Goal: Task Accomplishment & Management: Manage account settings

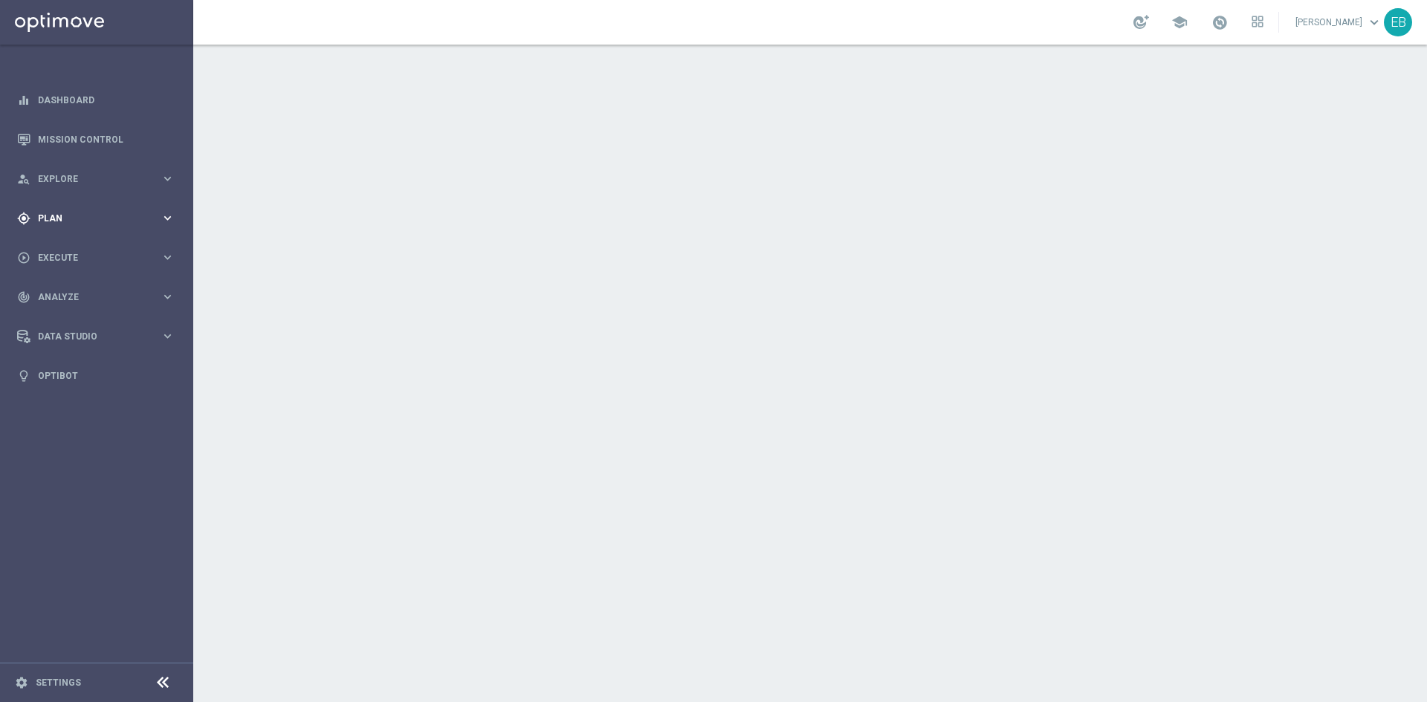
click at [97, 212] on div "gps_fixed Plan" at bounding box center [88, 218] width 143 height 13
click at [112, 292] on span "Templates" at bounding box center [92, 293] width 106 height 9
click at [74, 314] on link "Optimail" at bounding box center [100, 316] width 108 height 12
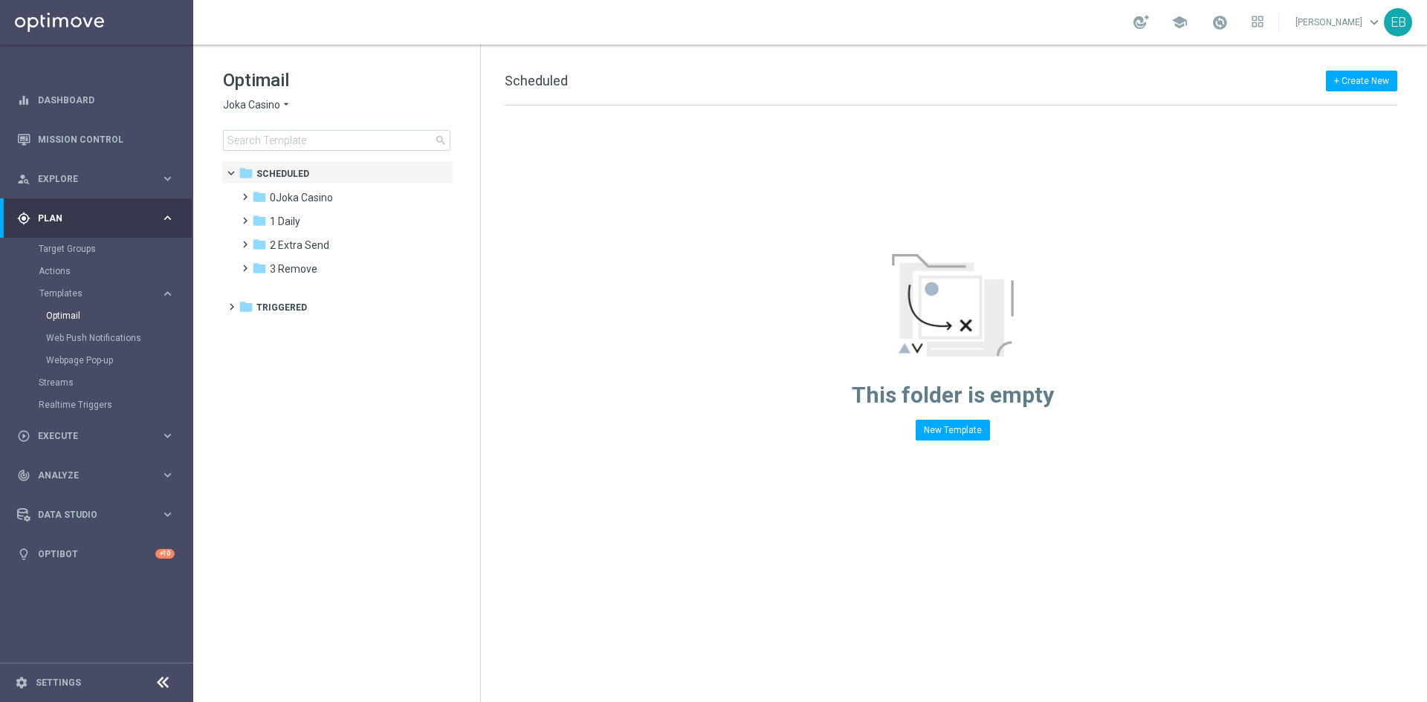
click at [260, 111] on div "Optimail Joka Casino arrow_drop_down × Joka Casino search" at bounding box center [351, 109] width 257 height 82
click at [273, 105] on span "Joka Casino" at bounding box center [251, 105] width 57 height 14
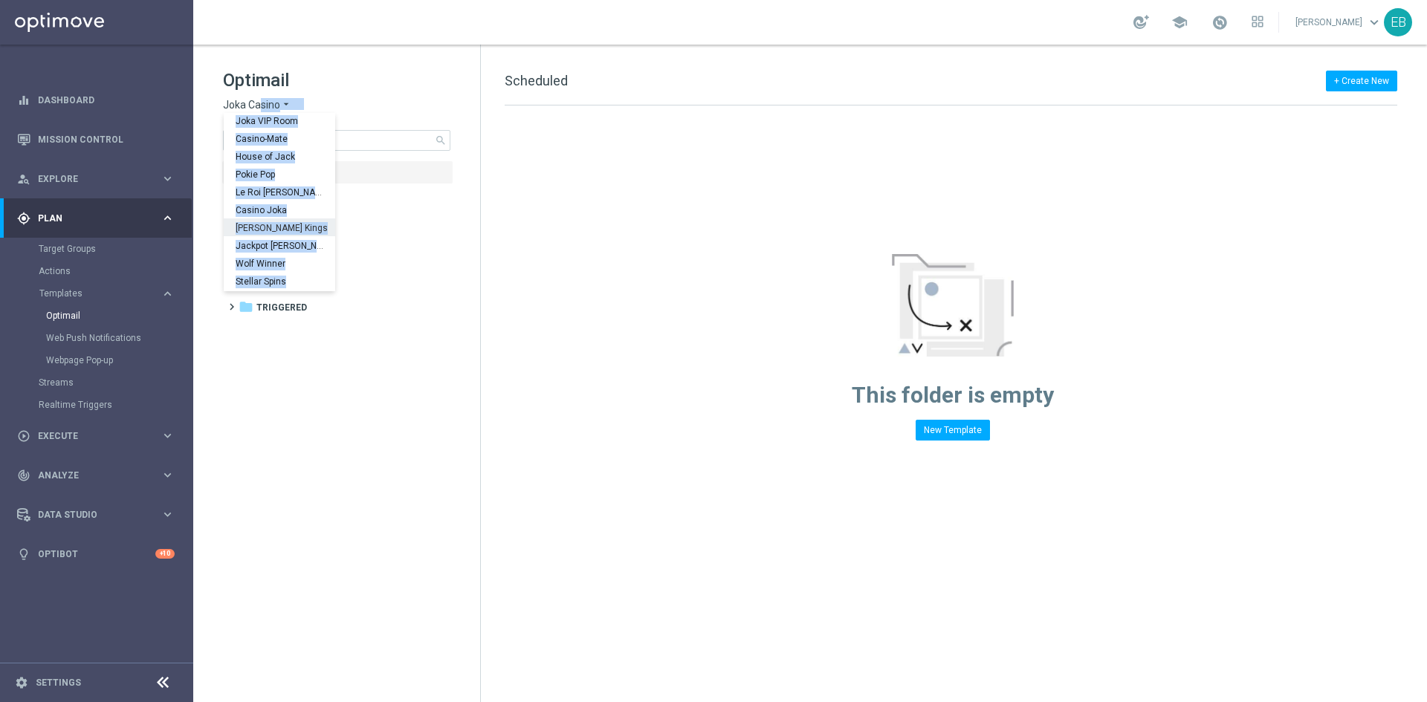
scroll to position [54, 0]
click at [270, 278] on div "IOM" at bounding box center [279, 282] width 111 height 18
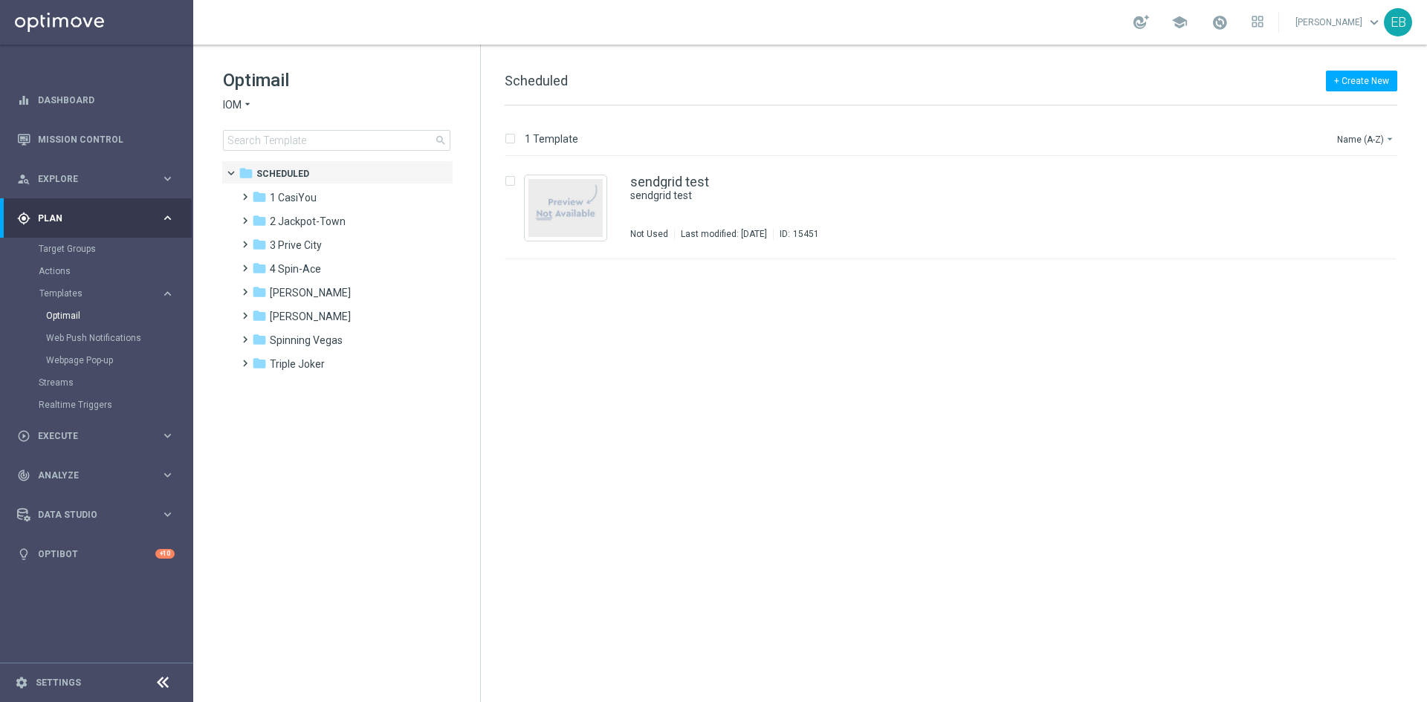
click at [330, 493] on tree-viewport "folder Scheduled more_vert folder 1 CasiYou more_vert" at bounding box center [349, 430] width 257 height 539
click at [311, 192] on span "1 CasiYou" at bounding box center [293, 197] width 47 height 13
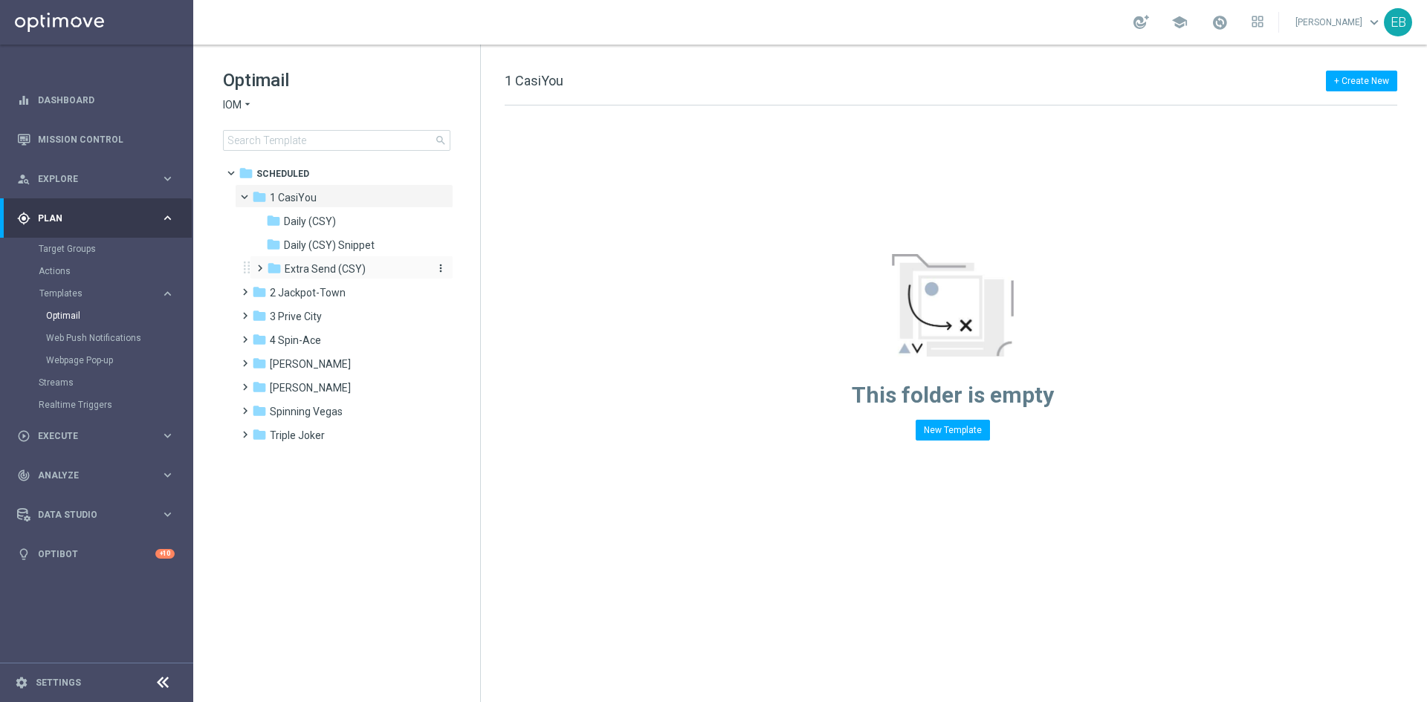
click at [339, 270] on span "Extra Send (CSY)" at bounding box center [325, 268] width 81 height 13
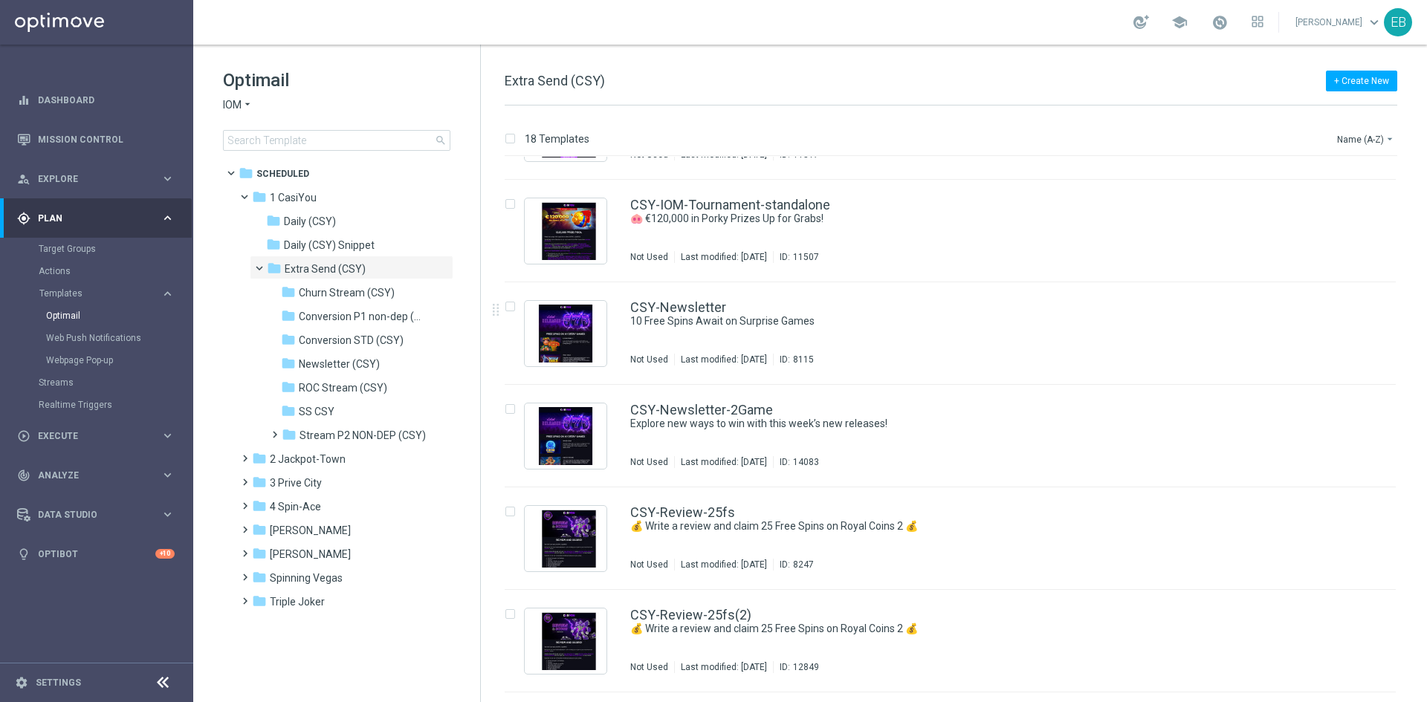
scroll to position [1115, 0]
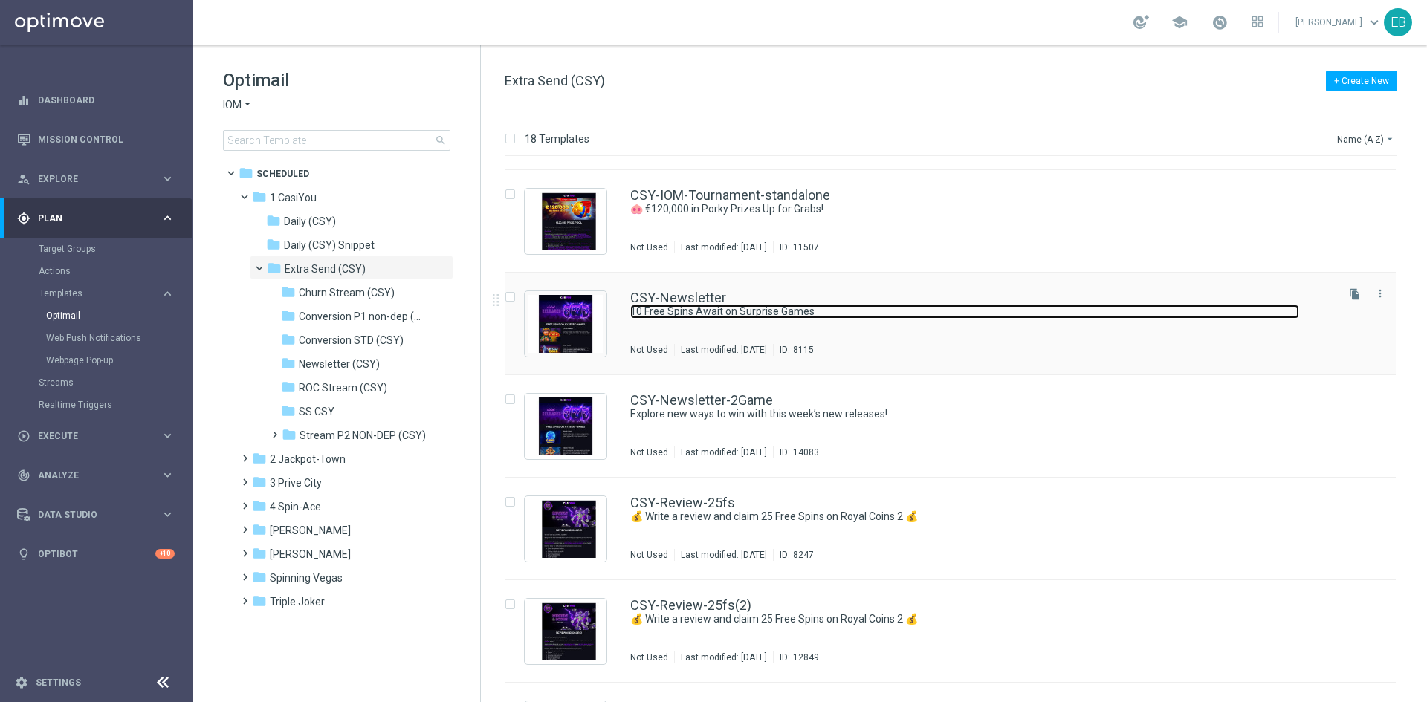
click at [1019, 311] on link "10 Free Spins Await on Surprise Games" at bounding box center [964, 312] width 669 height 14
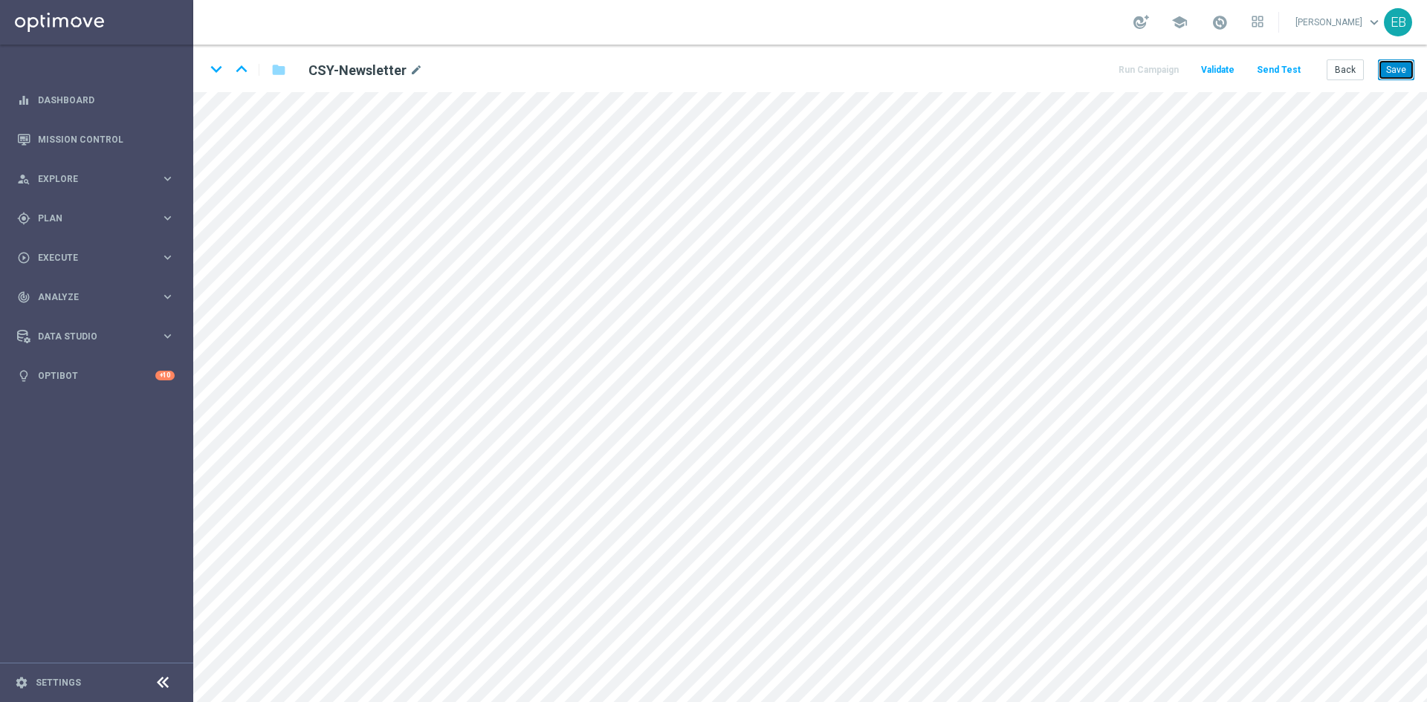
click at [1385, 71] on button "Save" at bounding box center [1396, 69] width 36 height 21
click at [1357, 61] on button "Back" at bounding box center [1344, 69] width 37 height 21
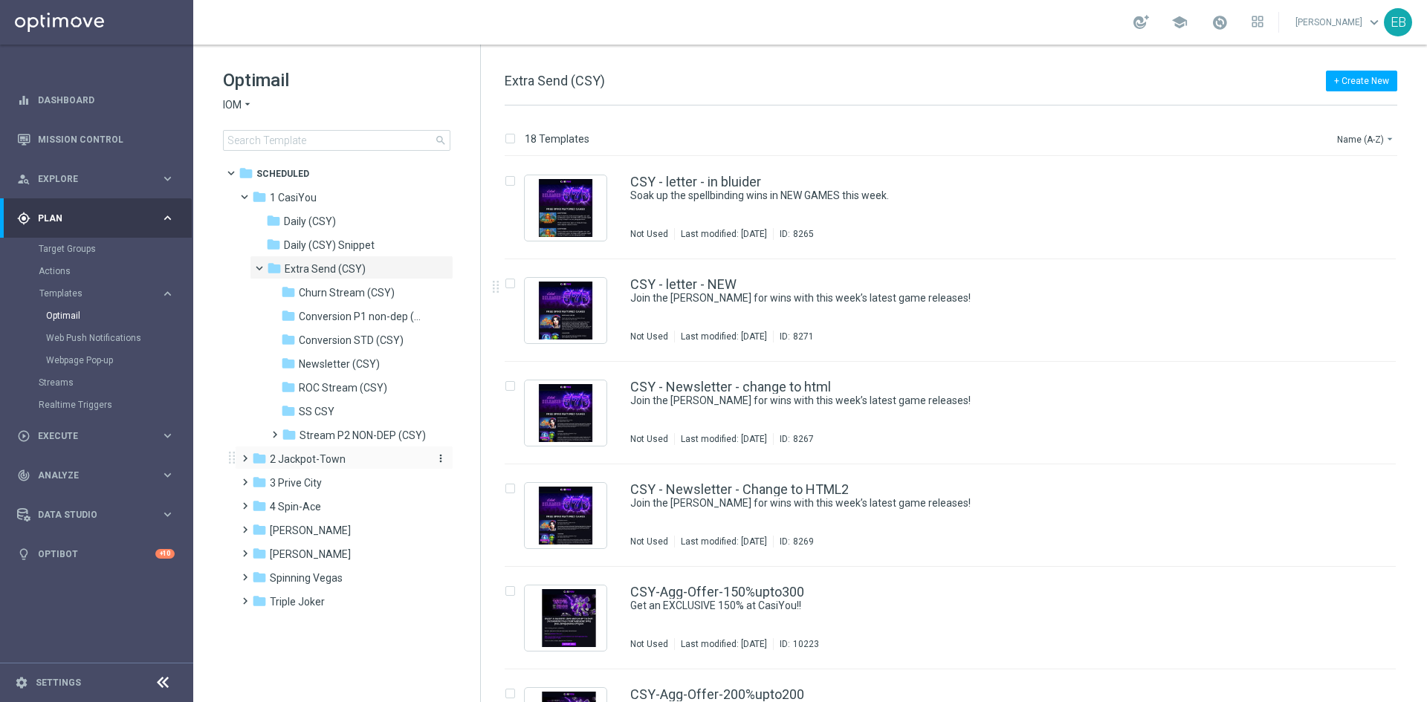
click at [311, 464] on span "2 Jackpot-Town" at bounding box center [308, 459] width 76 height 13
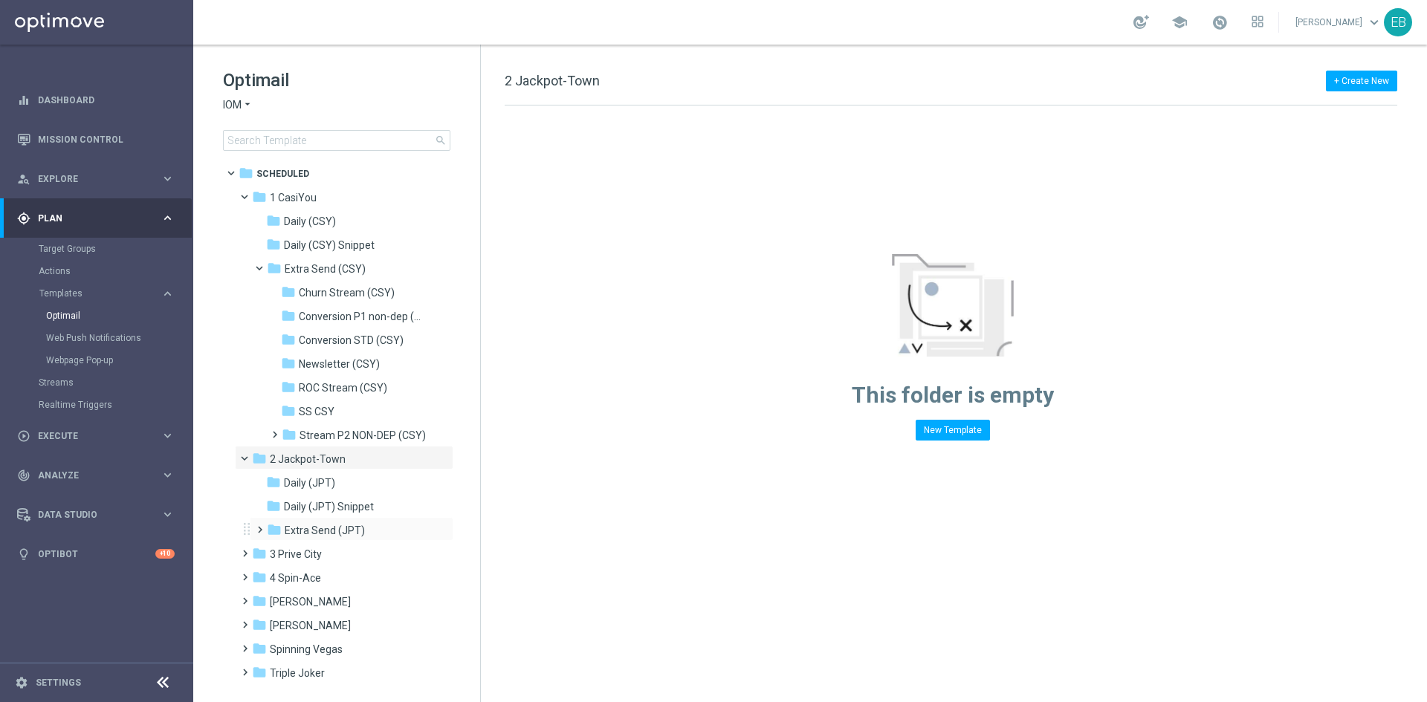
click at [369, 520] on div "folder Extra Send (JPT) more_vert" at bounding box center [352, 529] width 204 height 24
click at [376, 534] on div "folder Extra Send (JPT)" at bounding box center [346, 530] width 158 height 17
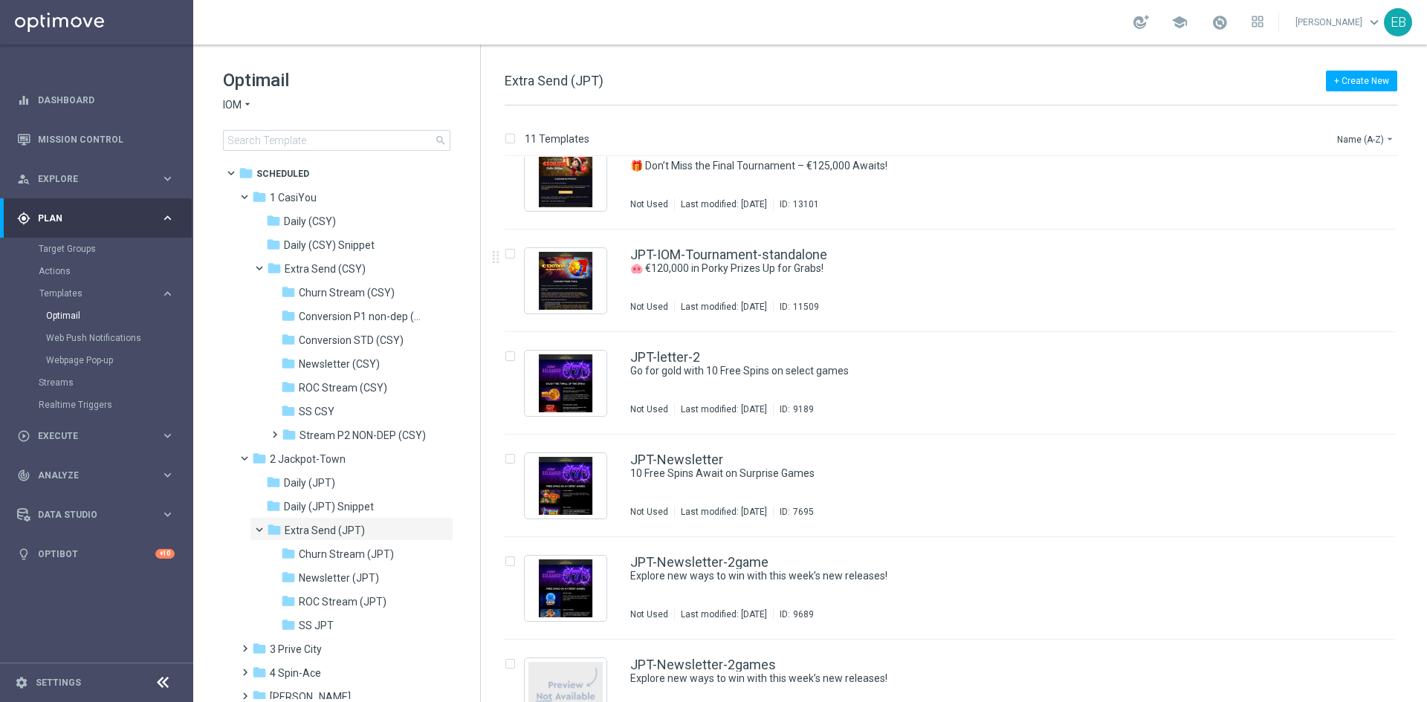
scroll to position [446, 0]
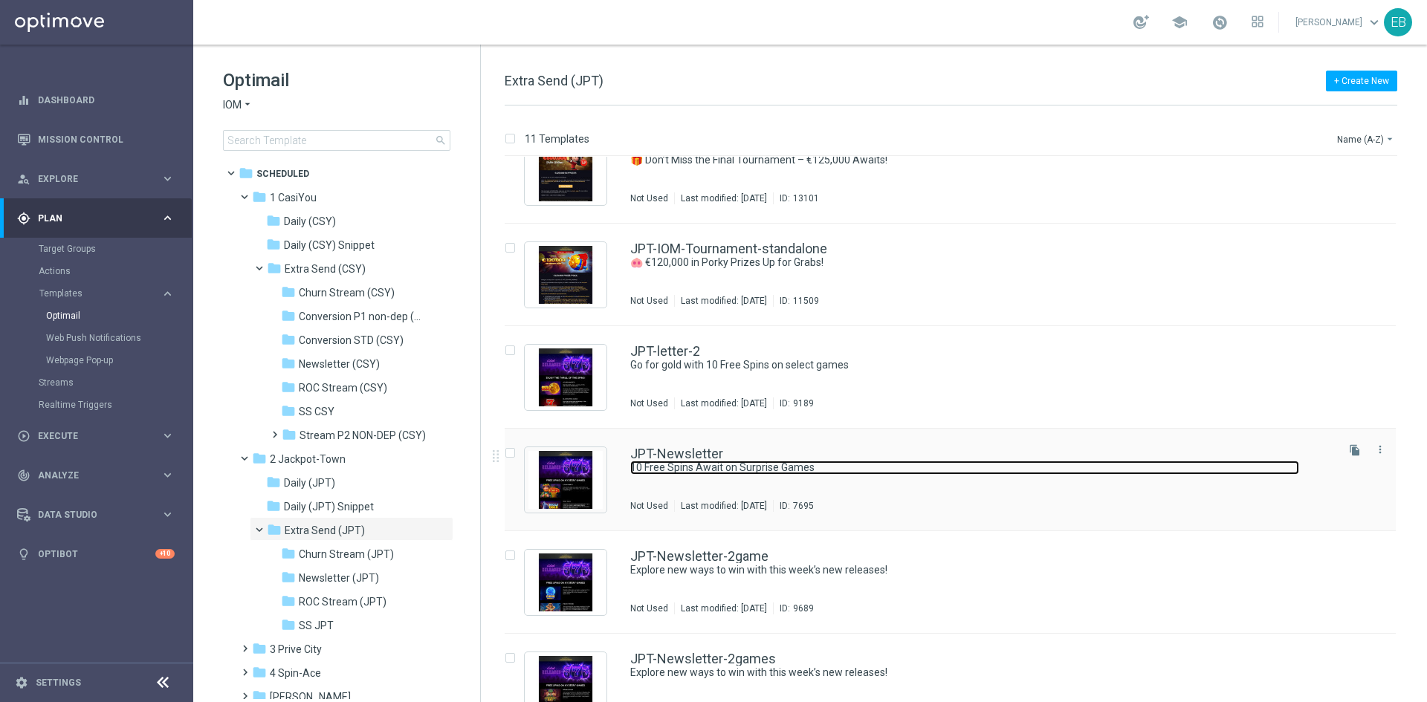
click at [947, 464] on link "10 Free Spins Await on Surprise Games" at bounding box center [964, 468] width 669 height 14
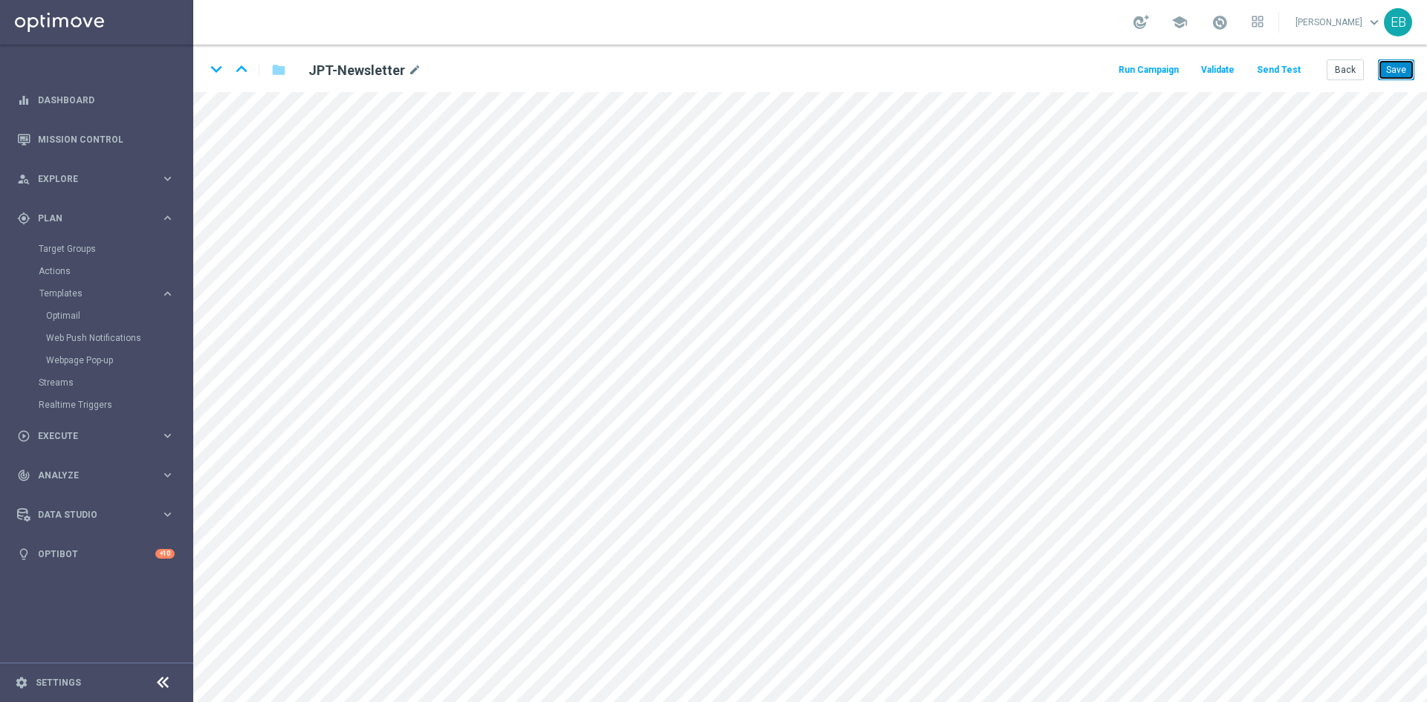
click at [1407, 63] on button "Save" at bounding box center [1396, 69] width 36 height 21
click at [1346, 68] on button "Back" at bounding box center [1344, 69] width 37 height 21
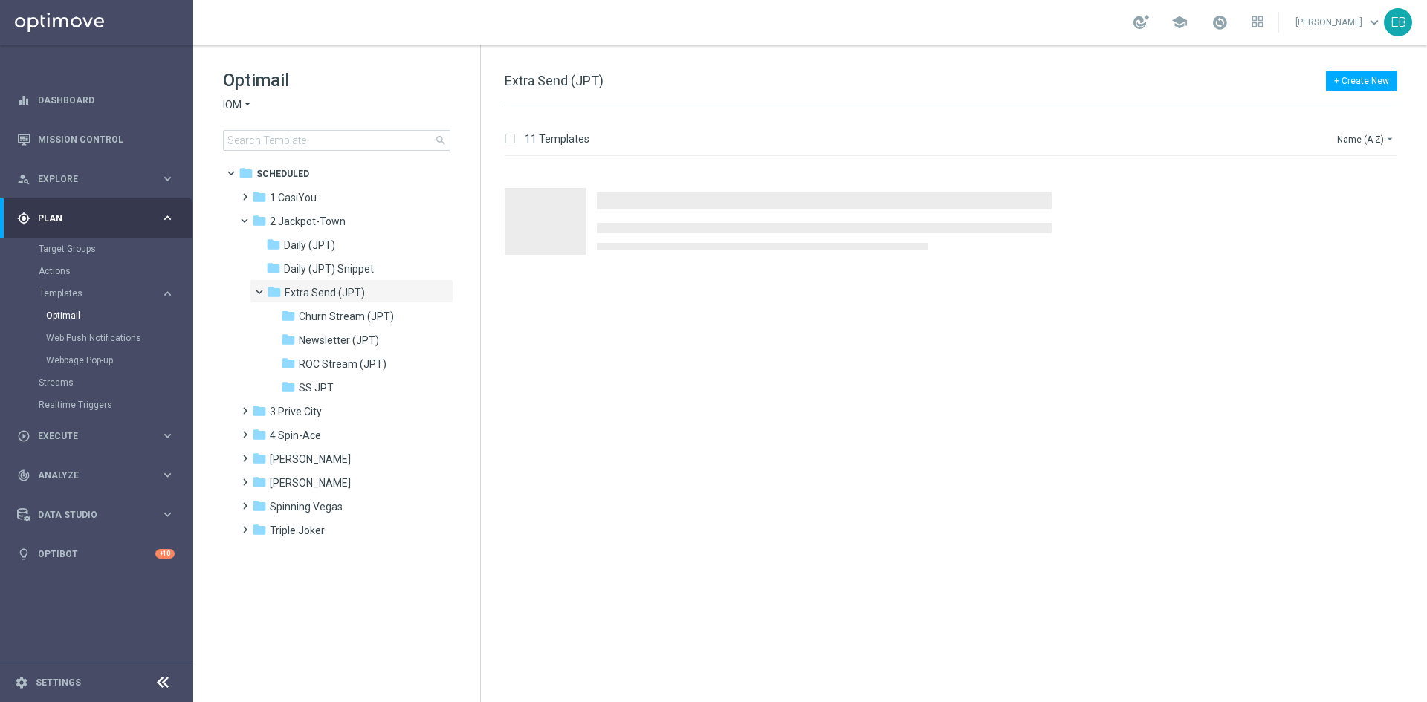
click at [252, 95] on div "Optimail IOM arrow_drop_down × IOM search" at bounding box center [351, 109] width 257 height 82
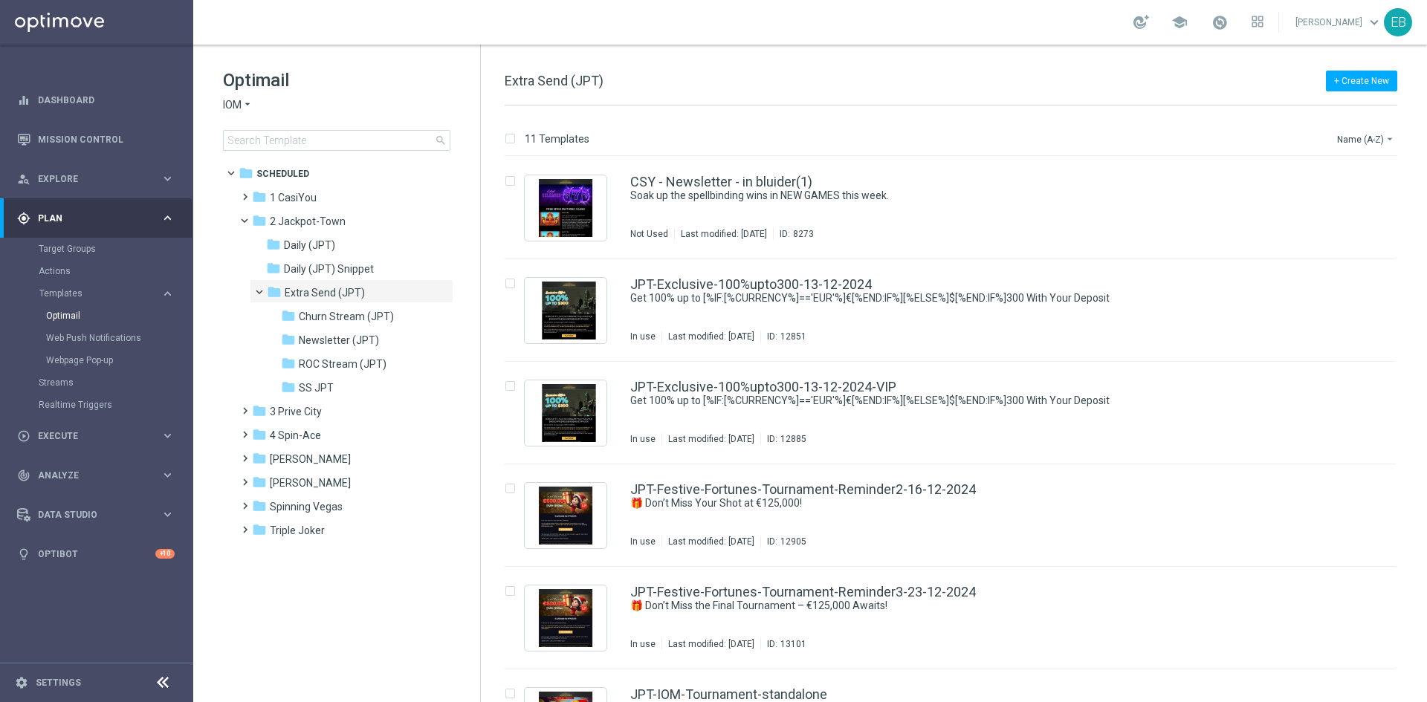
click at [241, 103] on span "IOM" at bounding box center [232, 105] width 19 height 14
click at [302, 231] on div "Jackpot [PERSON_NAME]" at bounding box center [279, 229] width 111 height 18
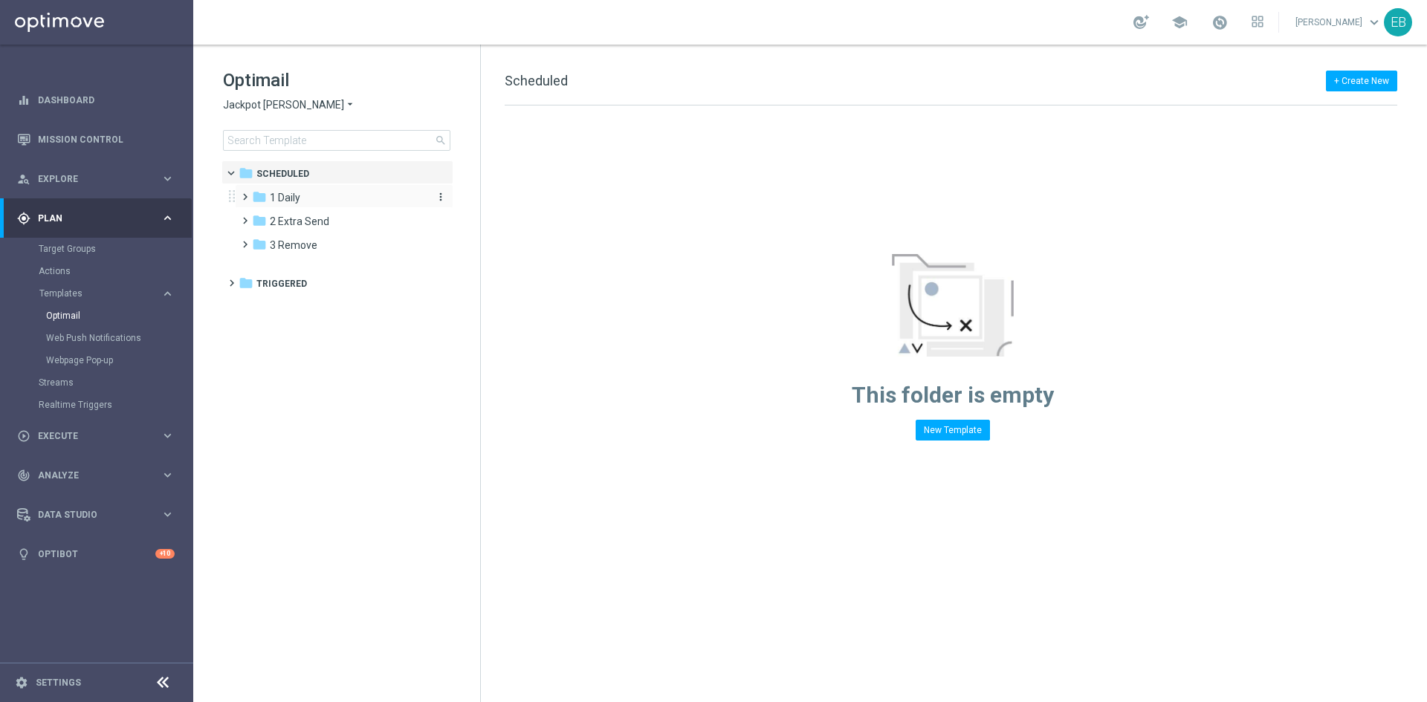
click at [322, 195] on div "folder 1 Daily" at bounding box center [337, 197] width 171 height 17
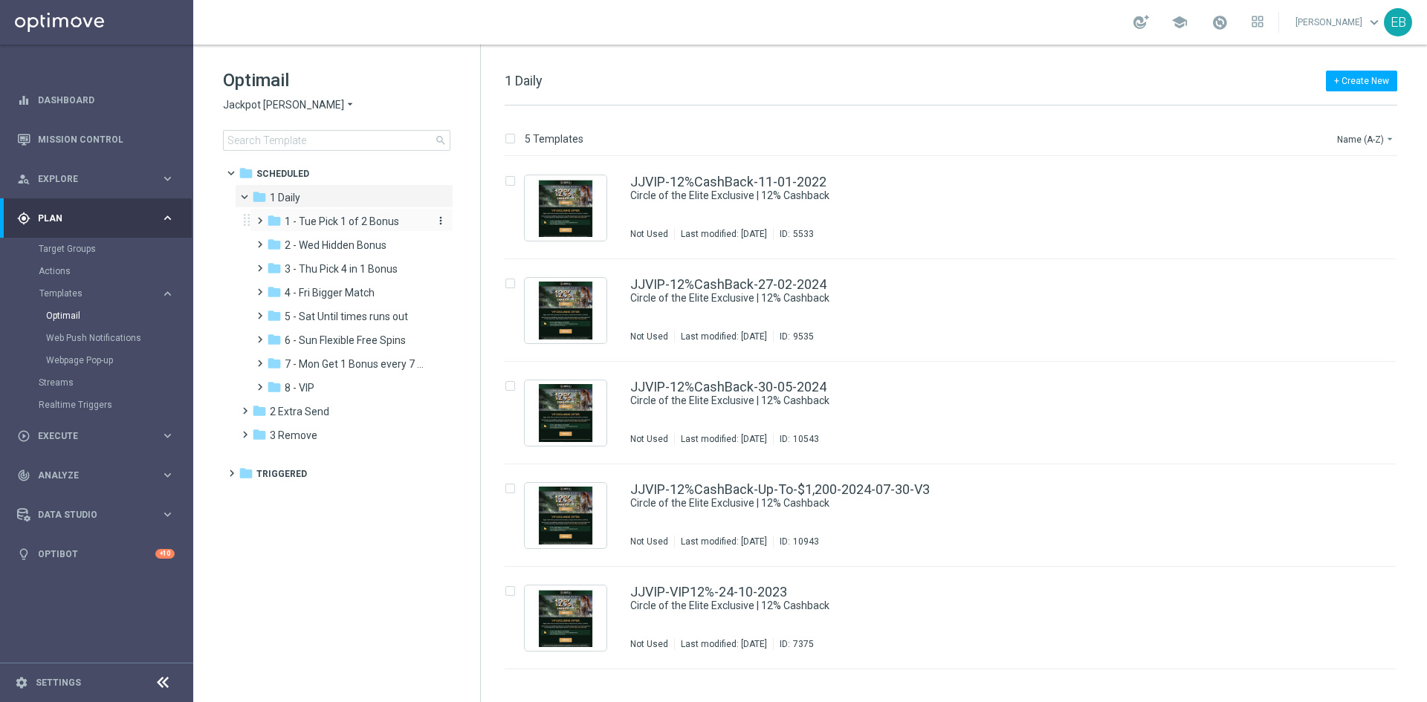
click at [373, 220] on span "1 - Tue Pick 1 of 2 Bonus" at bounding box center [342, 221] width 114 height 13
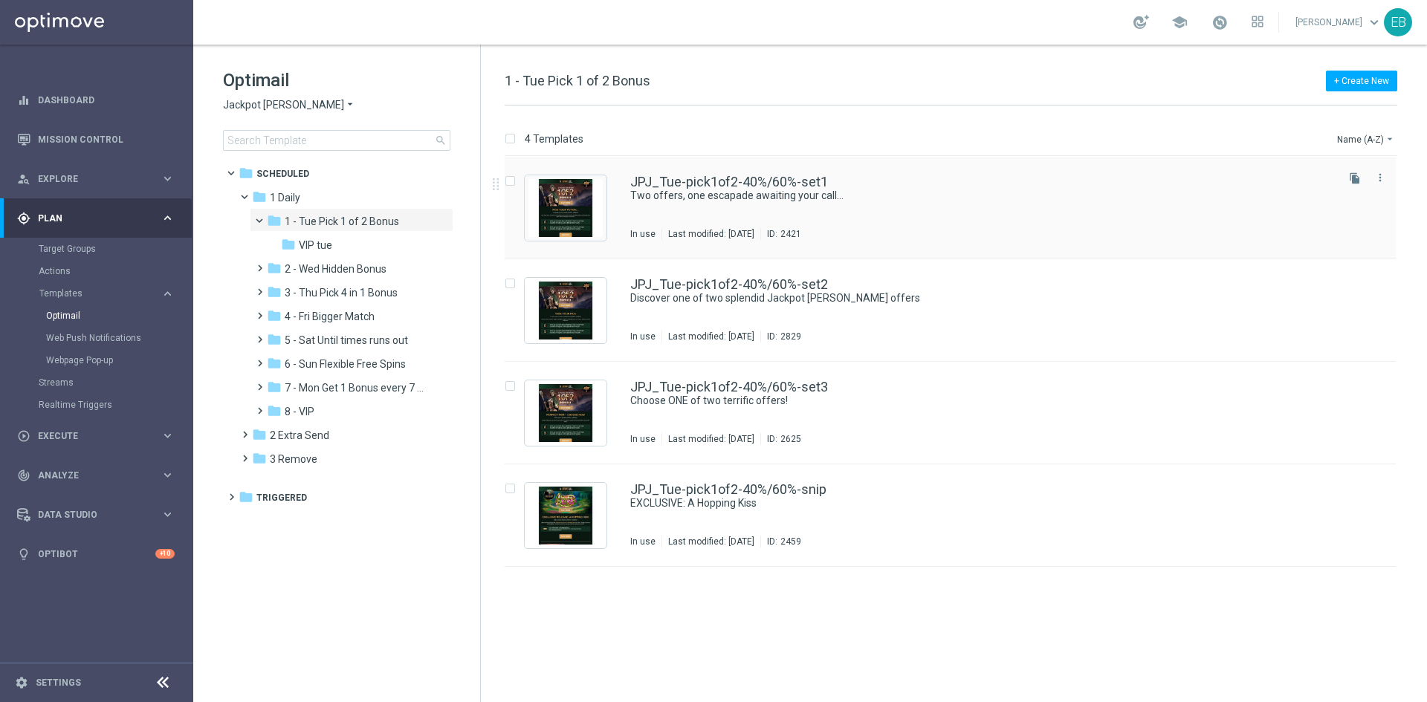
click at [937, 208] on div "JPJ_Tue-pick1of2-40%/60%-set1 Two offers, one escapade awaiting your call... In…" at bounding box center [981, 207] width 703 height 65
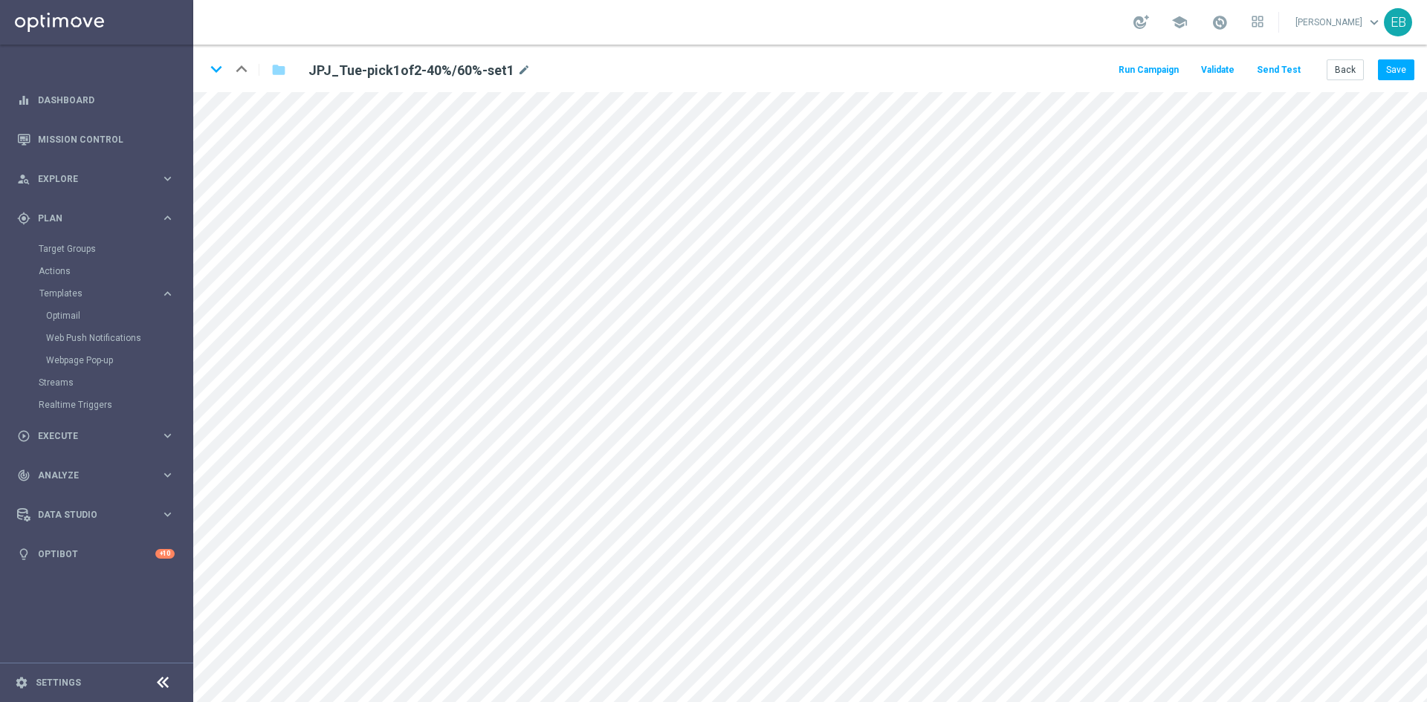
click at [1282, 63] on button "Send Test" at bounding box center [1278, 70] width 48 height 20
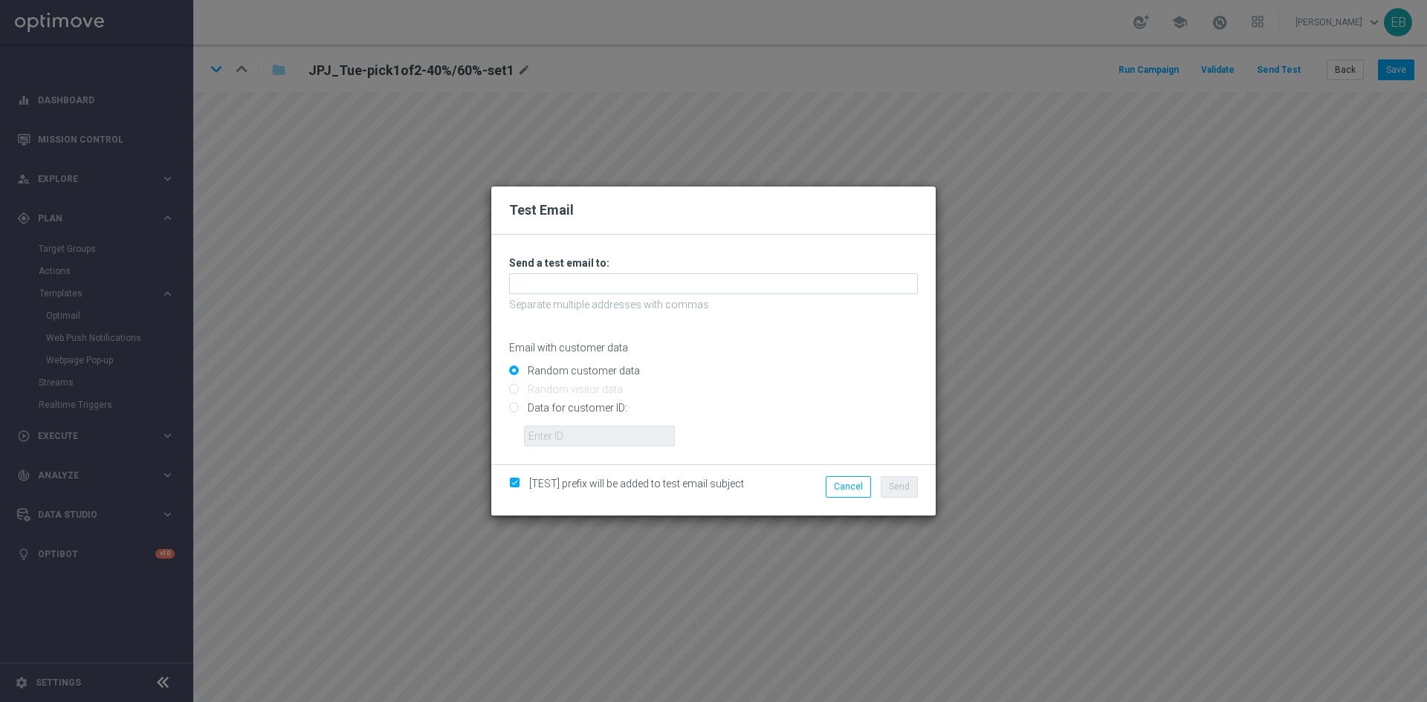
click at [524, 298] on p "Separate multiple addresses with commas" at bounding box center [713, 304] width 409 height 13
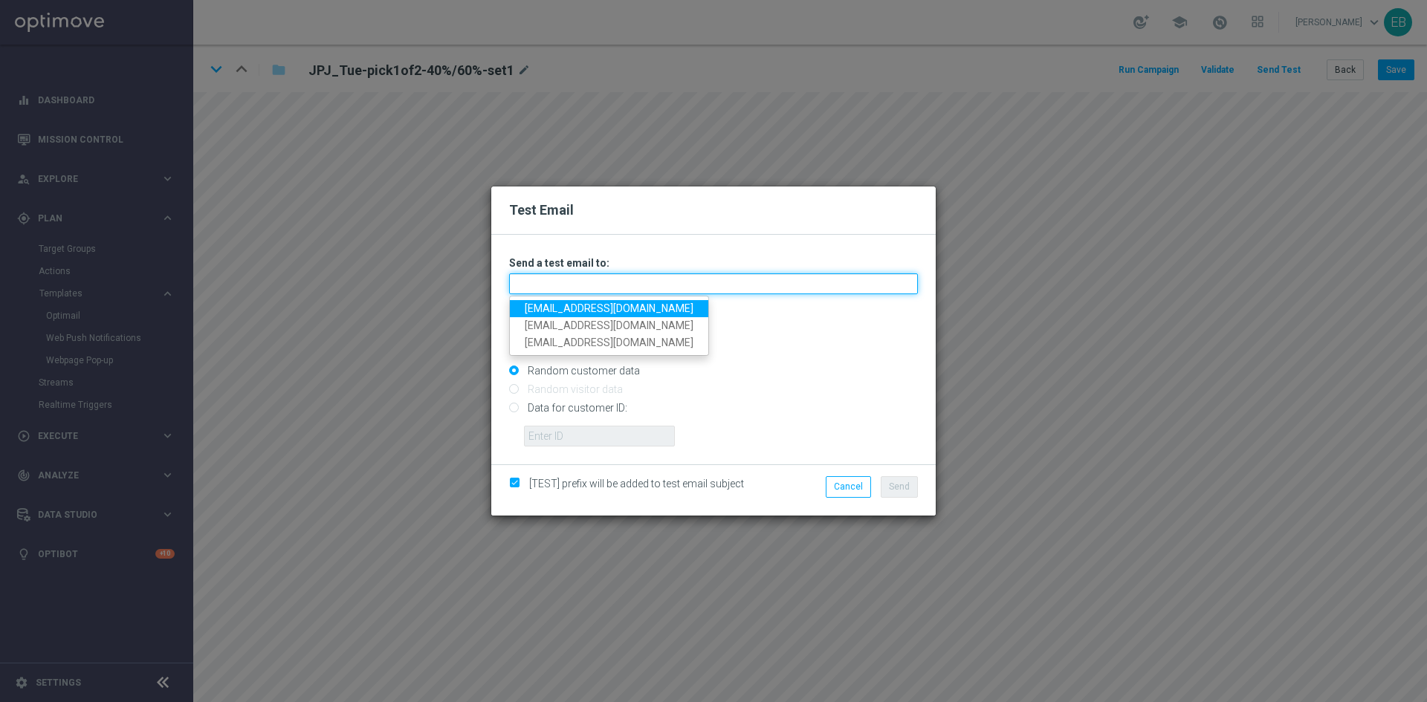
click at [519, 291] on input "text" at bounding box center [713, 283] width 409 height 21
click at [541, 280] on input "text" at bounding box center [713, 283] width 409 height 21
click at [545, 290] on input "text" at bounding box center [713, 283] width 409 height 21
paste input "[EMAIL_ADDRESS][DOMAIN_NAME]"
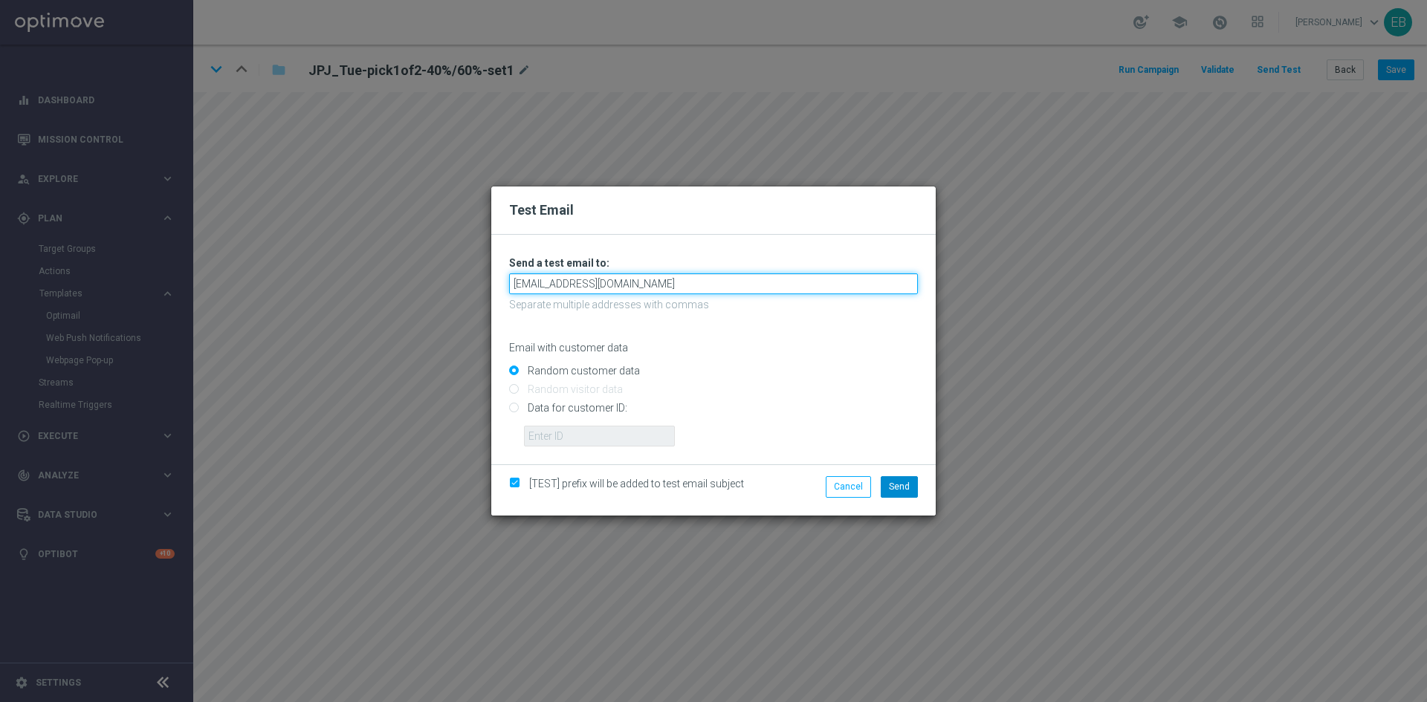
type input "[EMAIL_ADDRESS][DOMAIN_NAME]"
click at [898, 491] on span "Send" at bounding box center [899, 487] width 21 height 10
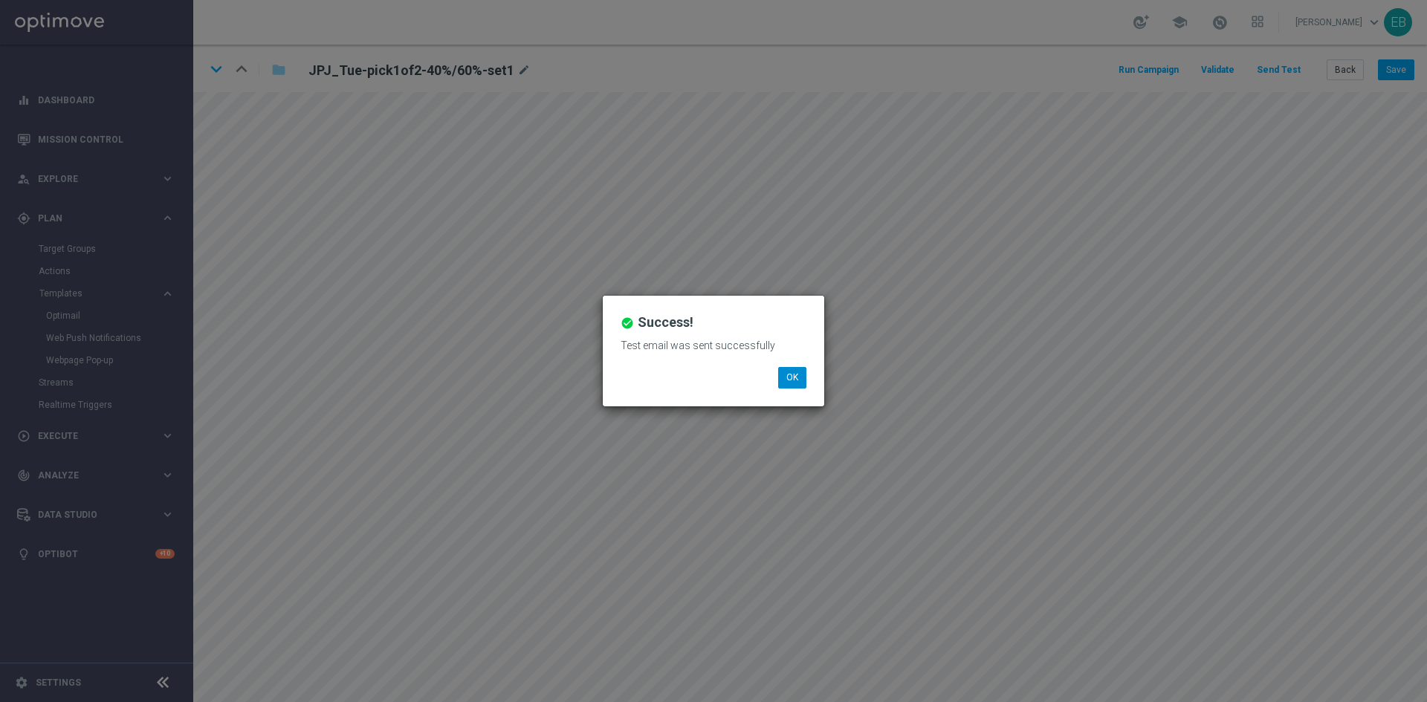
drag, startPoint x: 785, startPoint y: 366, endPoint x: 793, endPoint y: 369, distance: 7.8
click at [788, 366] on div "Test email was sent successfully" at bounding box center [713, 351] width 208 height 32
click at [801, 372] on button "OK" at bounding box center [792, 377] width 28 height 21
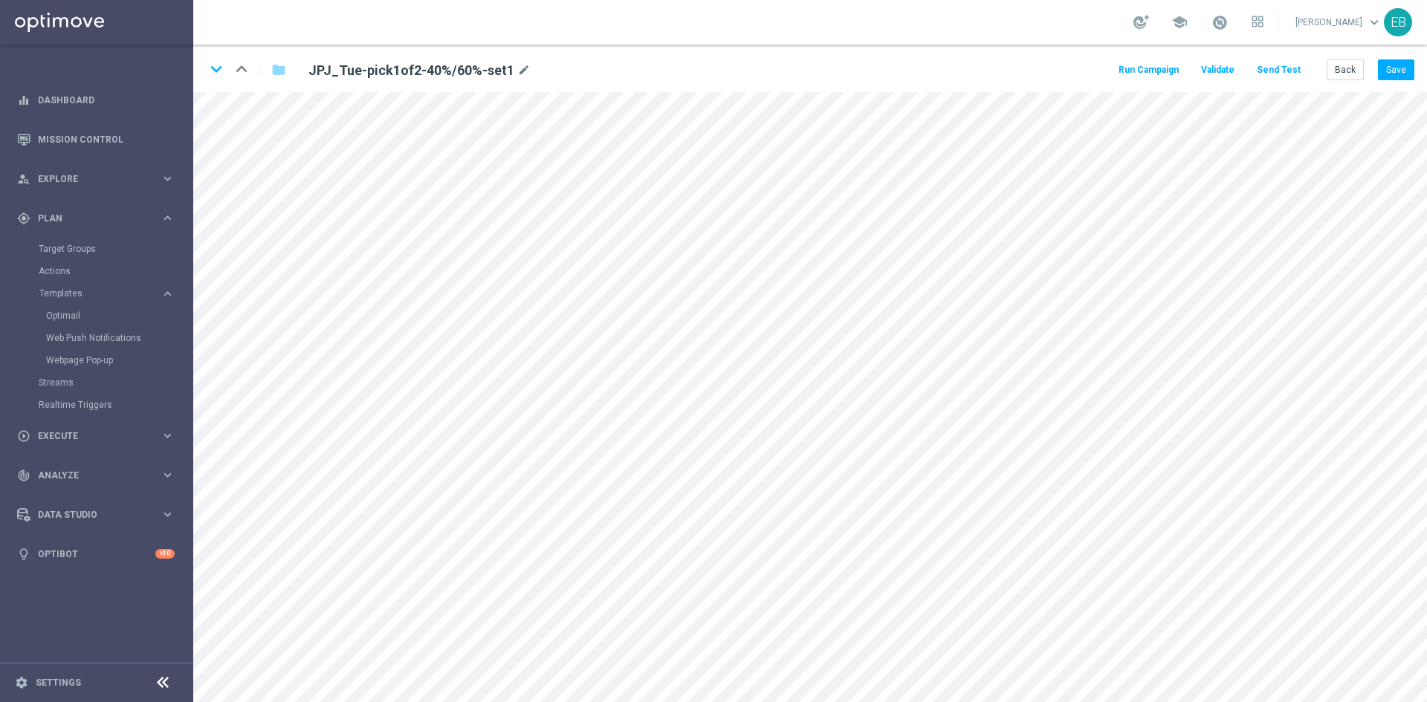
click at [1280, 68] on button "Send Test" at bounding box center [1278, 70] width 48 height 20
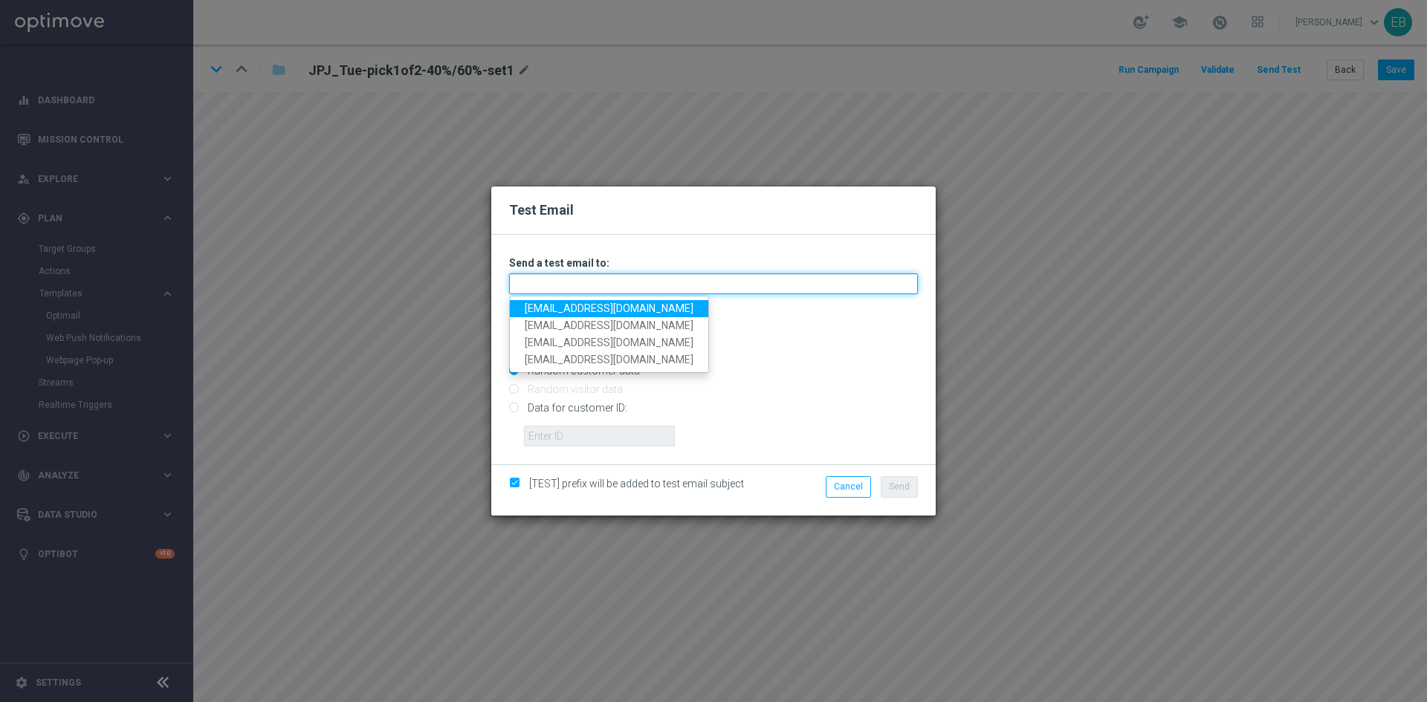
click at [563, 288] on input "text" at bounding box center [713, 283] width 409 height 21
click at [540, 279] on input "text" at bounding box center [713, 283] width 409 height 21
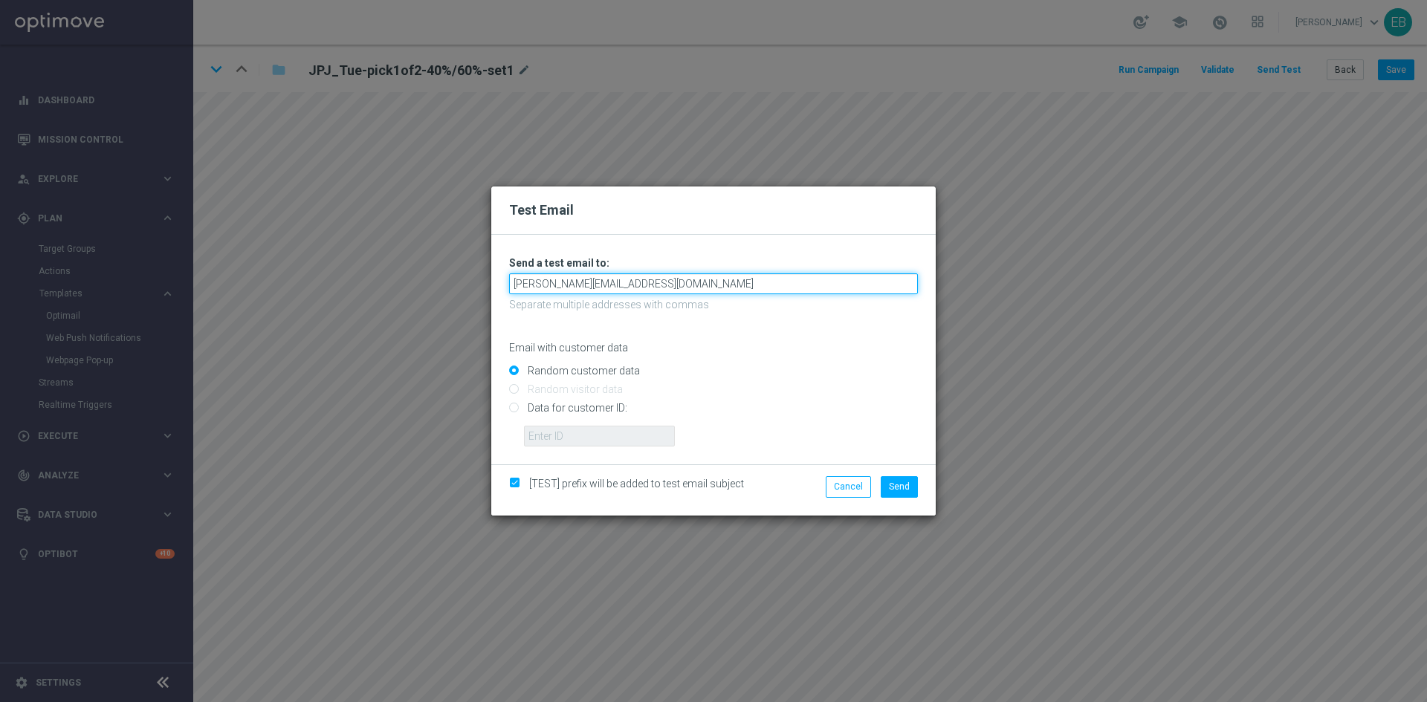
type input "[PERSON_NAME][EMAIL_ADDRESS][DOMAIN_NAME]"
click at [898, 482] on span "Send" at bounding box center [899, 487] width 21 height 10
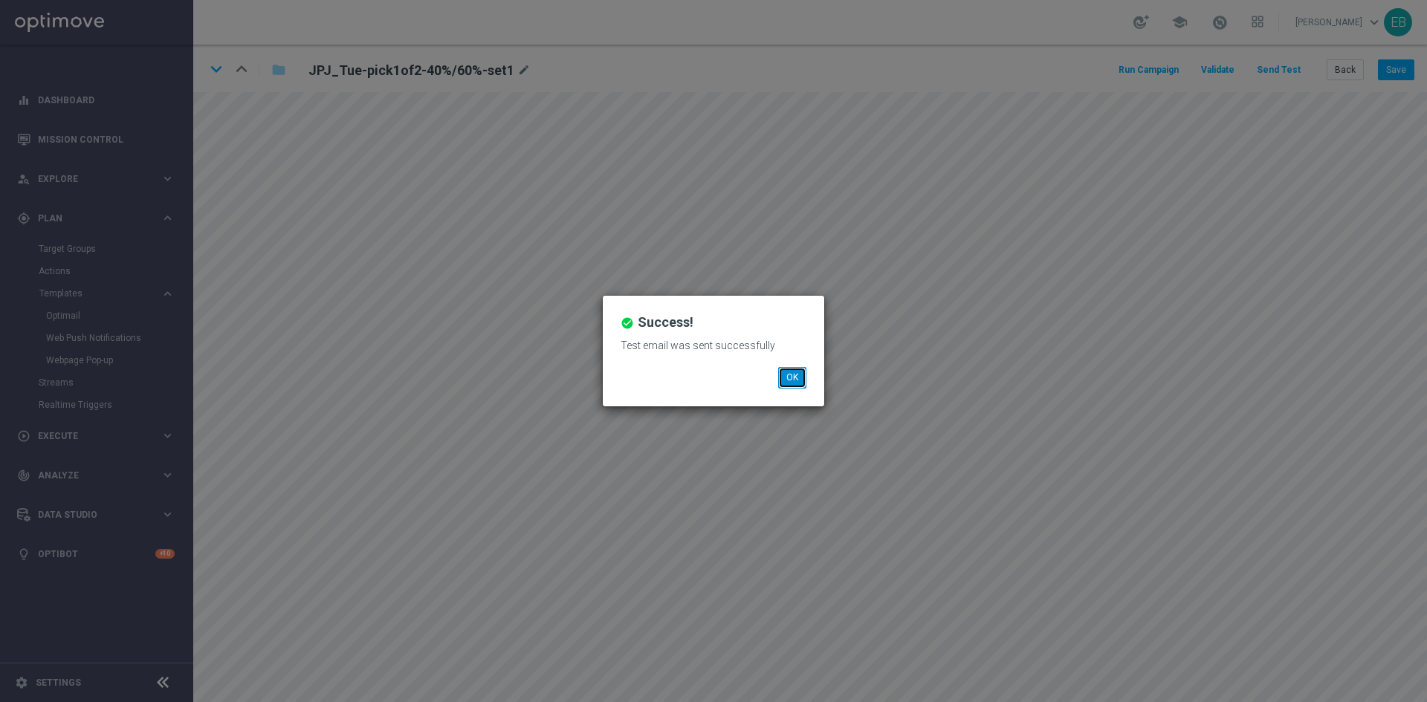
click at [791, 377] on button "OK" at bounding box center [792, 377] width 28 height 21
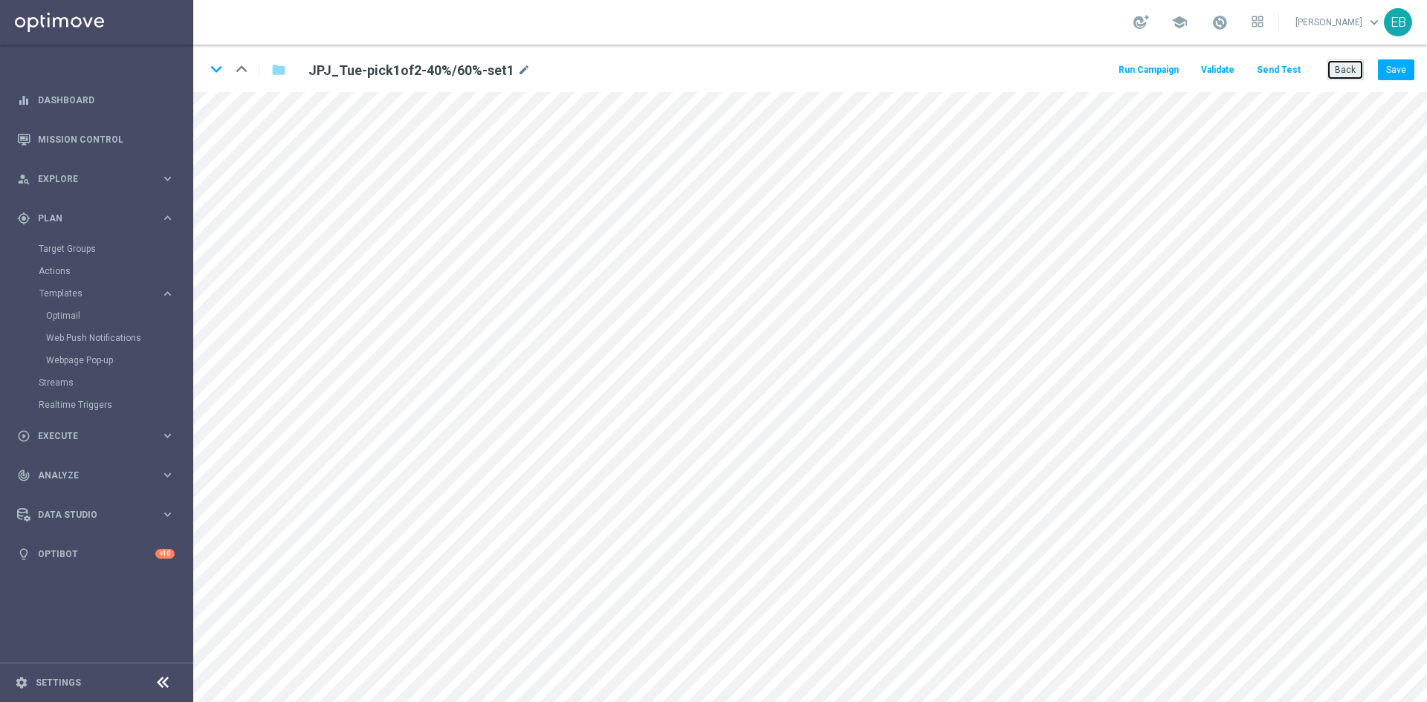
click at [1355, 59] on button "Back" at bounding box center [1344, 69] width 37 height 21
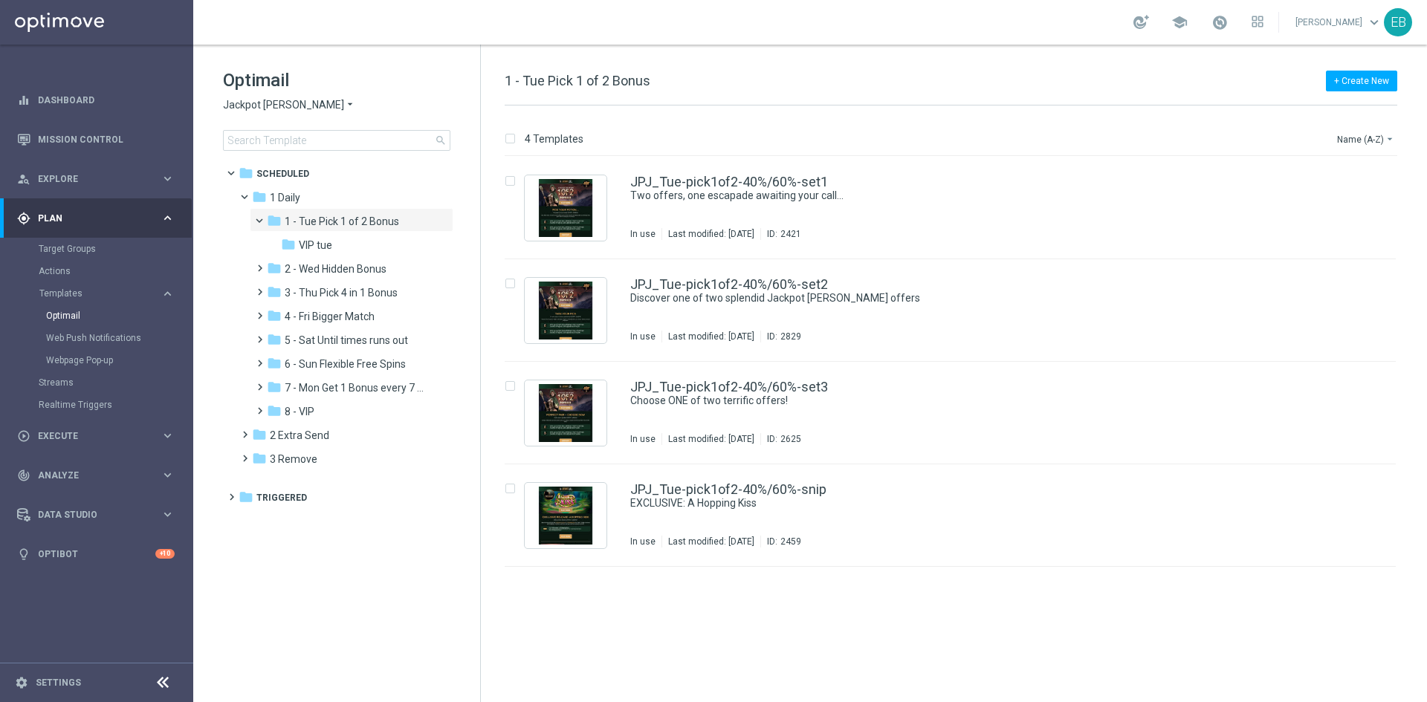
click at [270, 108] on span "Jackpot [PERSON_NAME]" at bounding box center [283, 105] width 121 height 14
click at [255, 282] on div "IOM" at bounding box center [279, 282] width 111 height 18
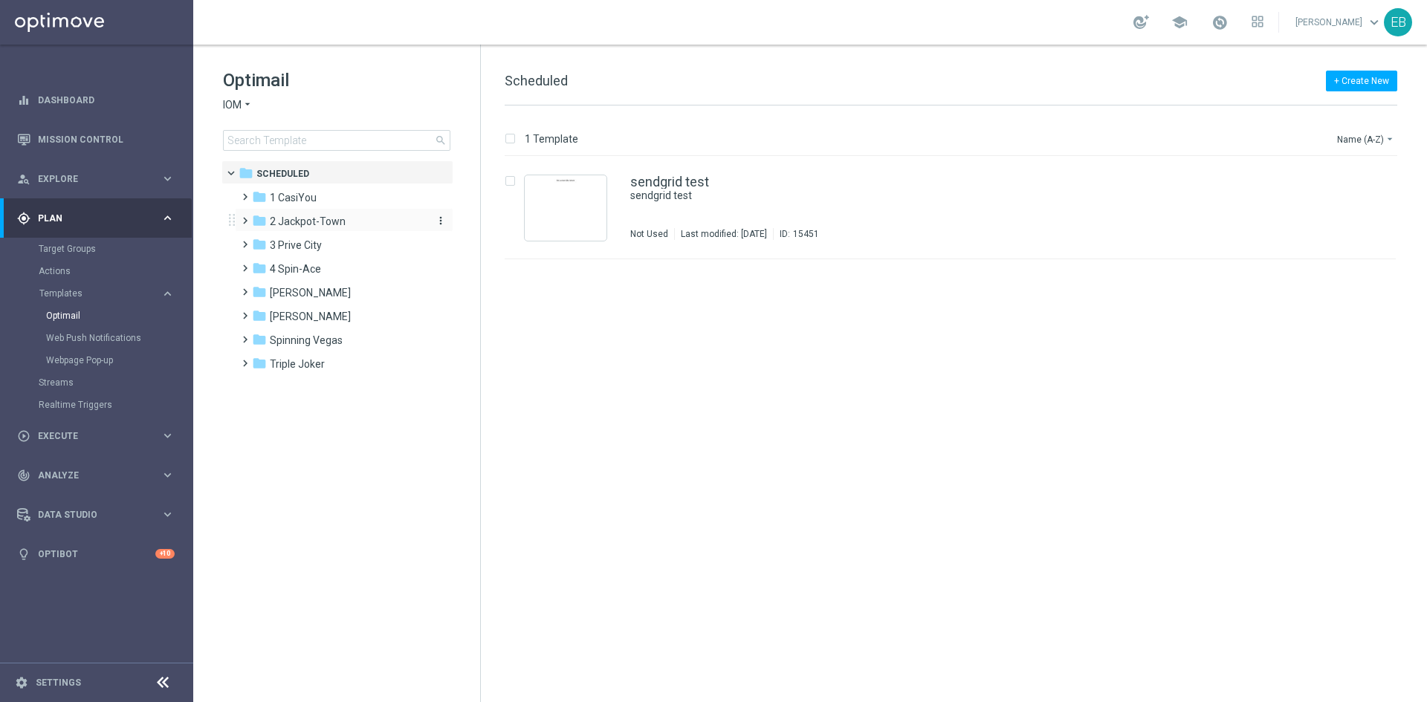
click at [347, 218] on div "folder 2 Jackpot-Town" at bounding box center [337, 221] width 171 height 17
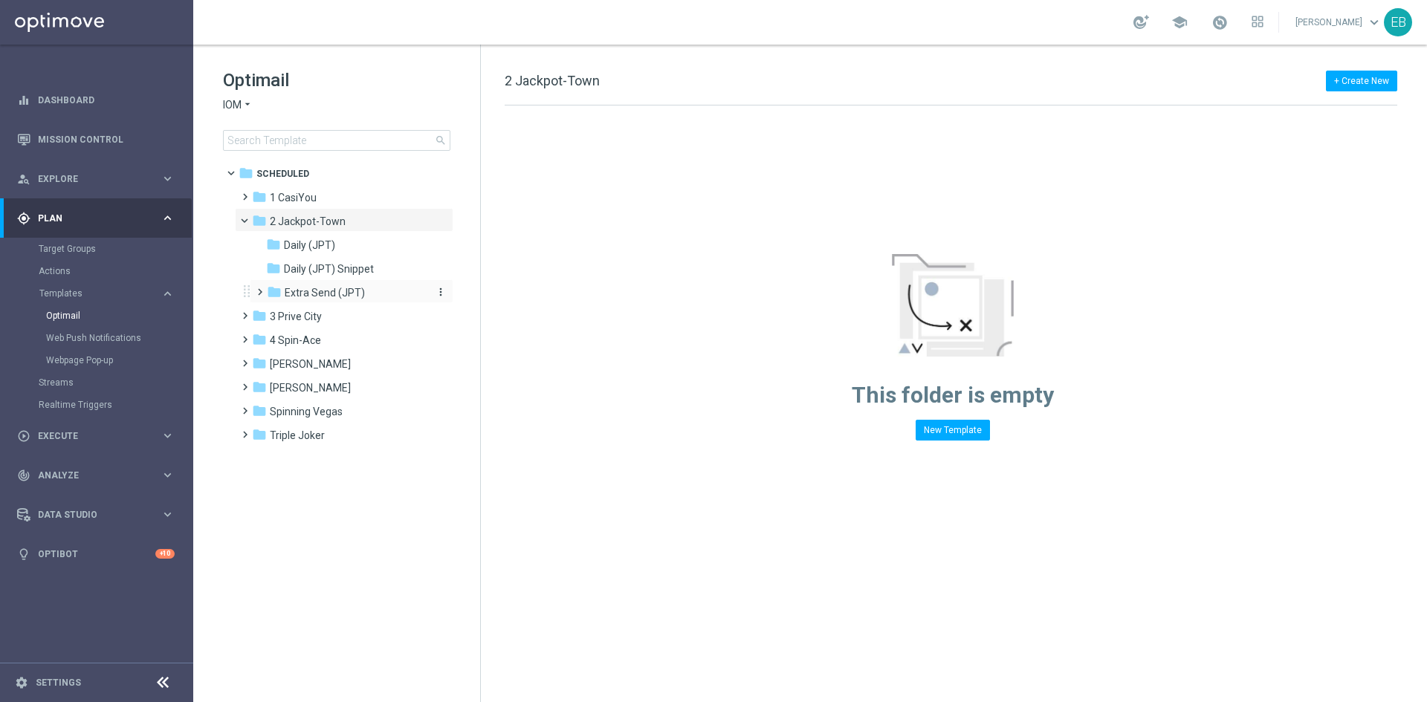
click at [382, 292] on div "folder Extra Send (JPT)" at bounding box center [346, 293] width 158 height 17
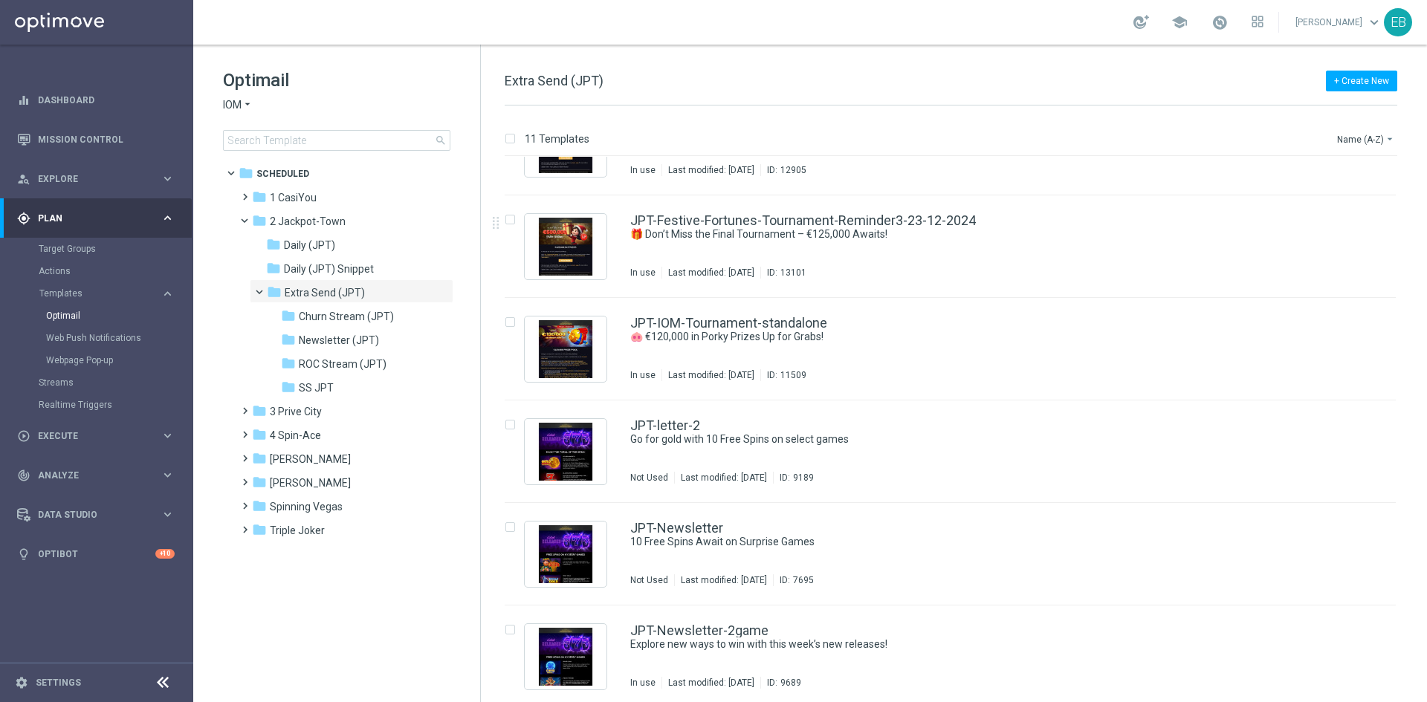
scroll to position [520, 0]
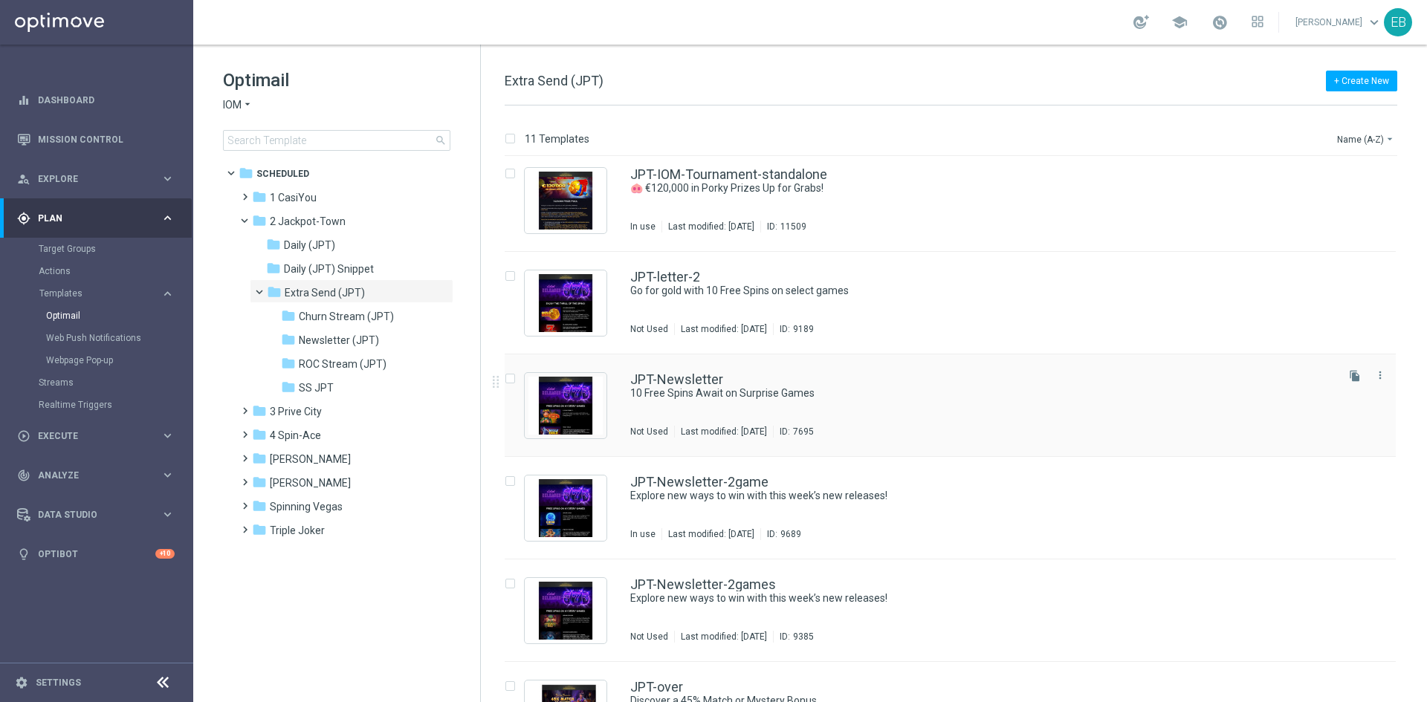
click at [947, 401] on div "JPT-Newsletter 10 Free Spins Await on Surprise Games Not Used Last modified: [D…" at bounding box center [981, 405] width 703 height 65
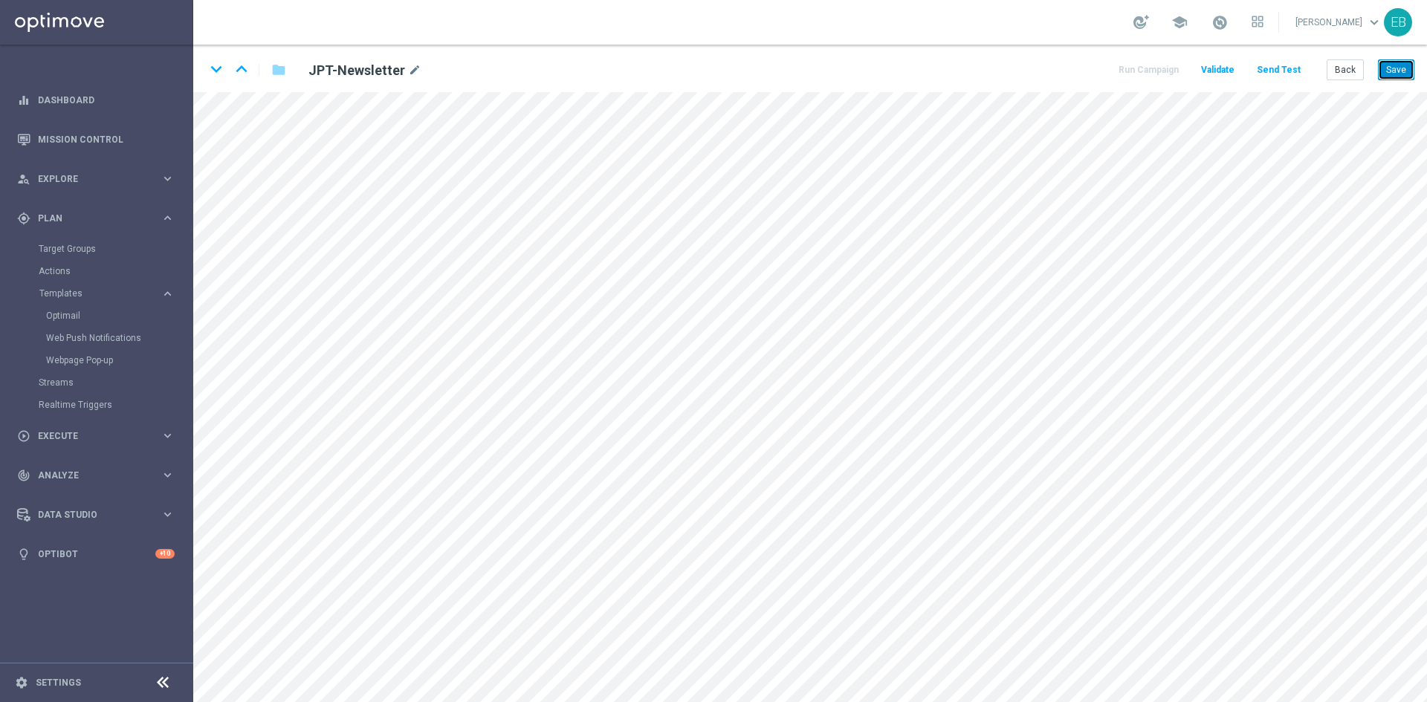
click at [1398, 72] on button "Save" at bounding box center [1396, 69] width 36 height 21
click at [1358, 68] on button "Back" at bounding box center [1344, 69] width 37 height 21
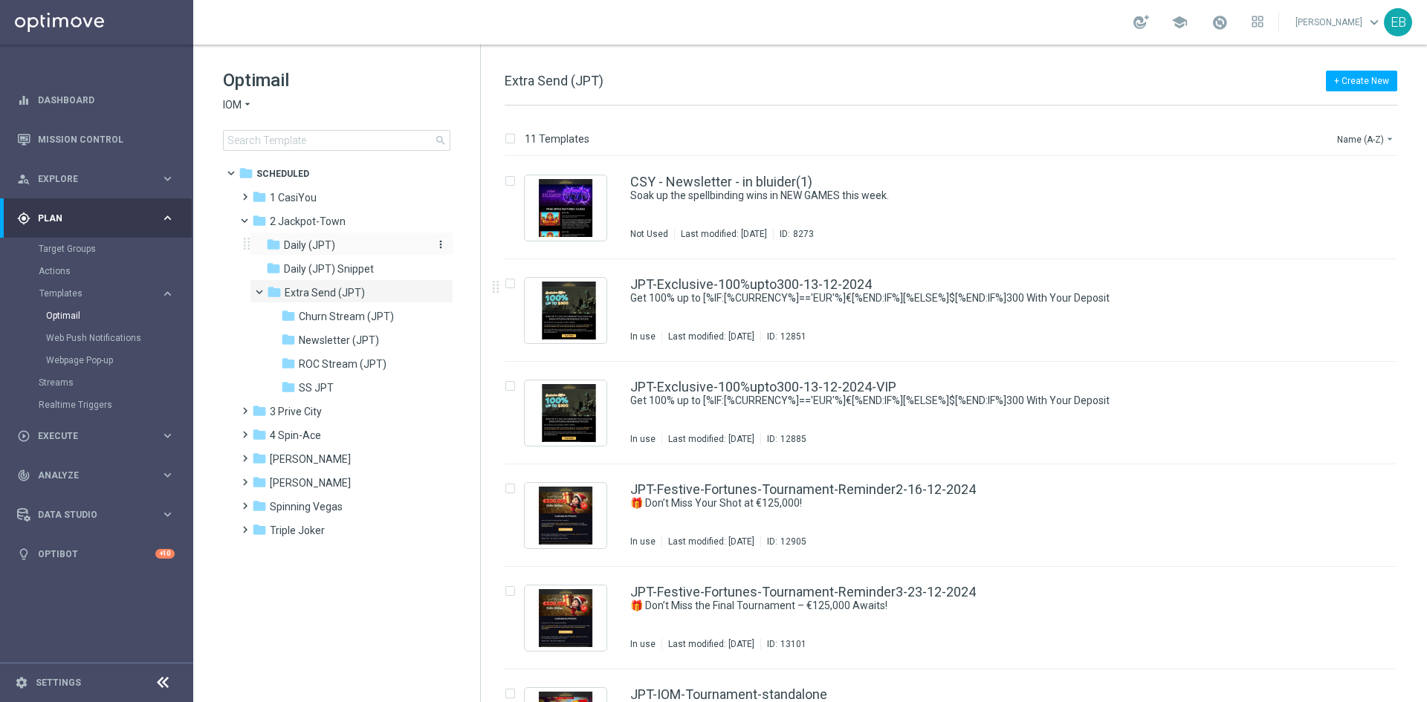
click at [357, 249] on div "folder Daily (JPT)" at bounding box center [345, 245] width 158 height 17
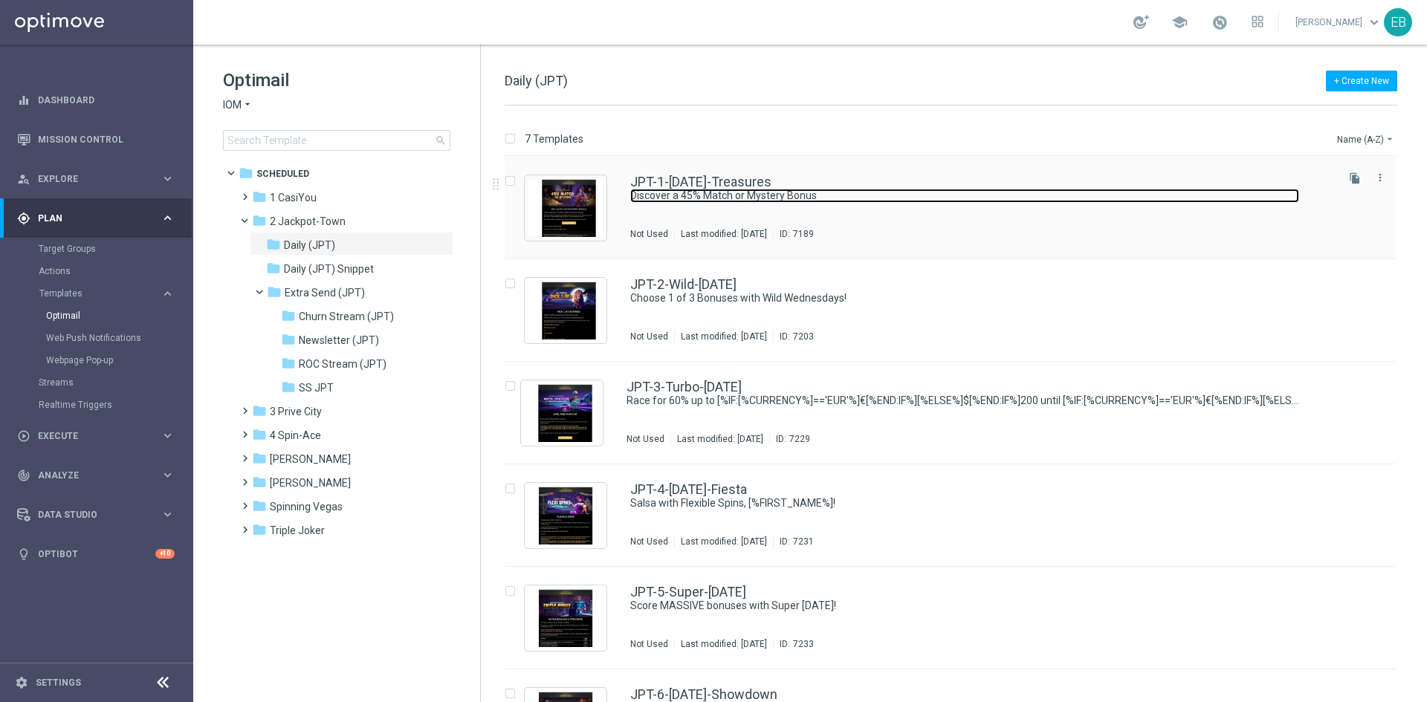
click at [791, 190] on link "Discover a 45% Match or Mystery Bonus" at bounding box center [964, 196] width 669 height 14
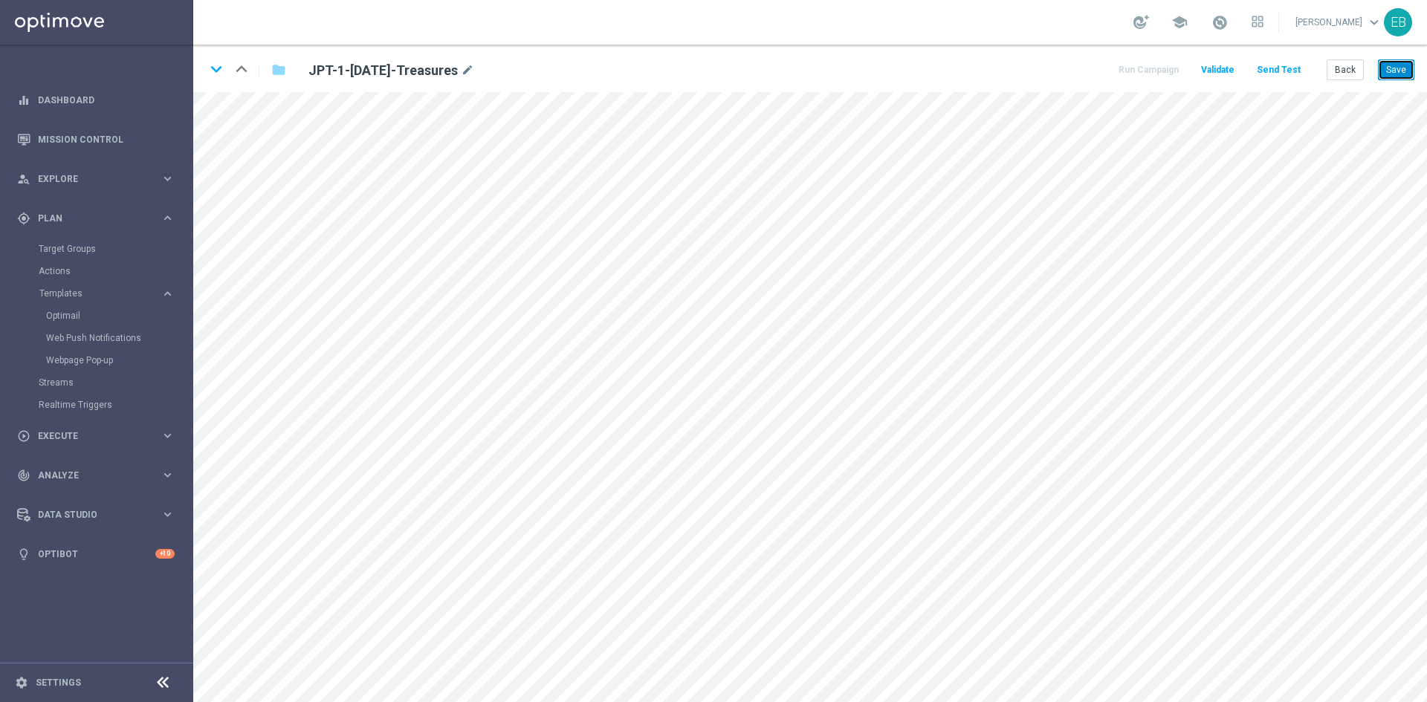
click at [1383, 70] on button "Save" at bounding box center [1396, 69] width 36 height 21
click at [1358, 71] on button "Back" at bounding box center [1344, 69] width 37 height 21
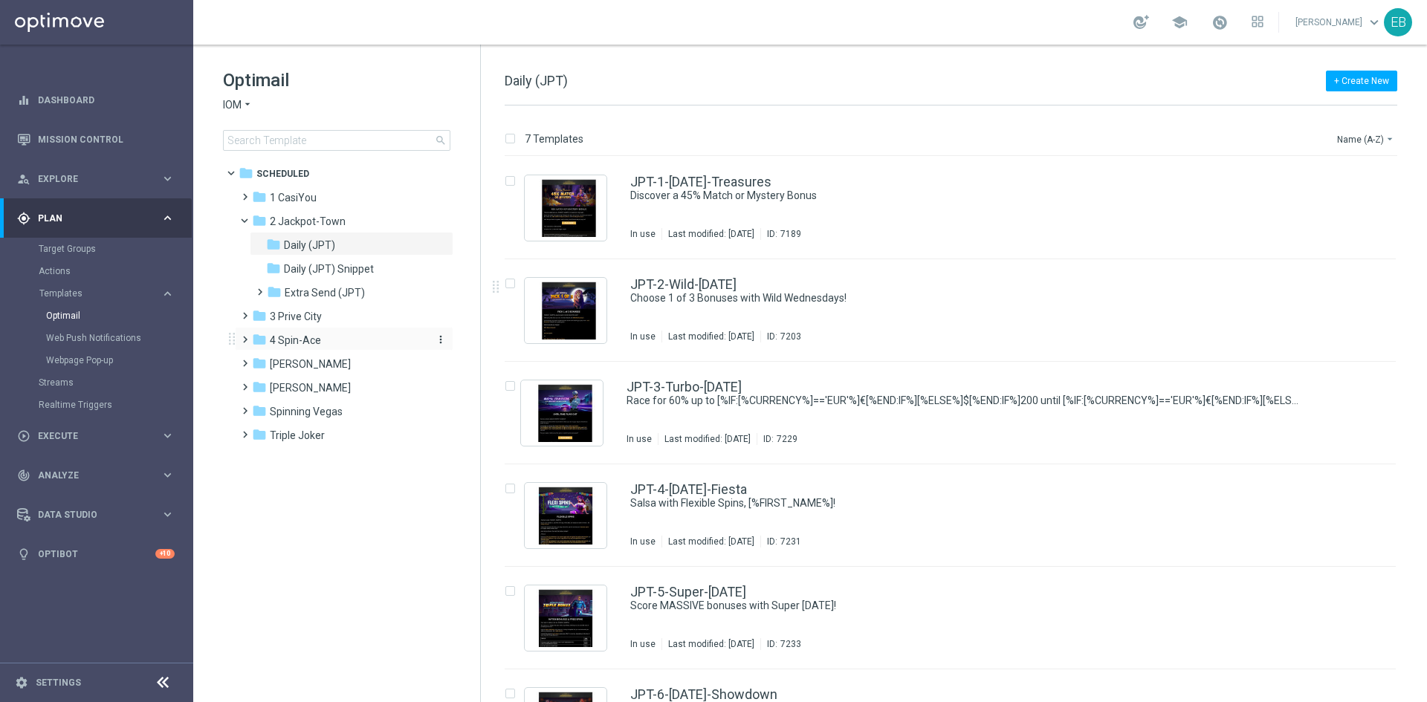
click at [369, 337] on div "folder 4 Spin-Ace" at bounding box center [337, 340] width 171 height 17
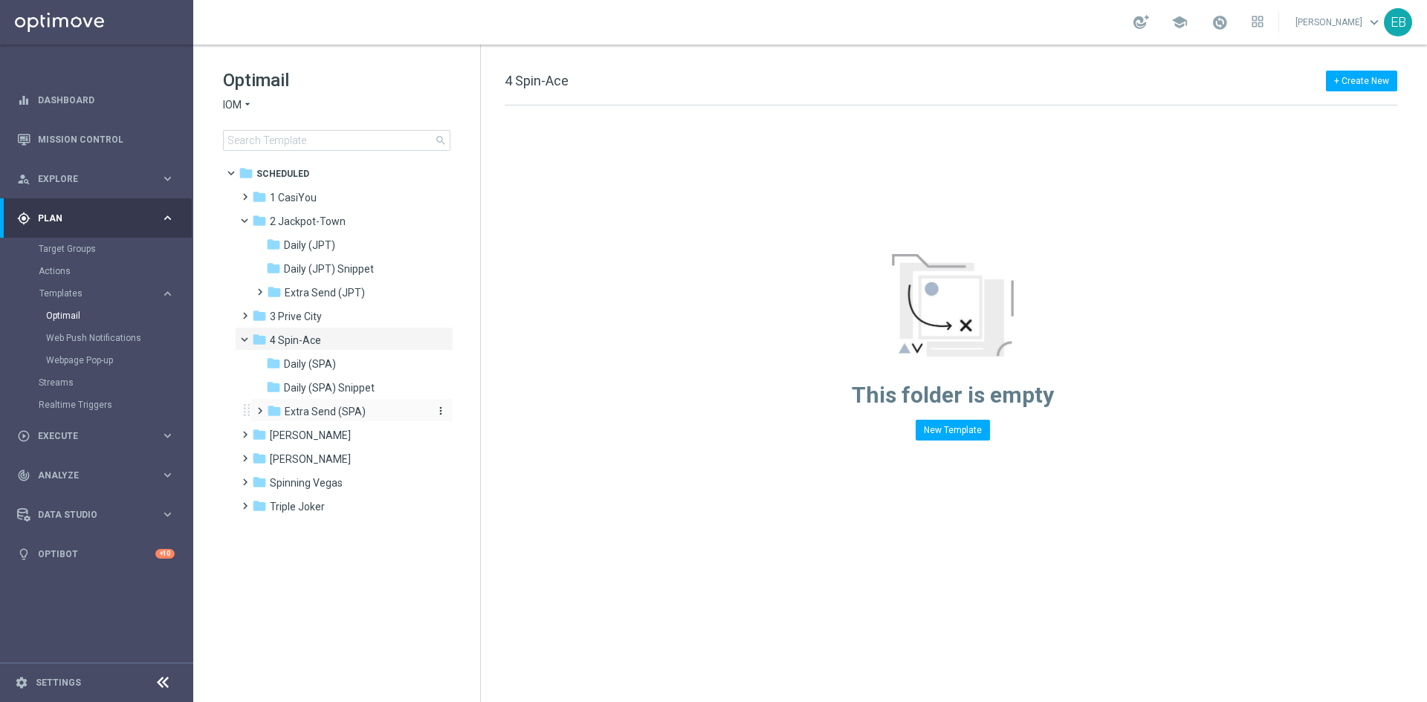
click at [389, 409] on div "folder Extra Send (SPA)" at bounding box center [346, 411] width 158 height 17
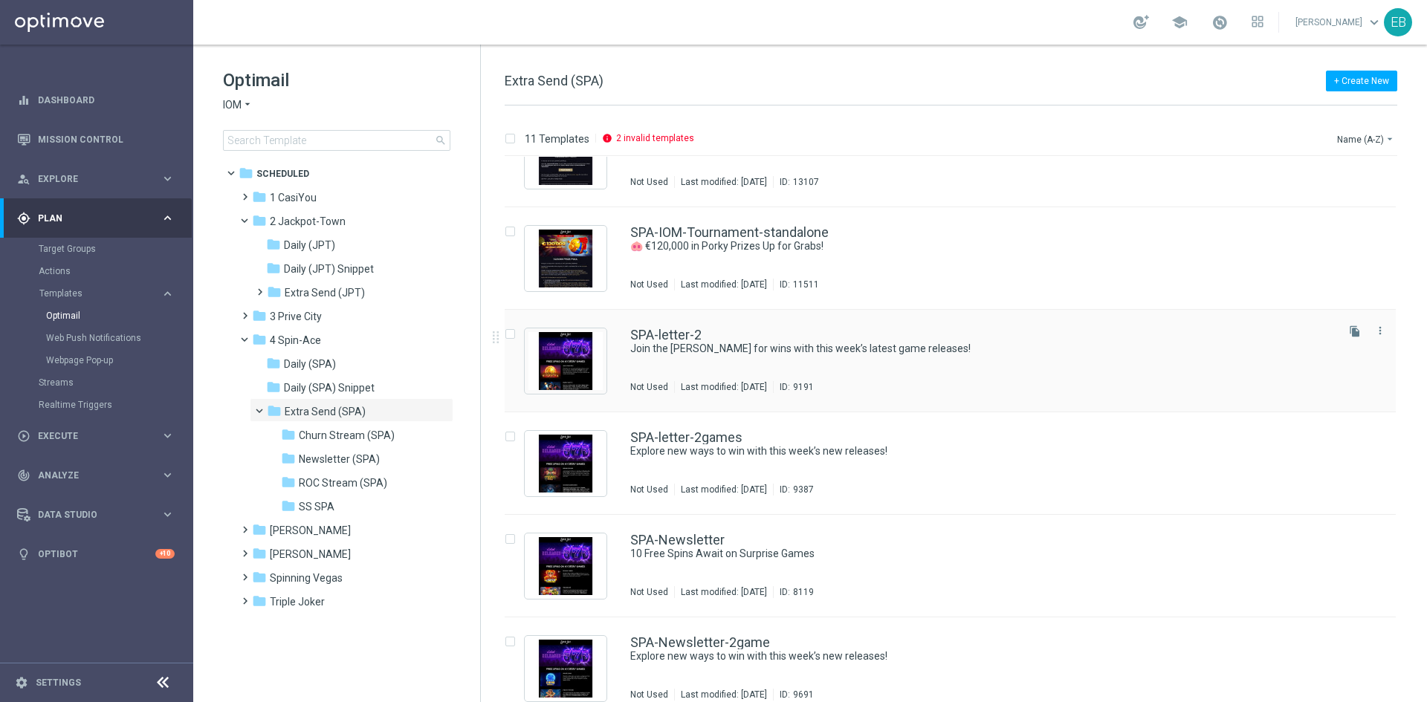
scroll to position [583, 0]
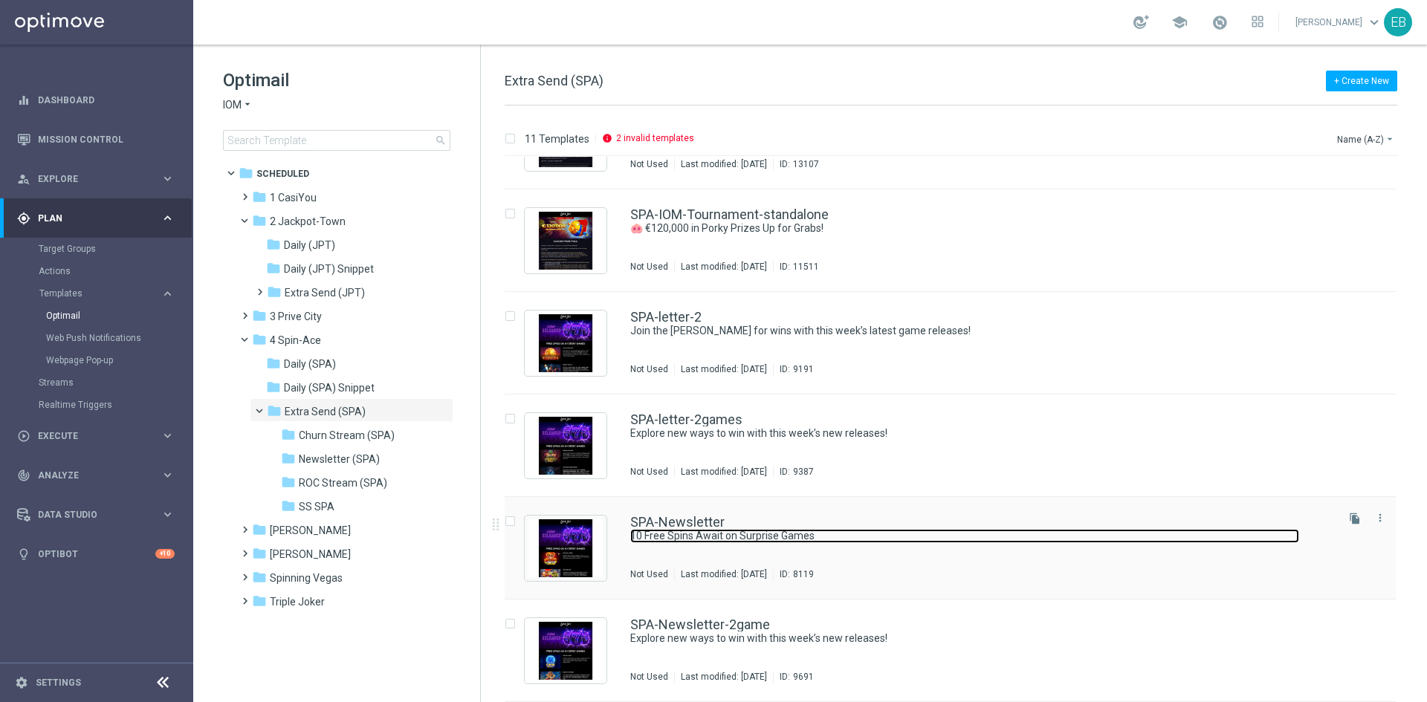
click at [960, 539] on link "10 Free Spins Await on Surprise Games" at bounding box center [964, 536] width 669 height 14
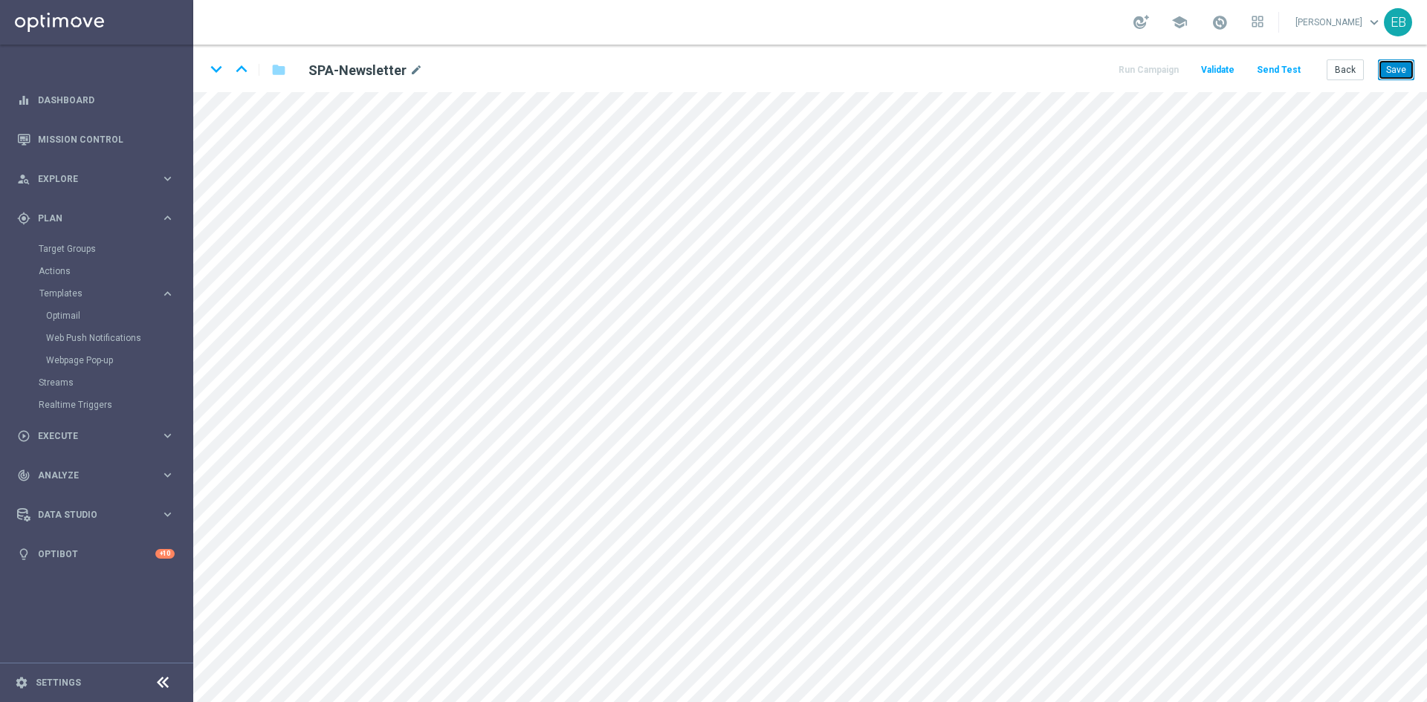
click at [1382, 69] on button "Save" at bounding box center [1396, 69] width 36 height 21
click at [1338, 61] on button "Back" at bounding box center [1344, 69] width 37 height 21
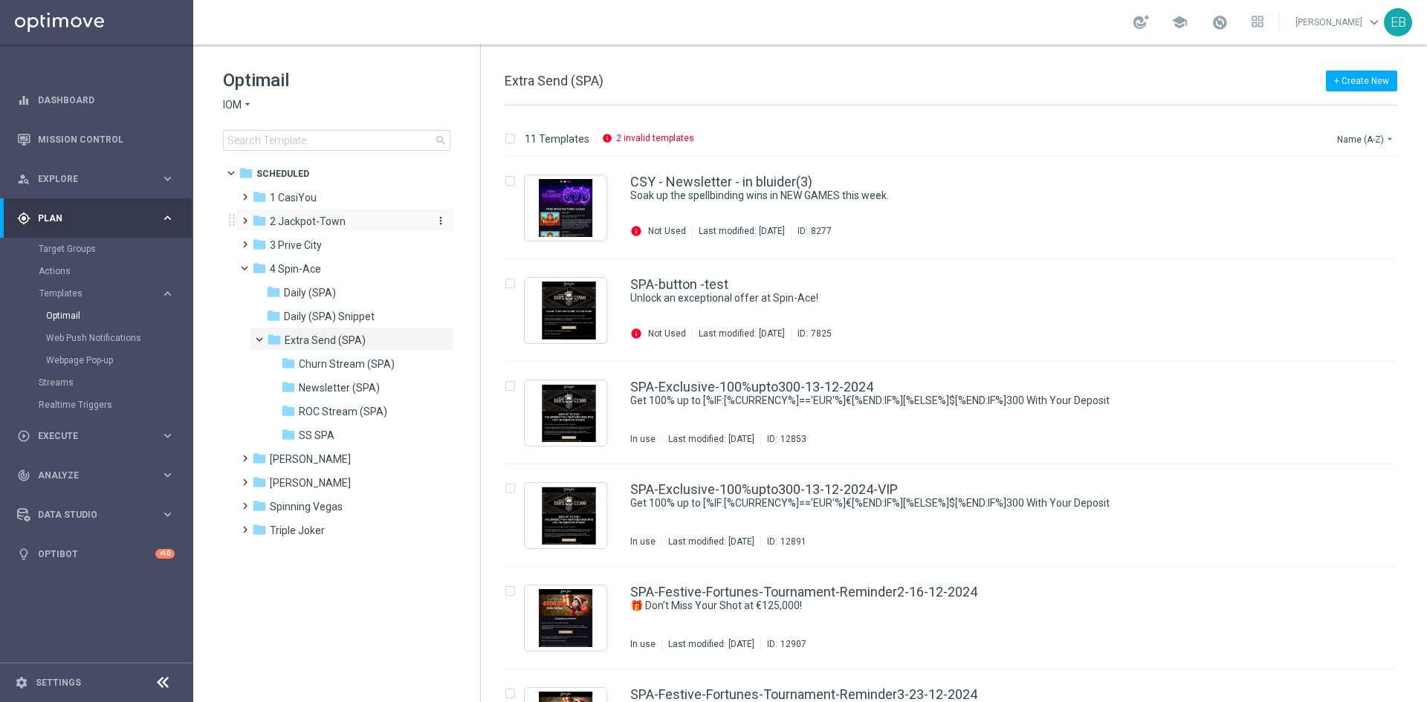
click at [353, 215] on div "folder 2 Jackpot-Town" at bounding box center [337, 221] width 171 height 17
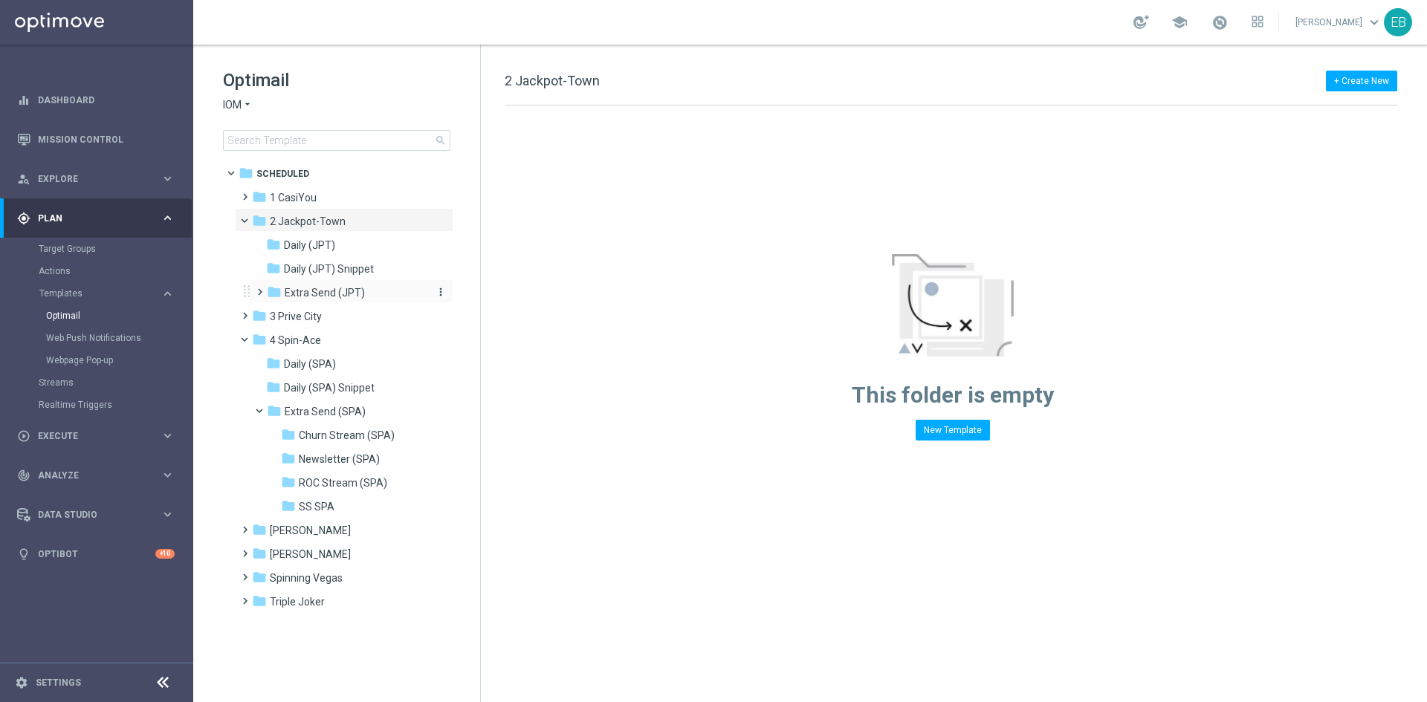
click at [362, 299] on div "folder Extra Send (JPT)" at bounding box center [346, 293] width 158 height 17
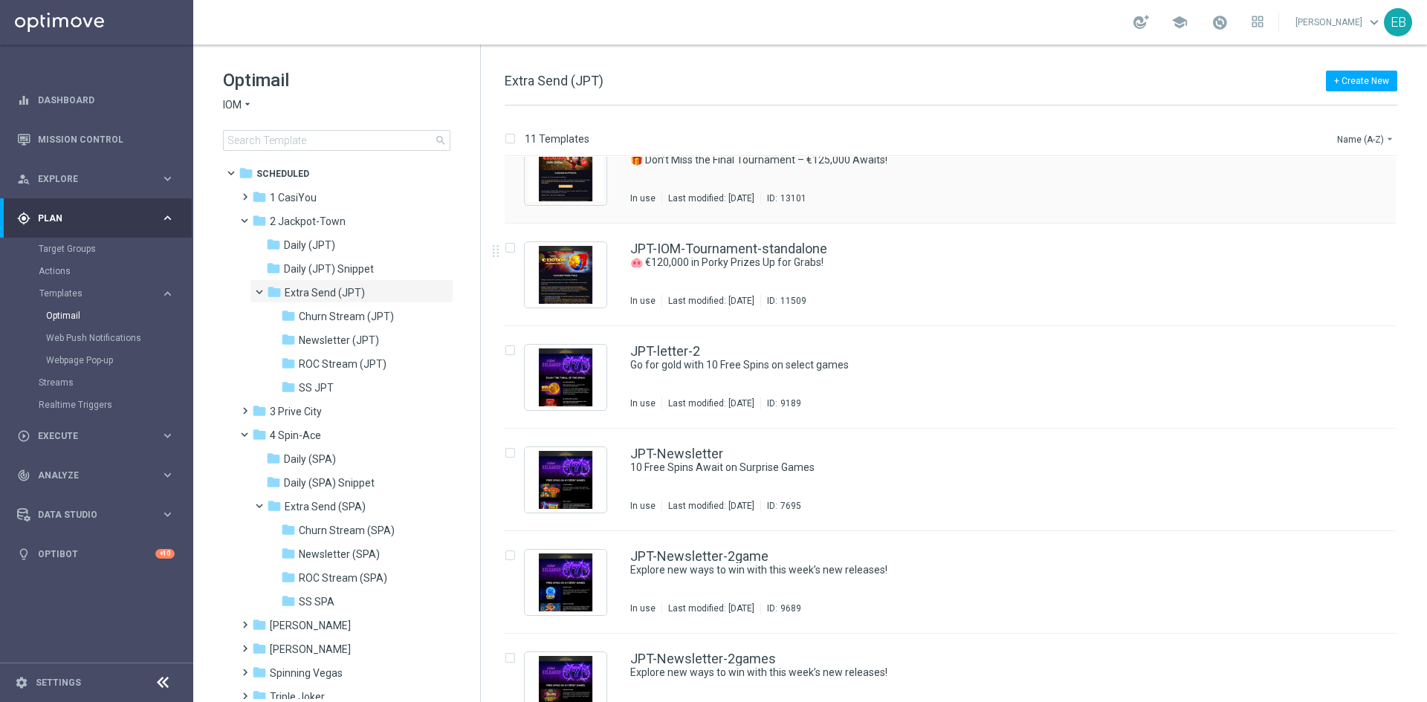
scroll to position [520, 0]
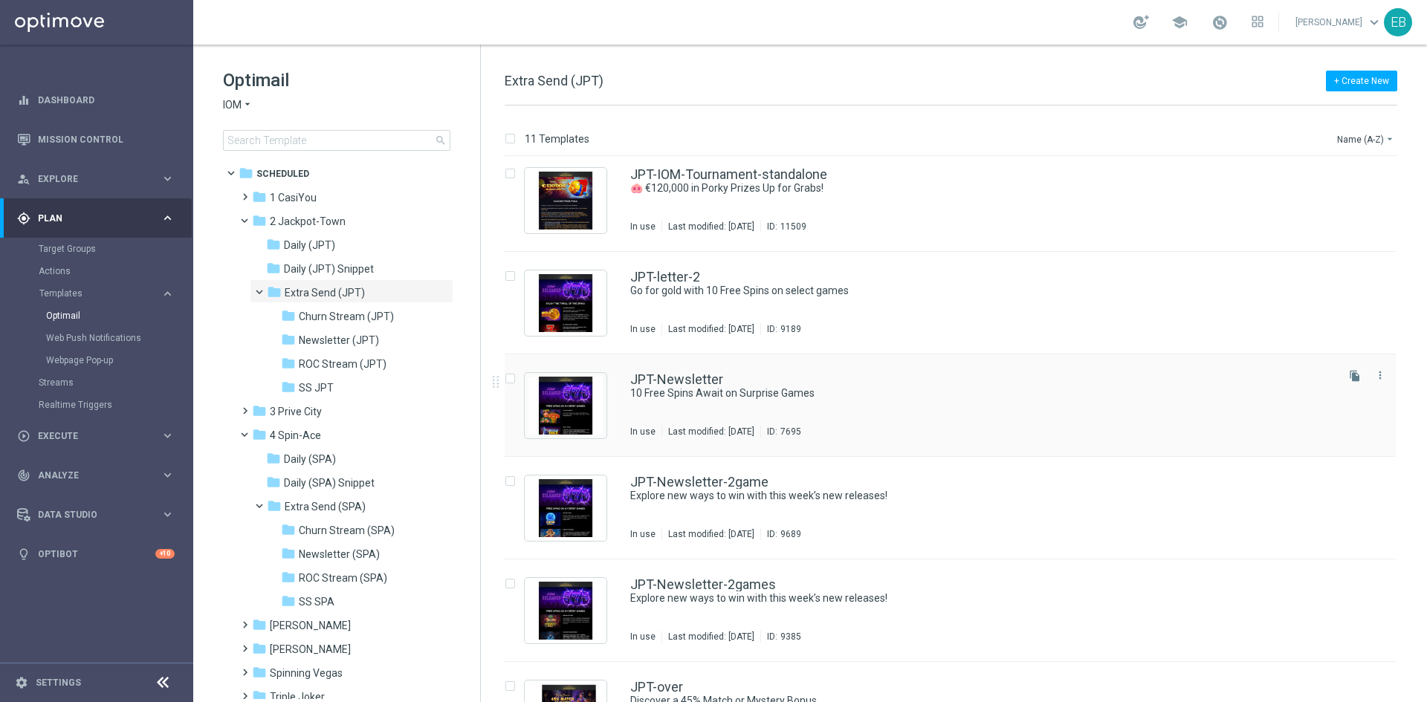
click at [973, 401] on div "JPT-Newsletter 10 Free Spins Await on Surprise Games In use Last modified: [DAT…" at bounding box center [981, 405] width 703 height 65
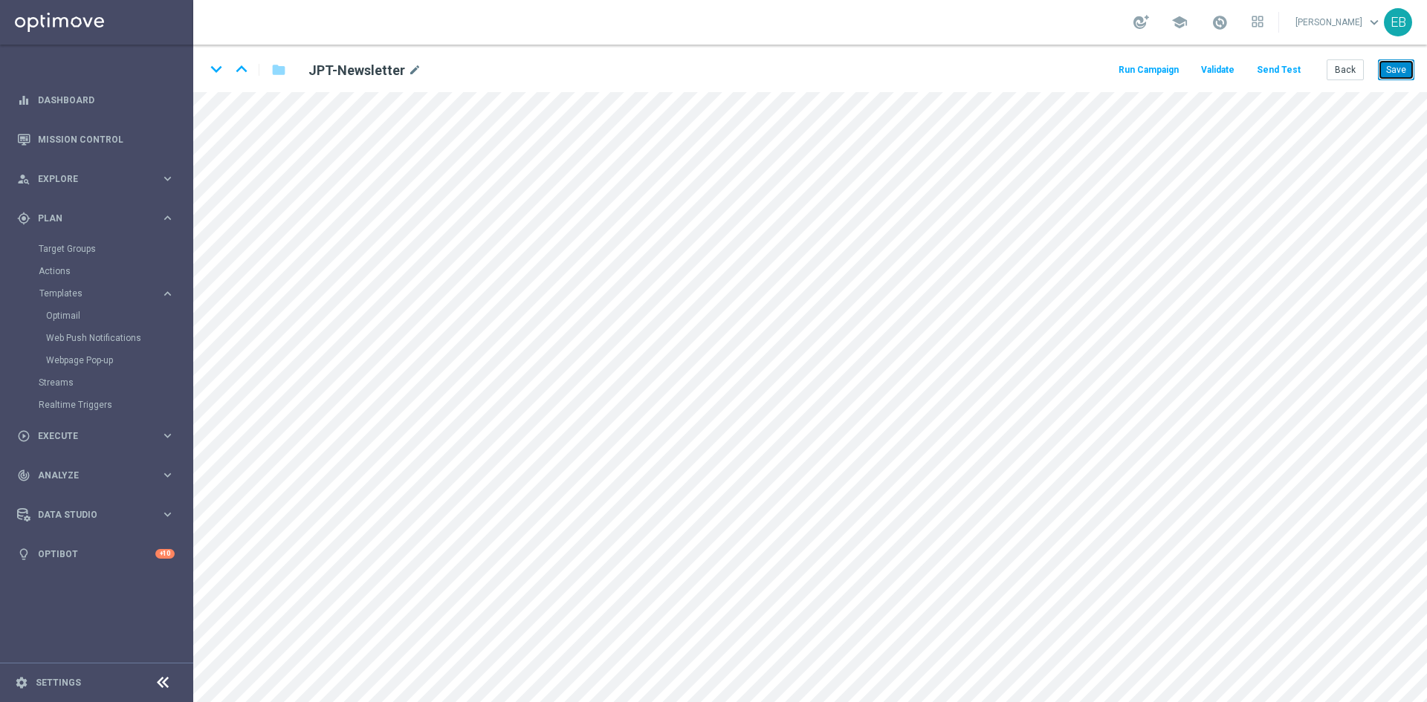
click at [1392, 67] on button "Save" at bounding box center [1396, 69] width 36 height 21
click at [1392, 68] on button "Save" at bounding box center [1396, 69] width 36 height 21
click at [1335, 70] on button "Back" at bounding box center [1344, 69] width 37 height 21
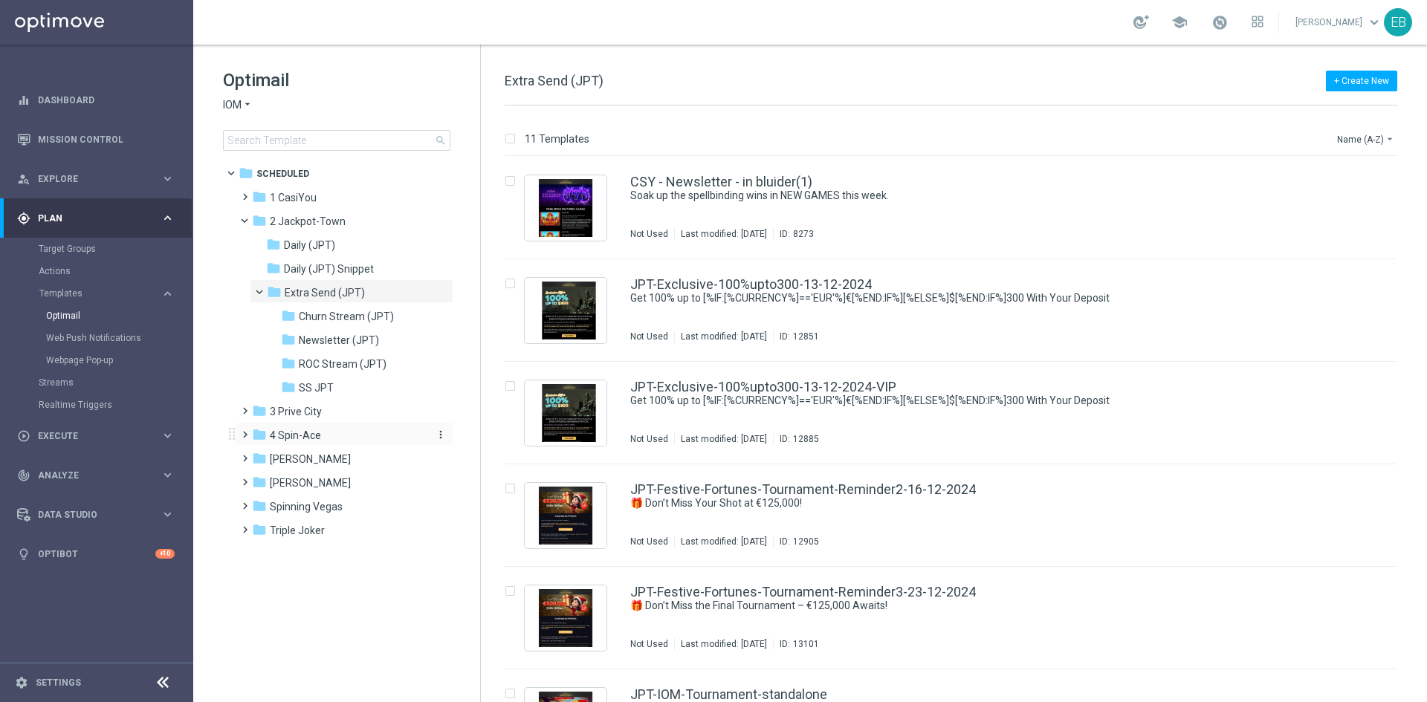
click at [324, 429] on div "folder 4 Spin-Ace" at bounding box center [337, 435] width 171 height 17
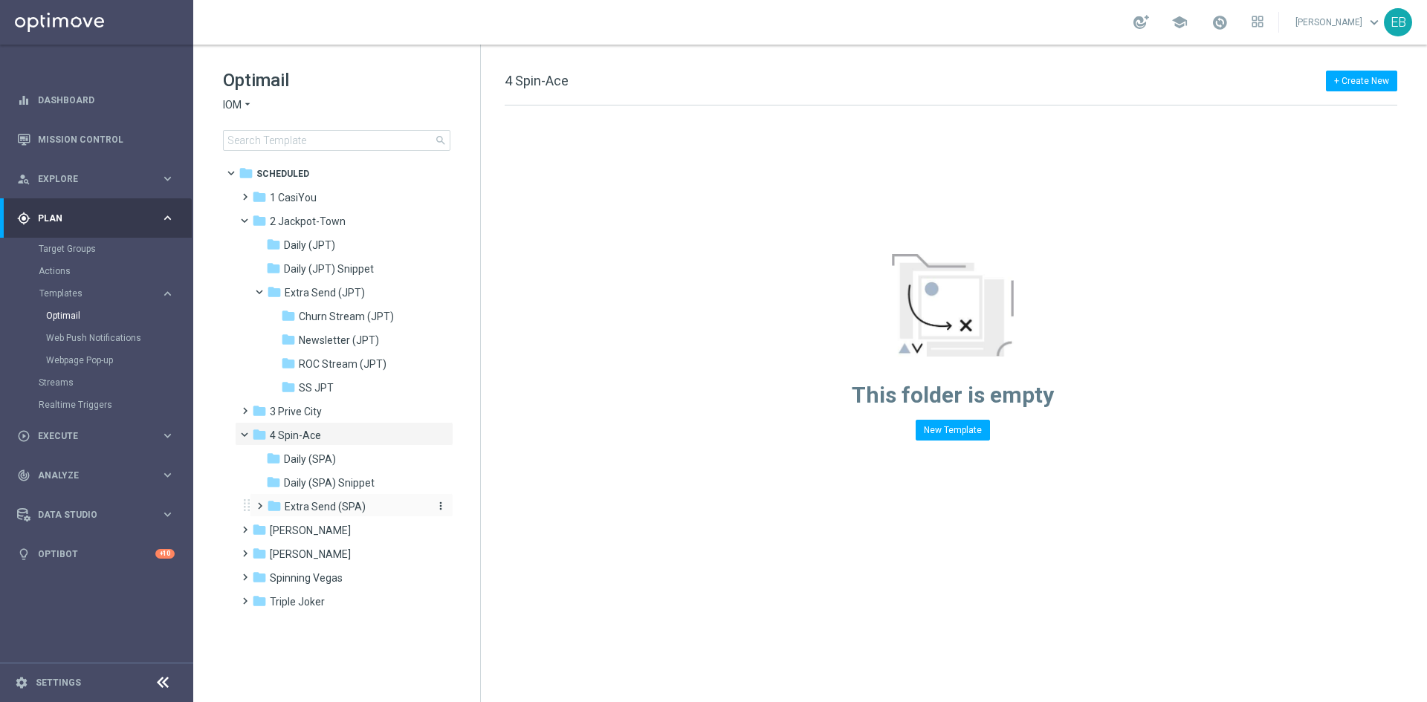
click at [369, 505] on div "folder Extra Send (SPA)" at bounding box center [346, 507] width 158 height 17
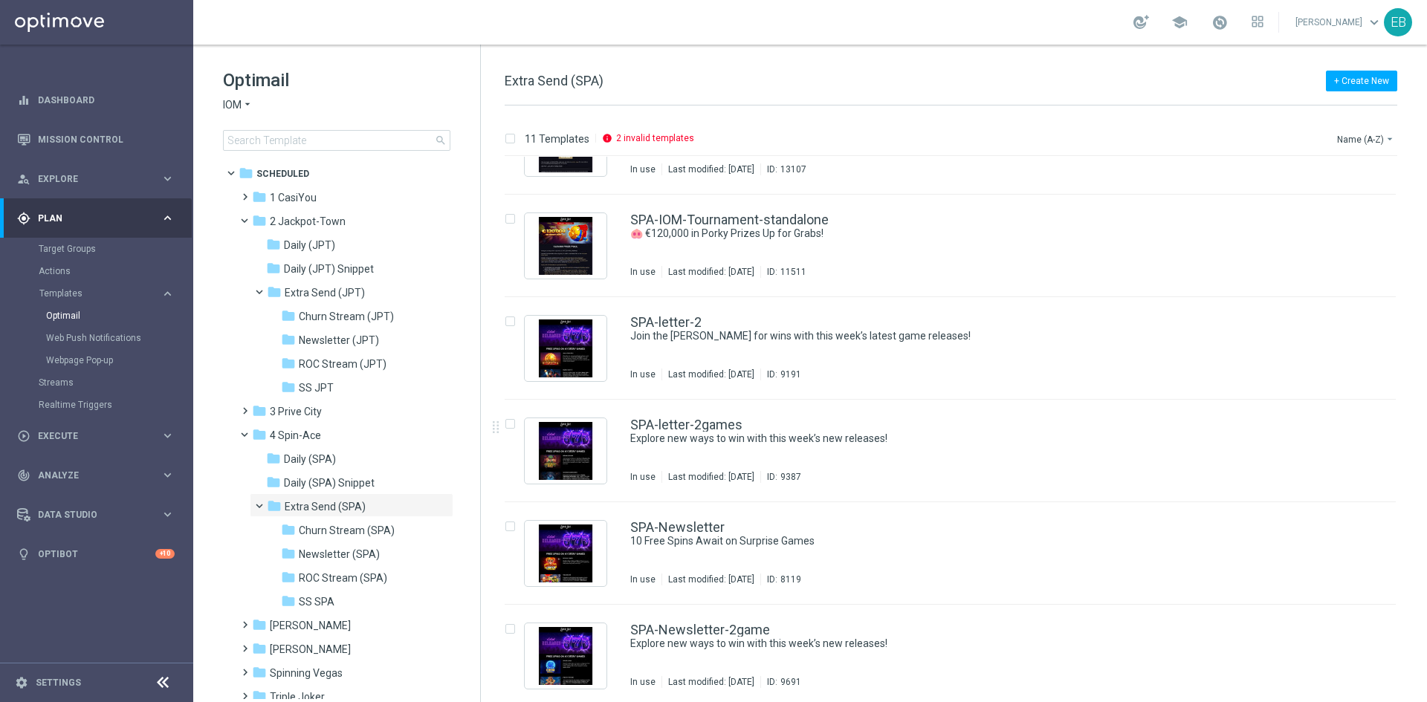
scroll to position [583, 0]
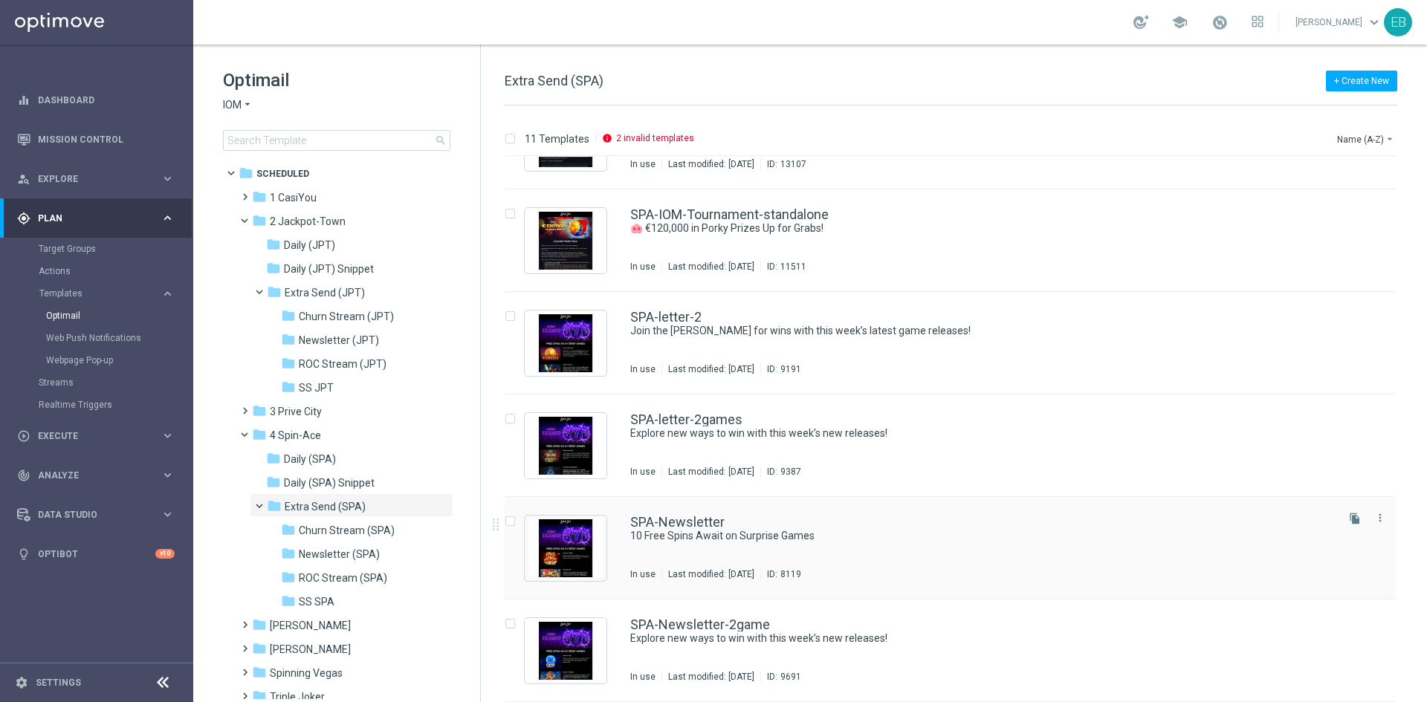
click at [982, 526] on div "SPA-Newsletter" at bounding box center [981, 522] width 703 height 13
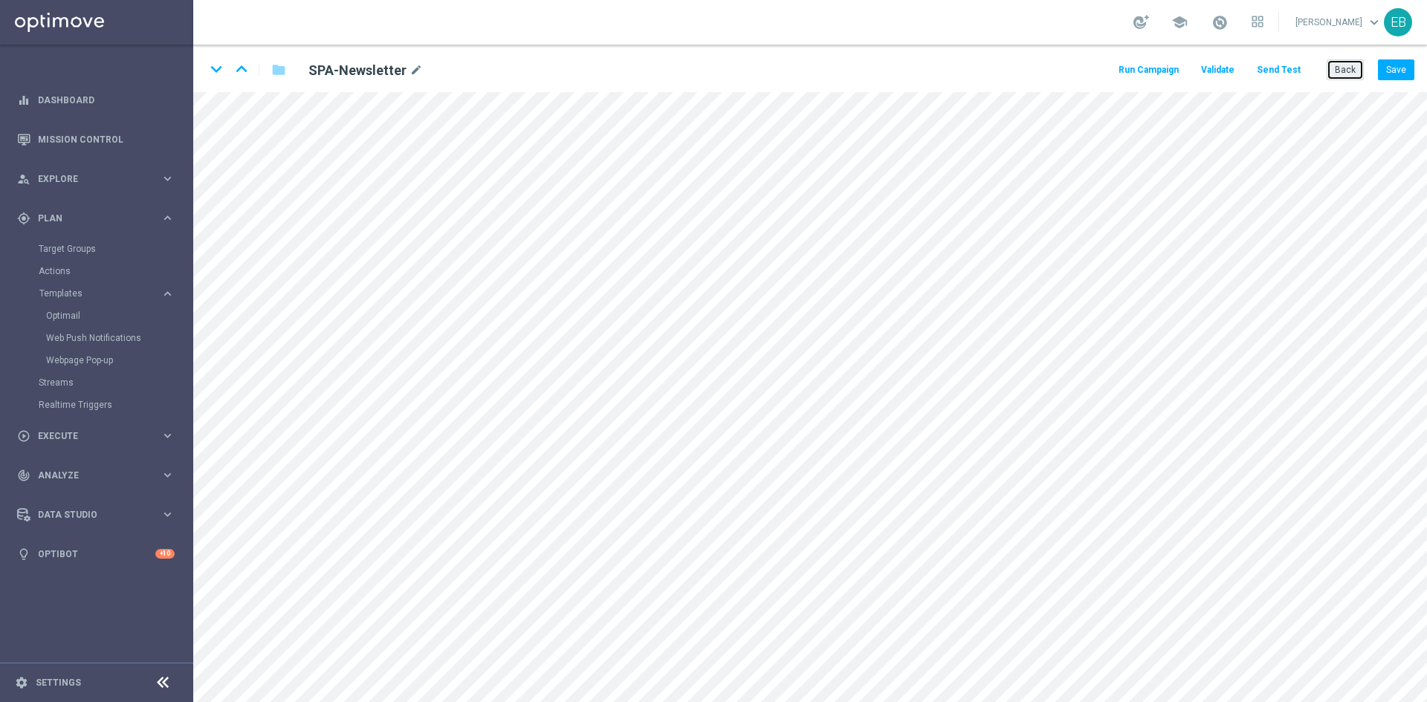
click at [1340, 65] on button "Back" at bounding box center [1344, 69] width 37 height 21
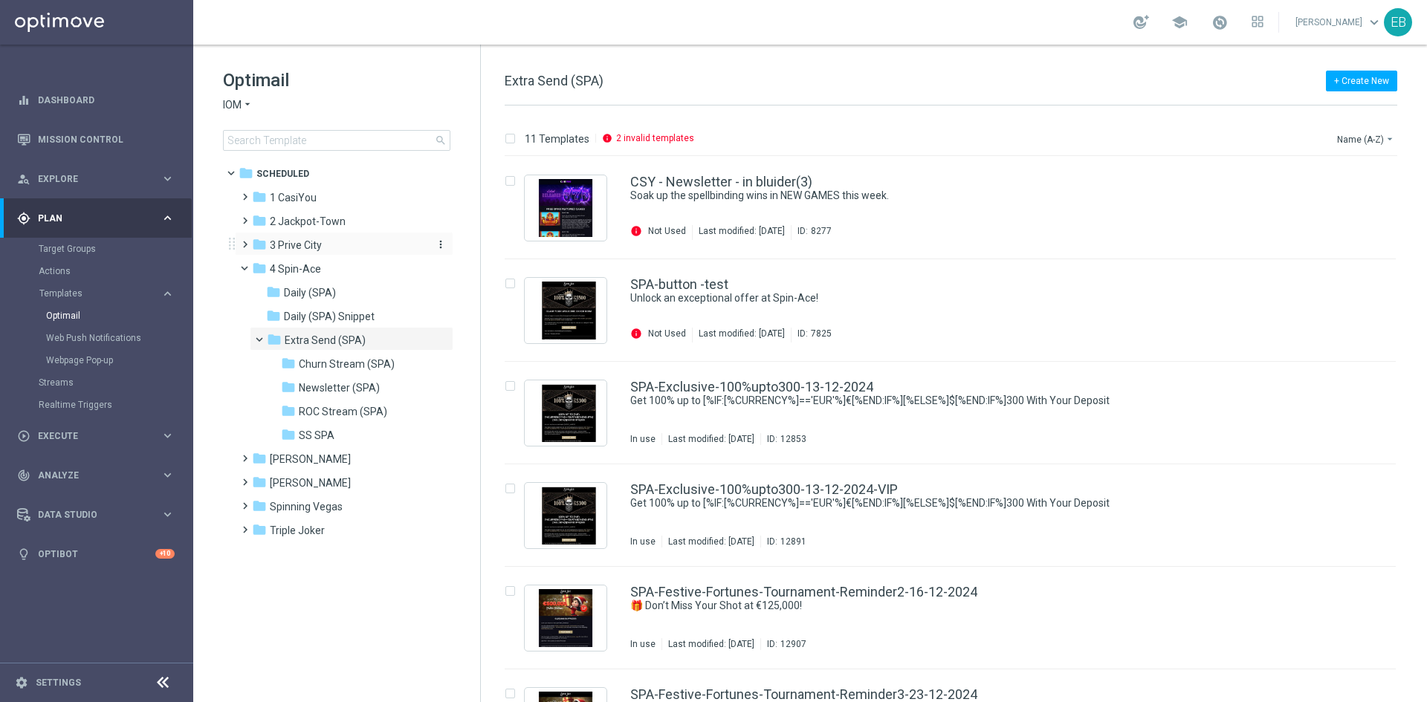
click at [292, 247] on span "3 Prive City" at bounding box center [296, 245] width 52 height 13
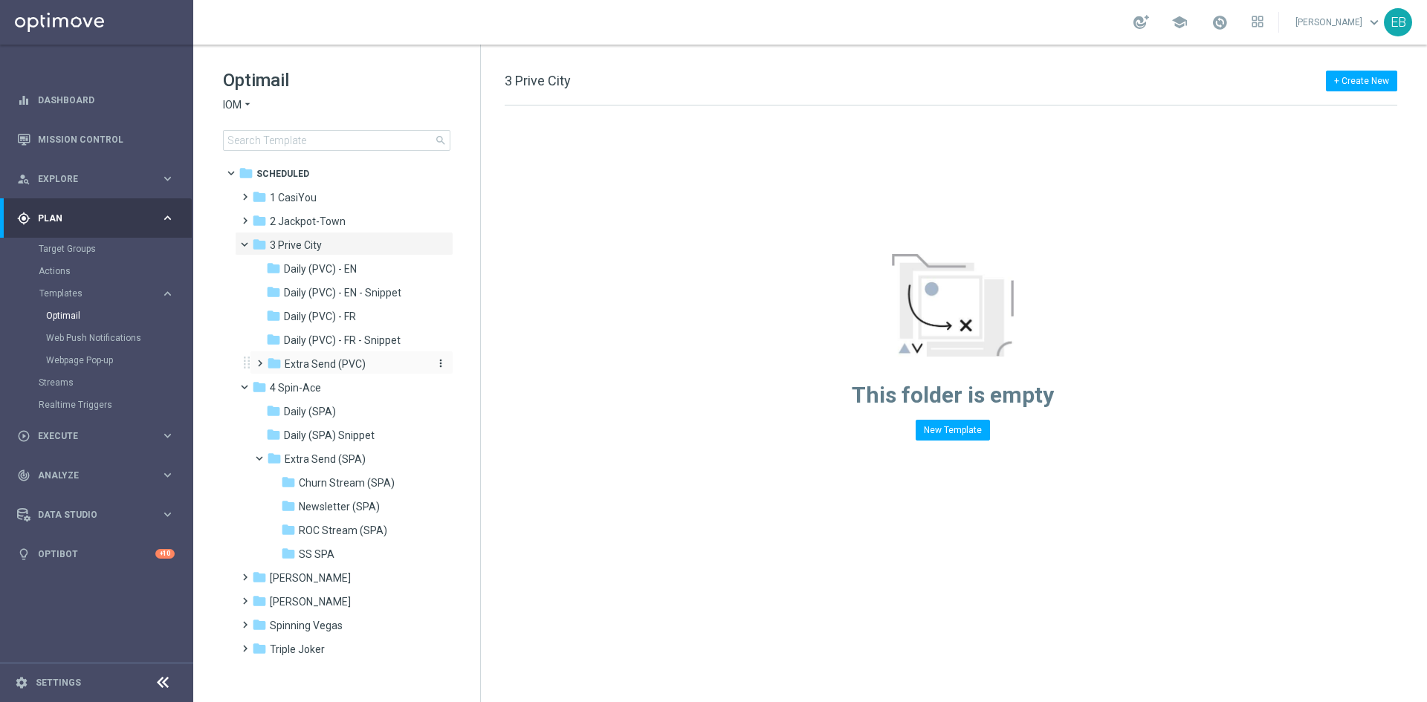
click at [367, 365] on div "folder Extra Send (PVC)" at bounding box center [346, 364] width 158 height 17
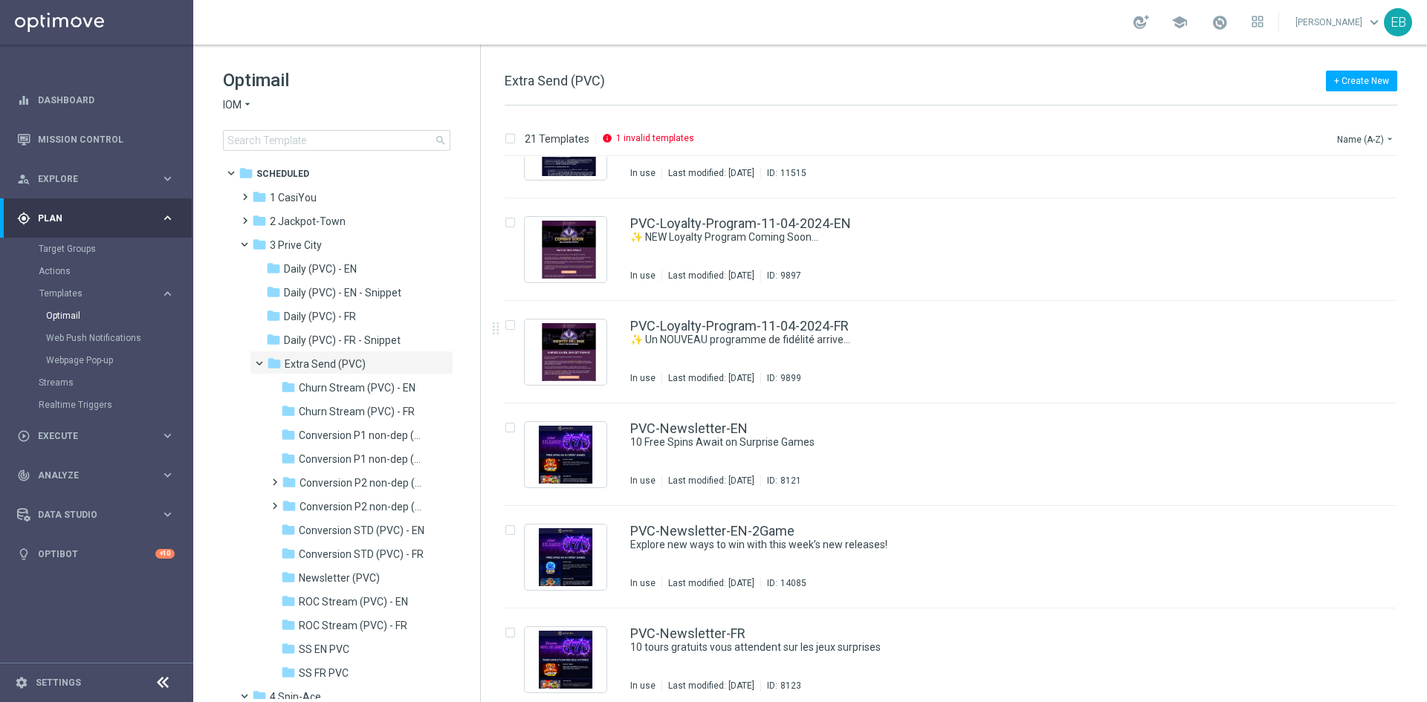
scroll to position [1263, 0]
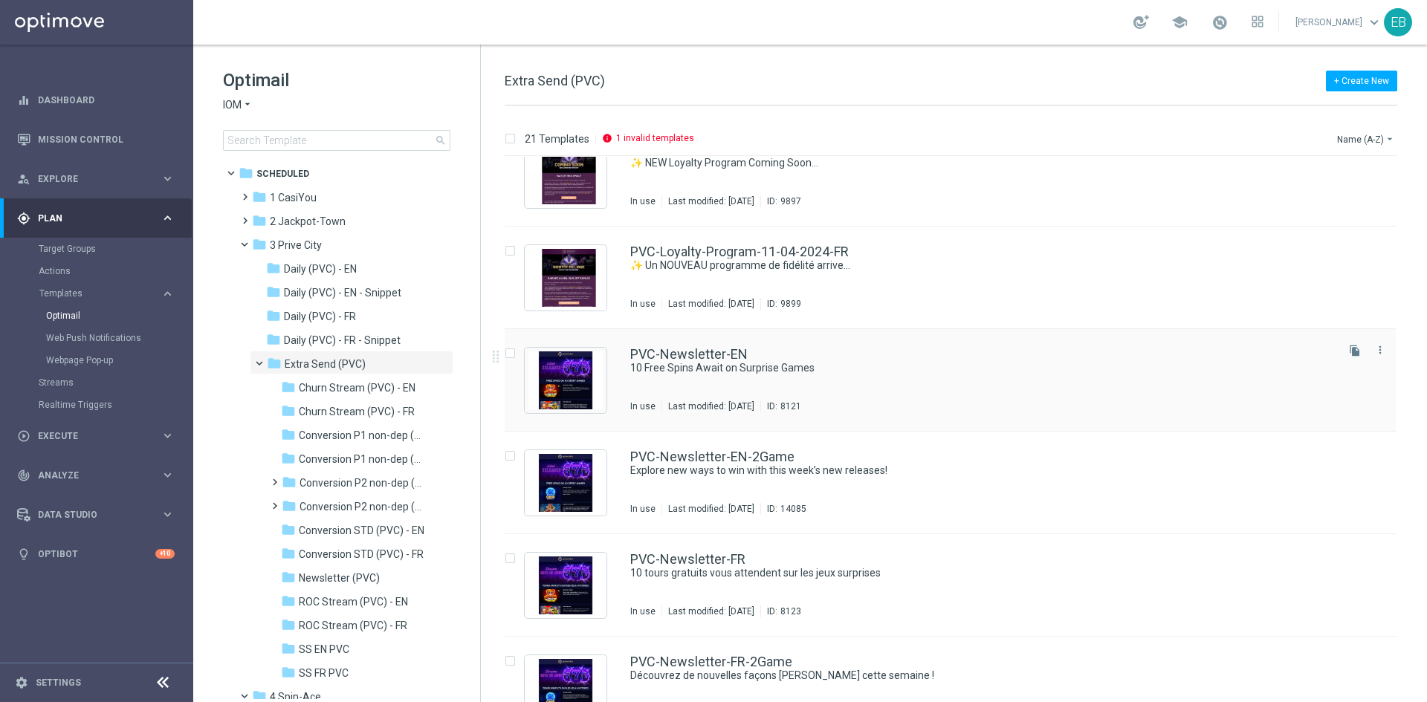
click at [939, 360] on div "PVC-Newsletter-EN" at bounding box center [981, 354] width 703 height 13
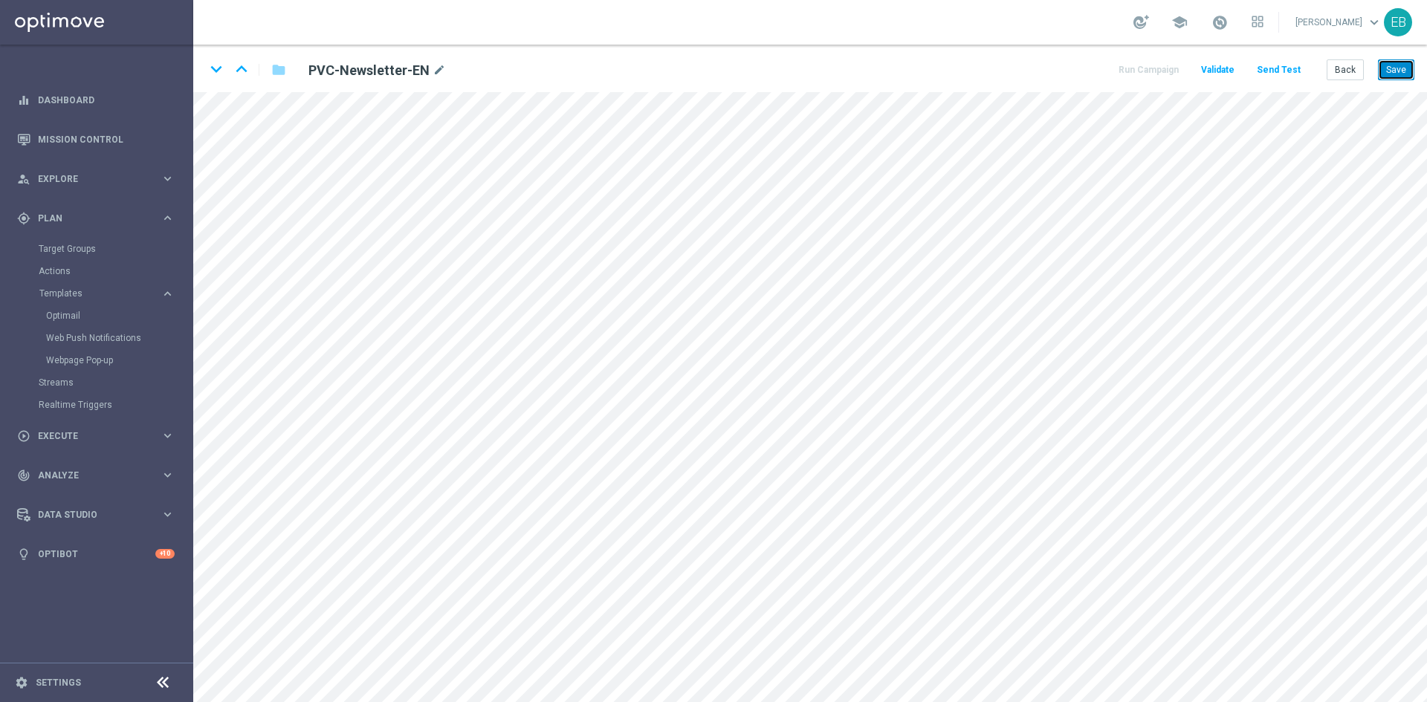
click at [1393, 79] on button "Save" at bounding box center [1396, 69] width 36 height 21
click at [1401, 78] on button "Save" at bounding box center [1396, 69] width 36 height 21
click at [1386, 72] on button "Save" at bounding box center [1396, 69] width 36 height 21
click at [1340, 70] on button "Back" at bounding box center [1344, 69] width 37 height 21
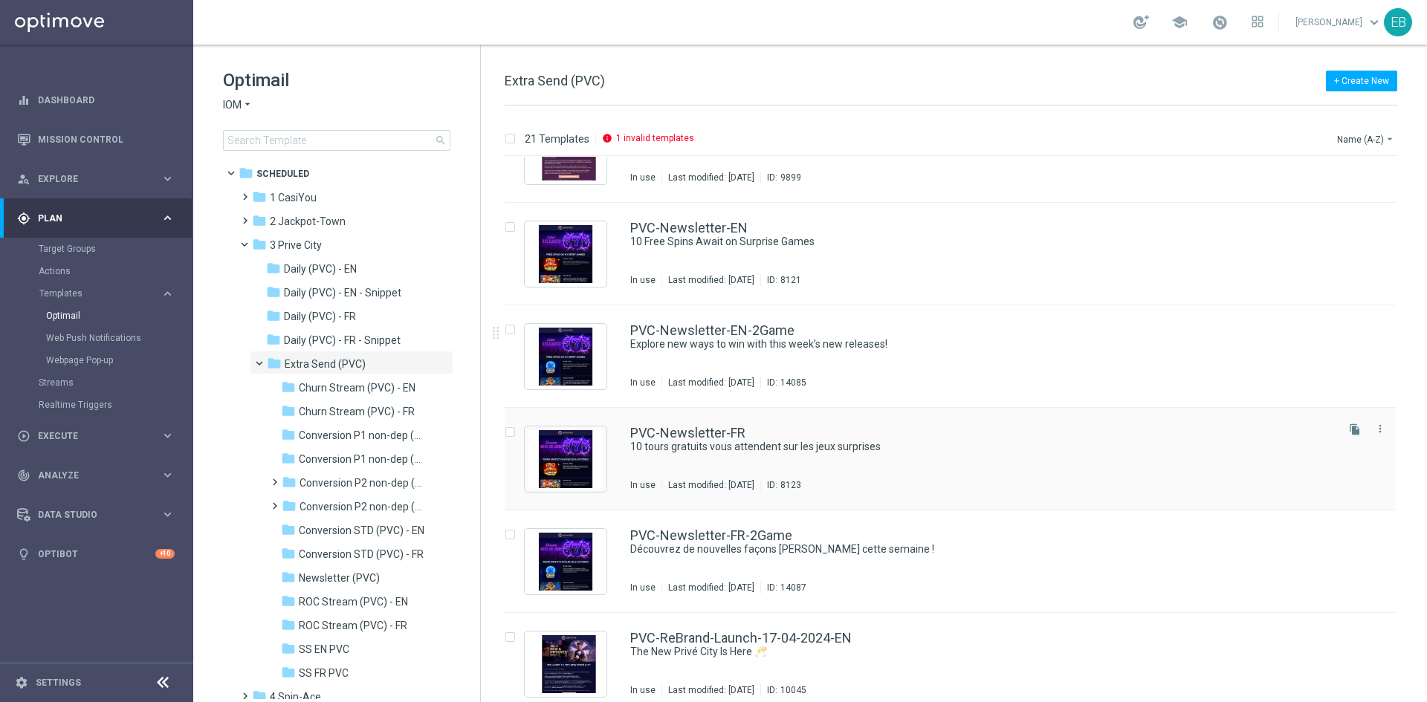
scroll to position [1412, 0]
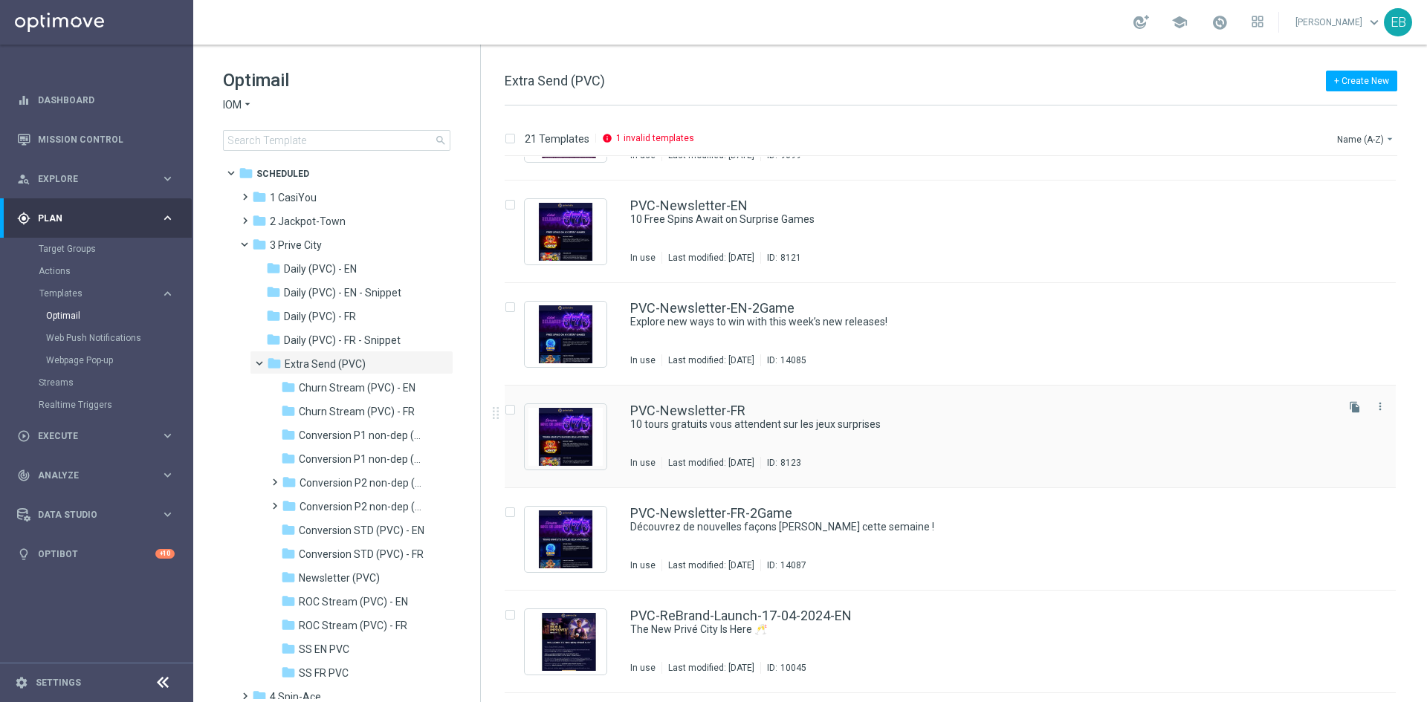
click at [1011, 441] on div "PVC-Newsletter-FR 10 tours gratuits vous attendent sur les jeux surprises In us…" at bounding box center [981, 436] width 703 height 65
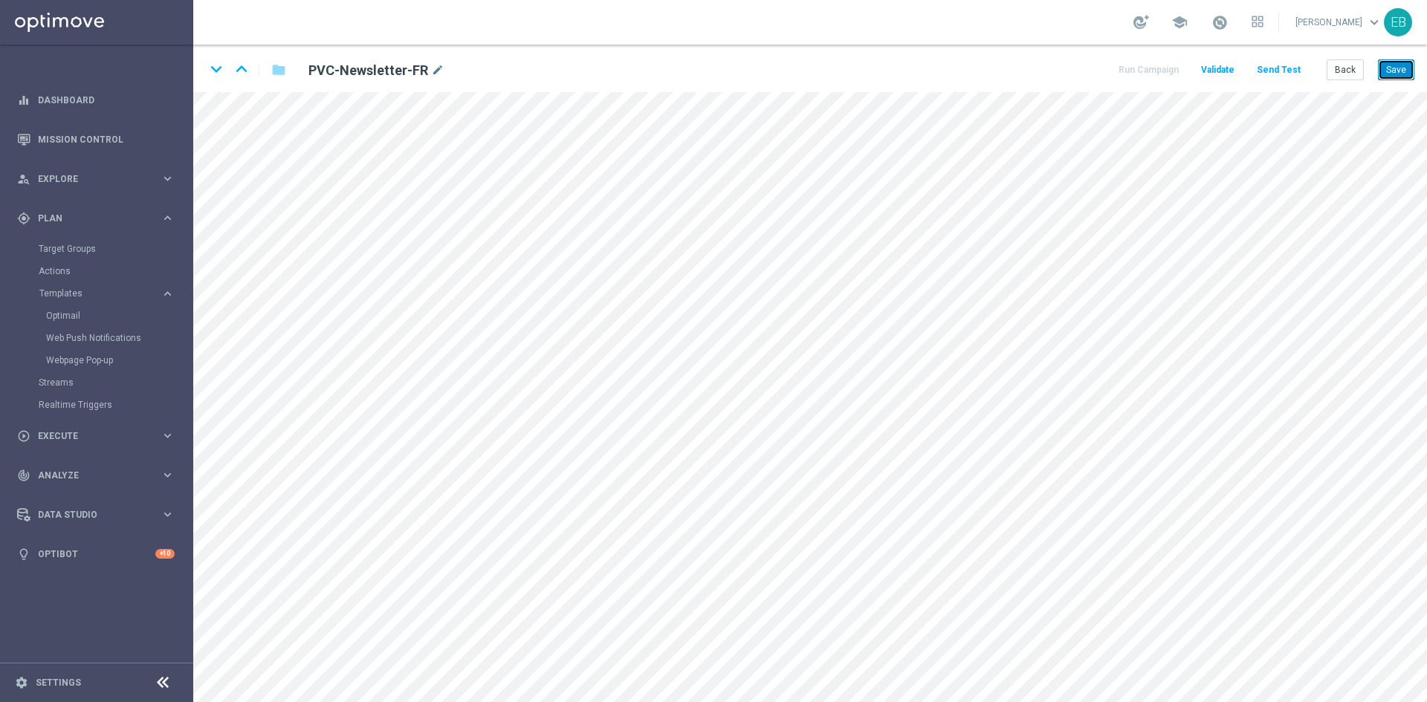
click at [1410, 71] on button "Save" at bounding box center [1396, 69] width 36 height 21
click at [1357, 63] on button "Back" at bounding box center [1344, 69] width 37 height 21
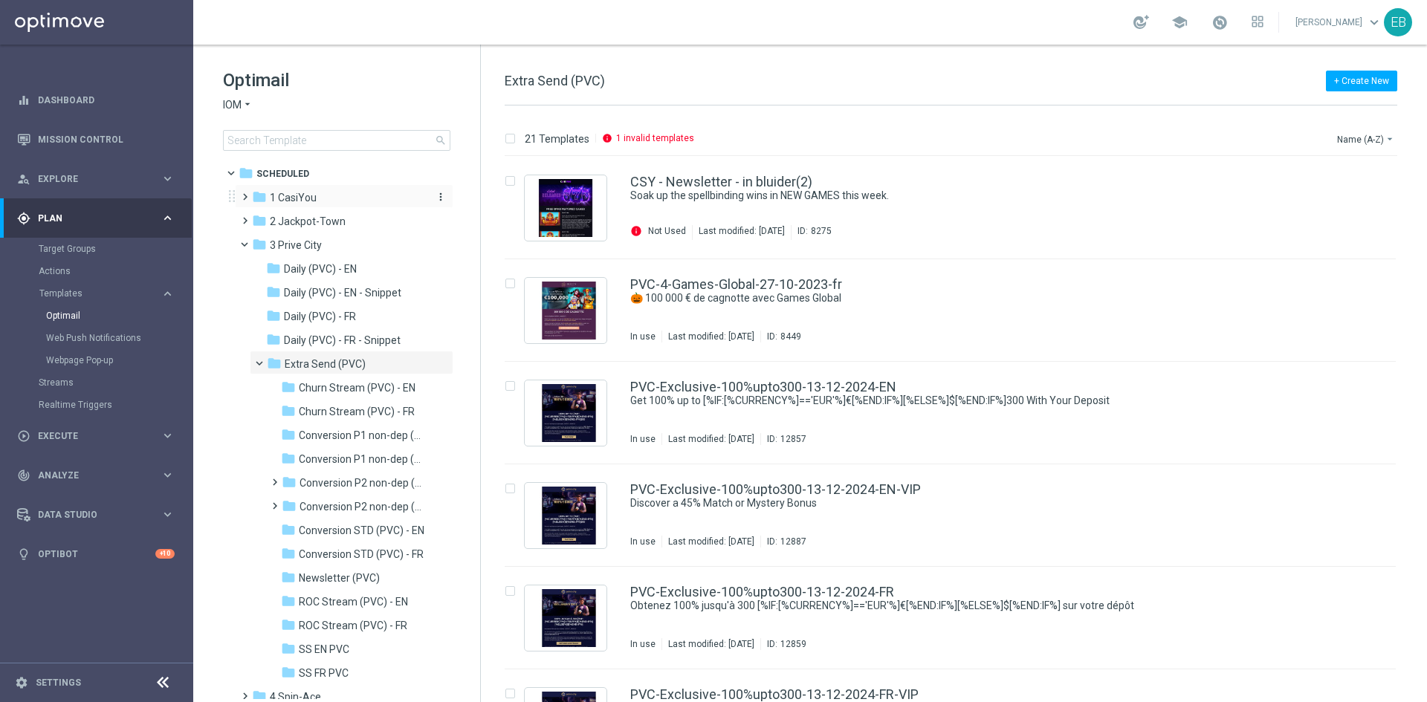
click at [299, 192] on span "1 CasiYou" at bounding box center [293, 197] width 47 height 13
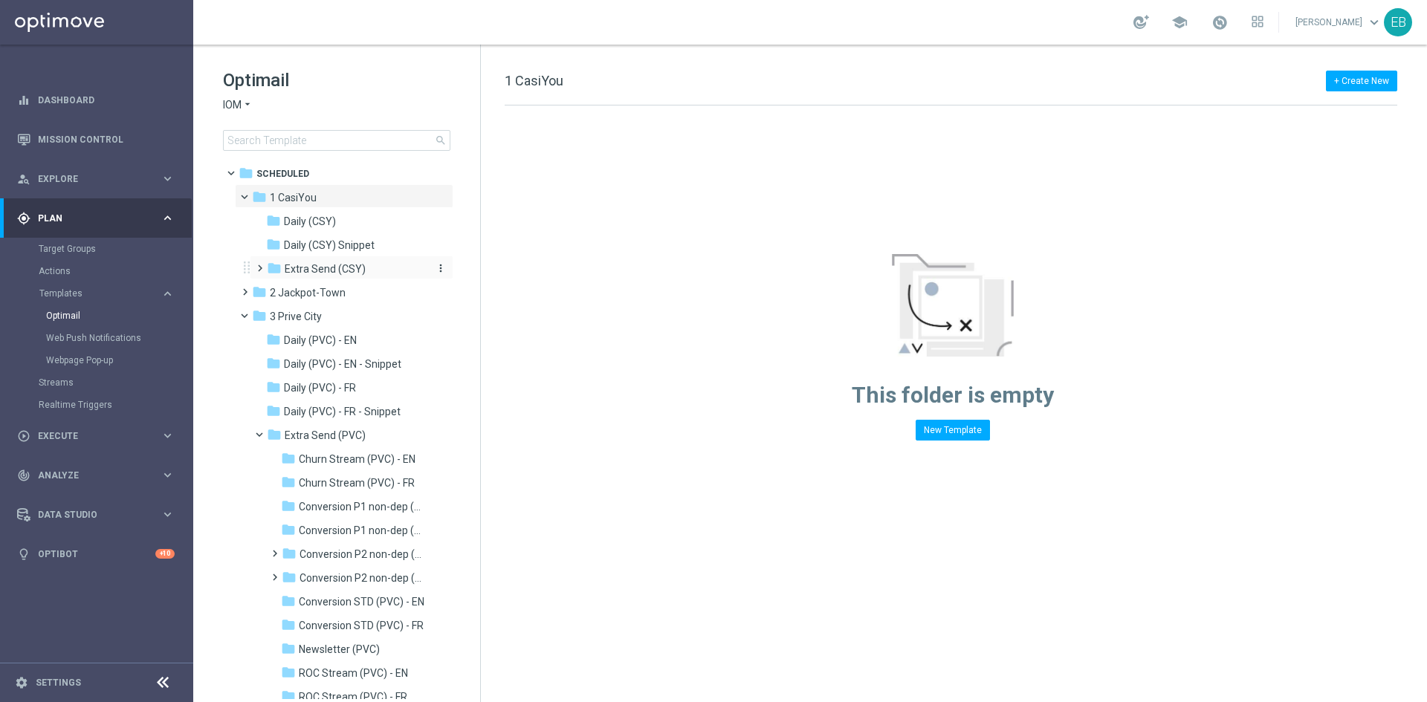
click at [373, 273] on div "folder Extra Send (CSY)" at bounding box center [346, 269] width 158 height 17
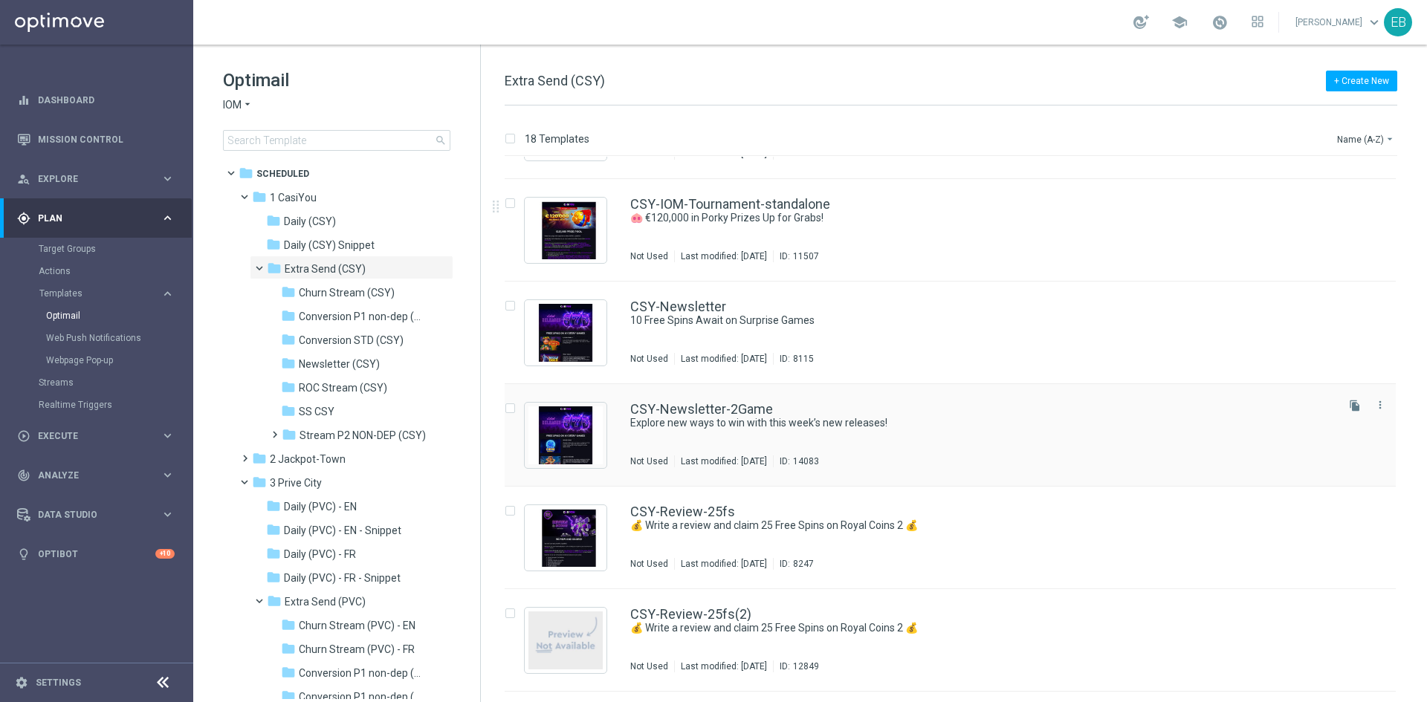
scroll to position [1115, 0]
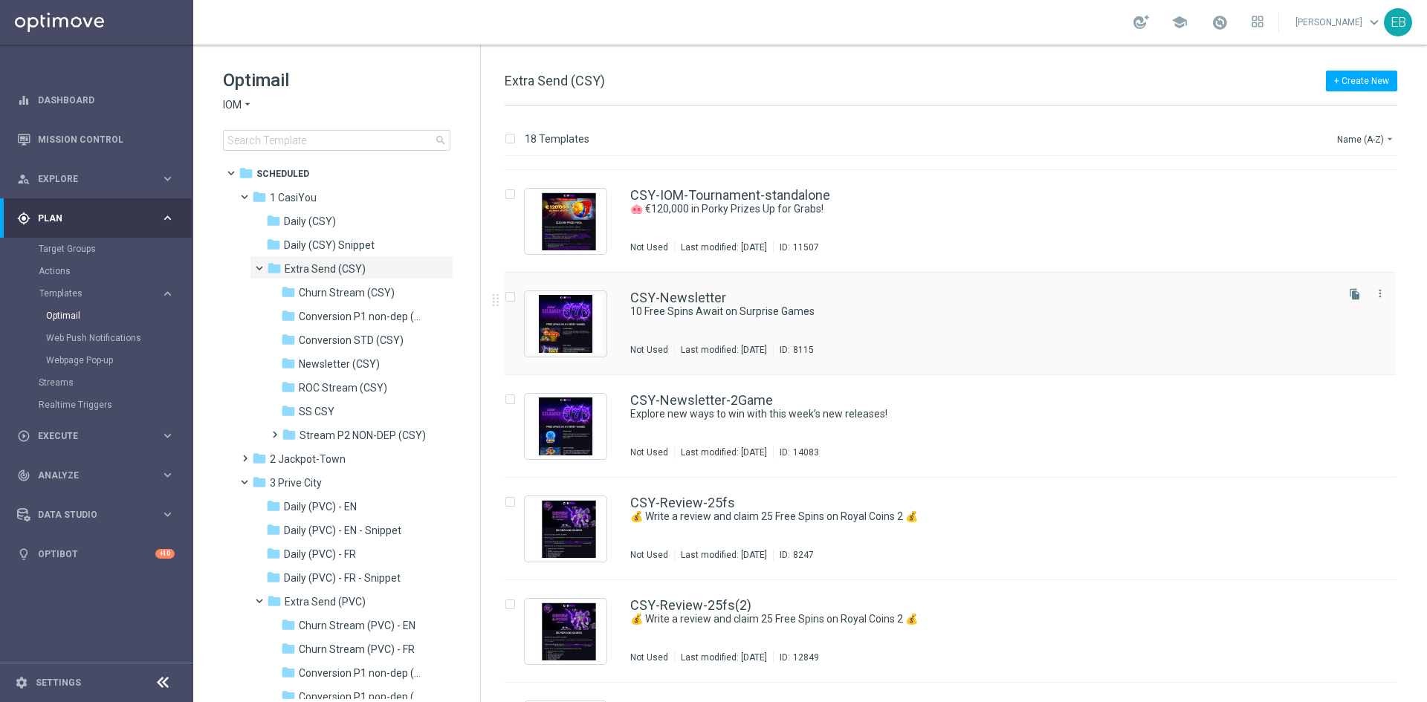
click at [1009, 288] on div "CSY-Newsletter 10 Free Spins Await on Surprise Games Not Used Last modified: [D…" at bounding box center [950, 324] width 891 height 103
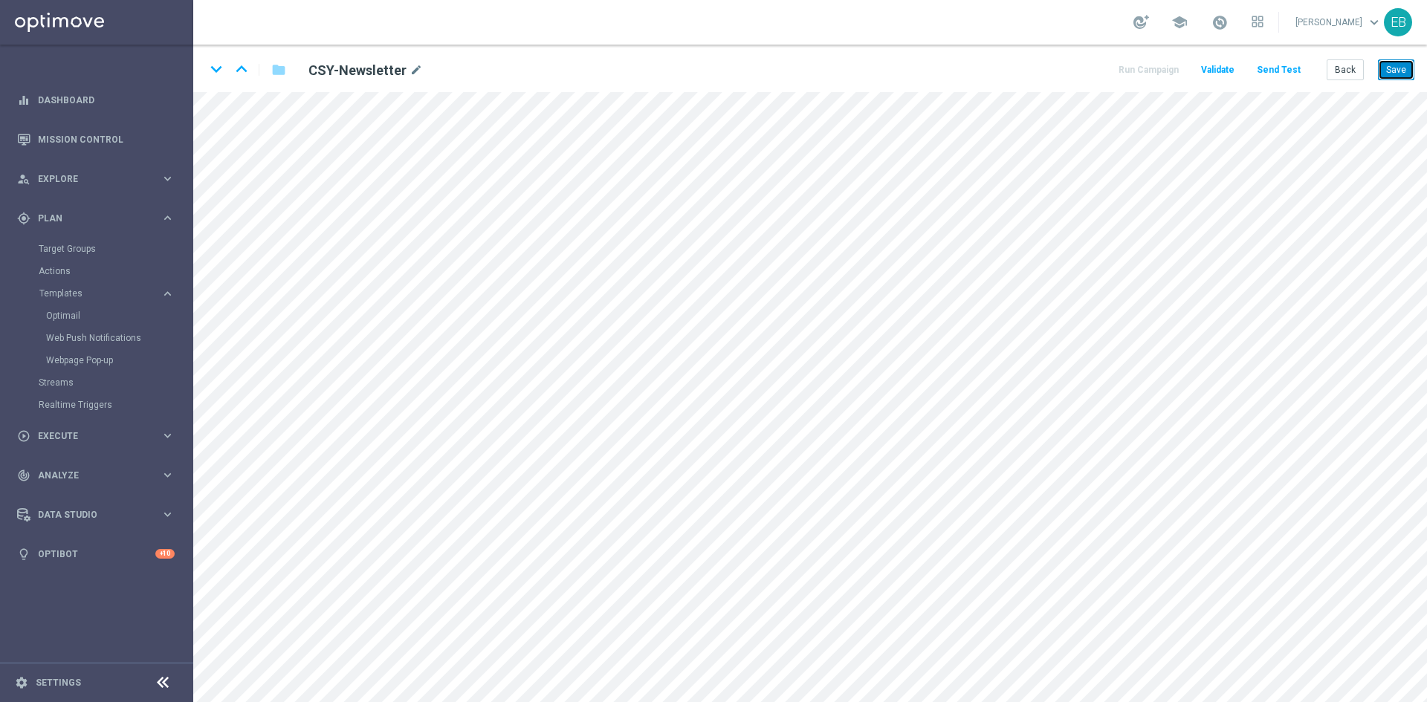
click at [1392, 68] on button "Save" at bounding box center [1396, 69] width 36 height 21
click at [1341, 77] on button "Back" at bounding box center [1344, 69] width 37 height 21
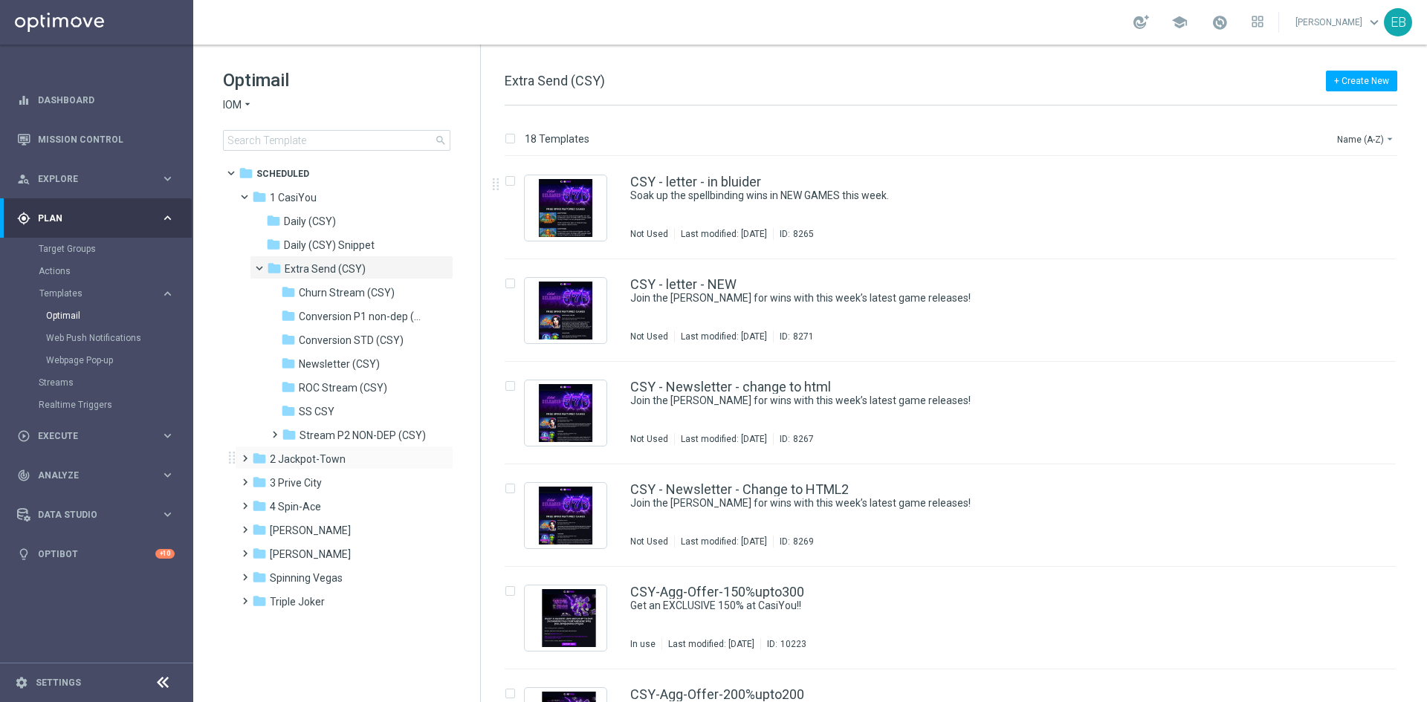
click at [342, 450] on div "folder 2 Jackpot-Town more_vert" at bounding box center [344, 458] width 218 height 24
click at [331, 458] on span "2 Jackpot-Town" at bounding box center [308, 459] width 76 height 13
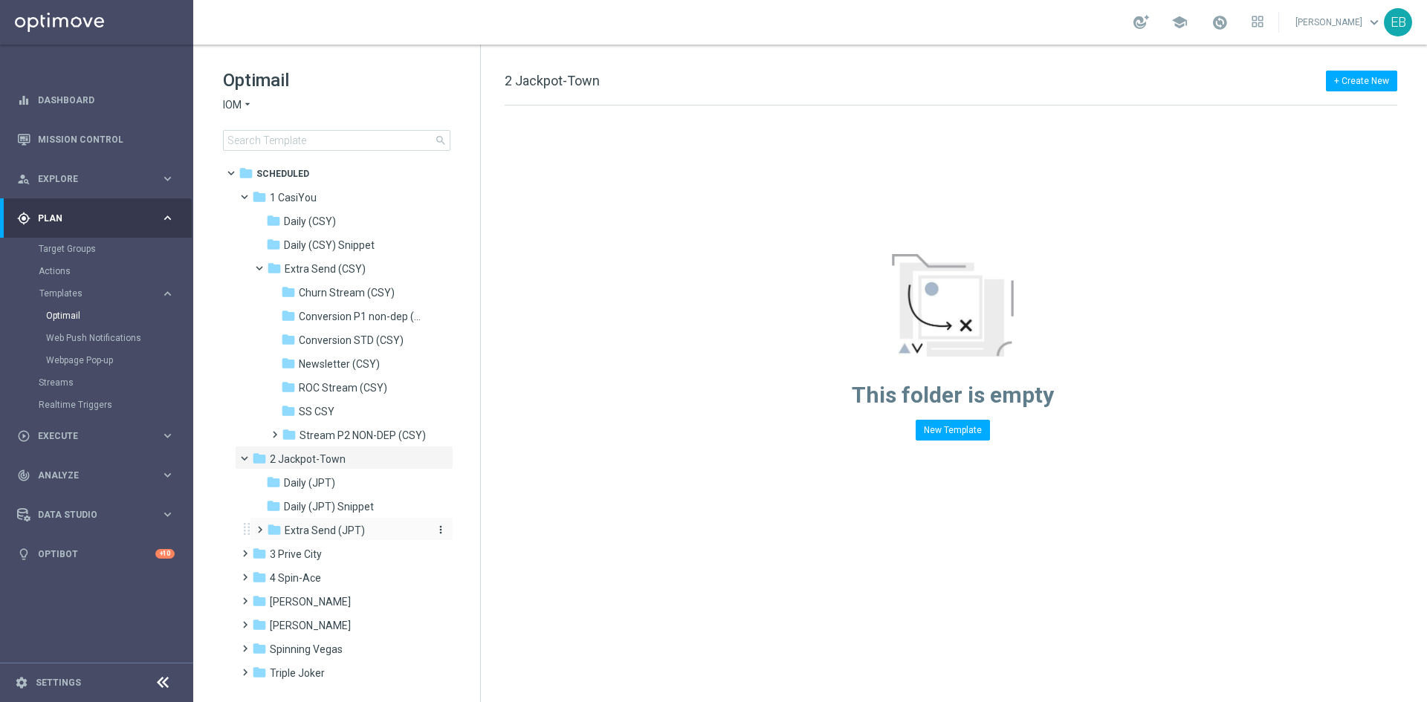
click at [357, 525] on span "Extra Send (JPT)" at bounding box center [325, 530] width 80 height 13
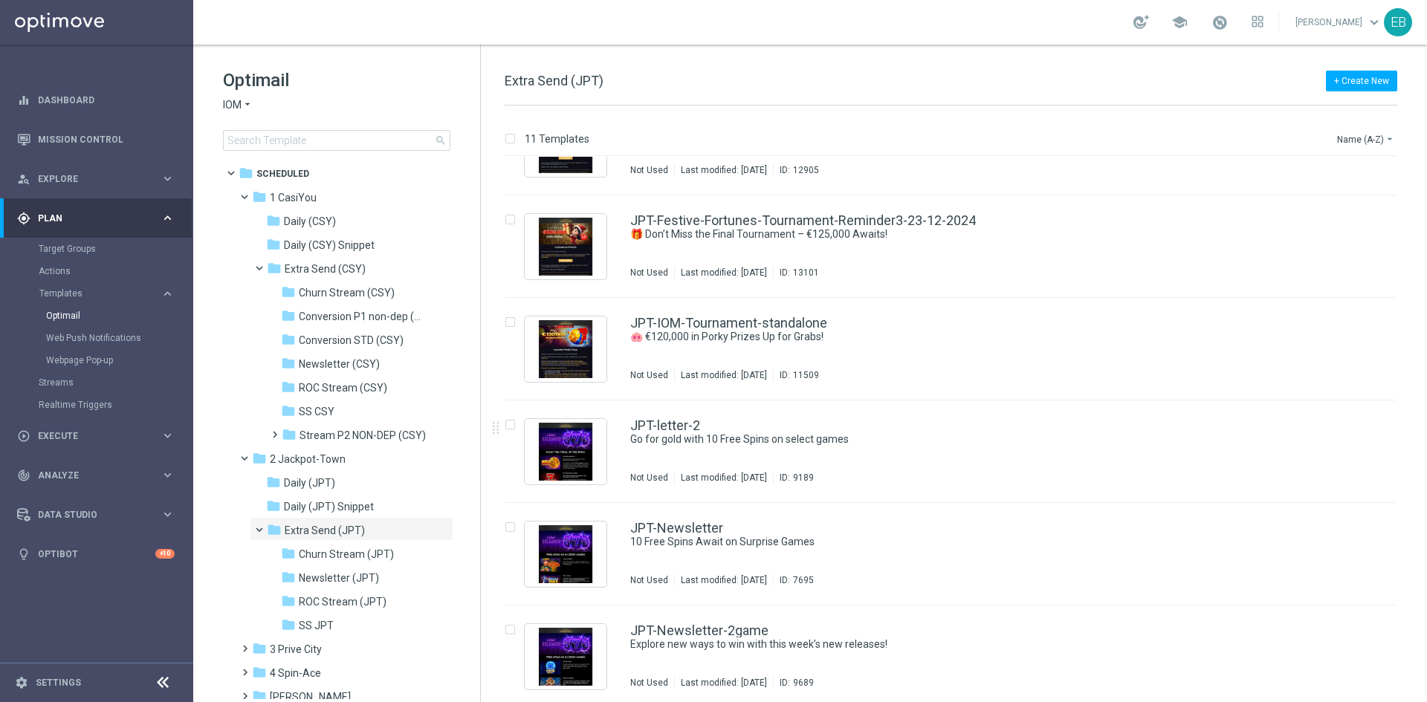
scroll to position [583, 0]
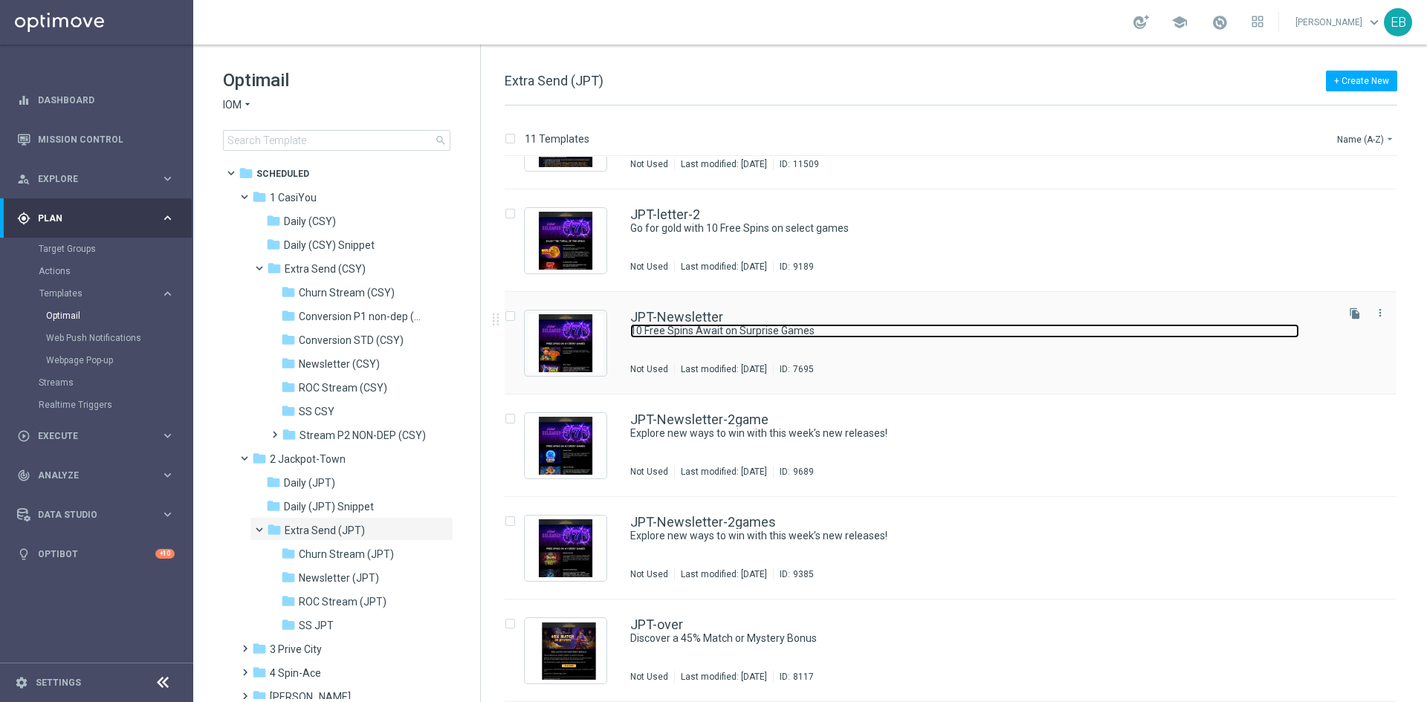
click at [905, 335] on link "10 Free Spins Await on Surprise Games" at bounding box center [964, 331] width 669 height 14
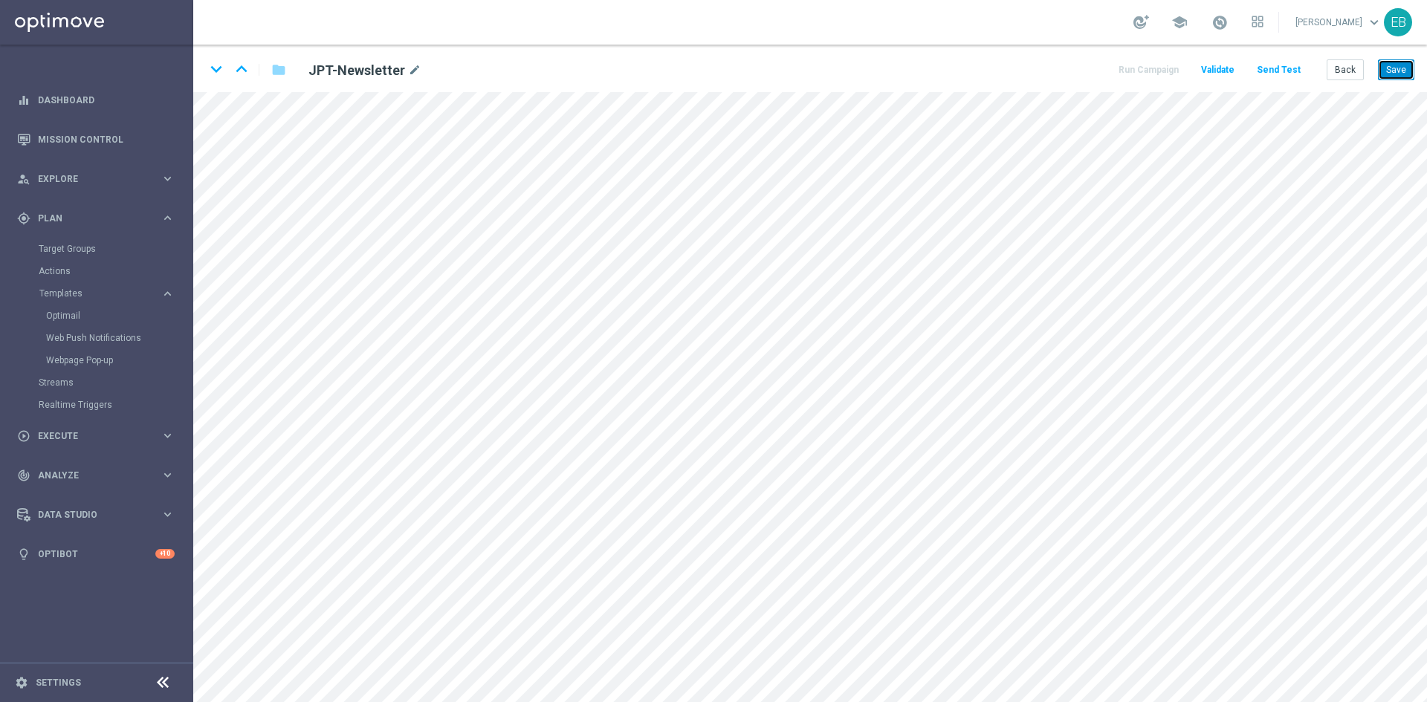
click at [1401, 63] on button "Save" at bounding box center [1396, 69] width 36 height 21
click at [1344, 71] on button "Back" at bounding box center [1344, 69] width 37 height 21
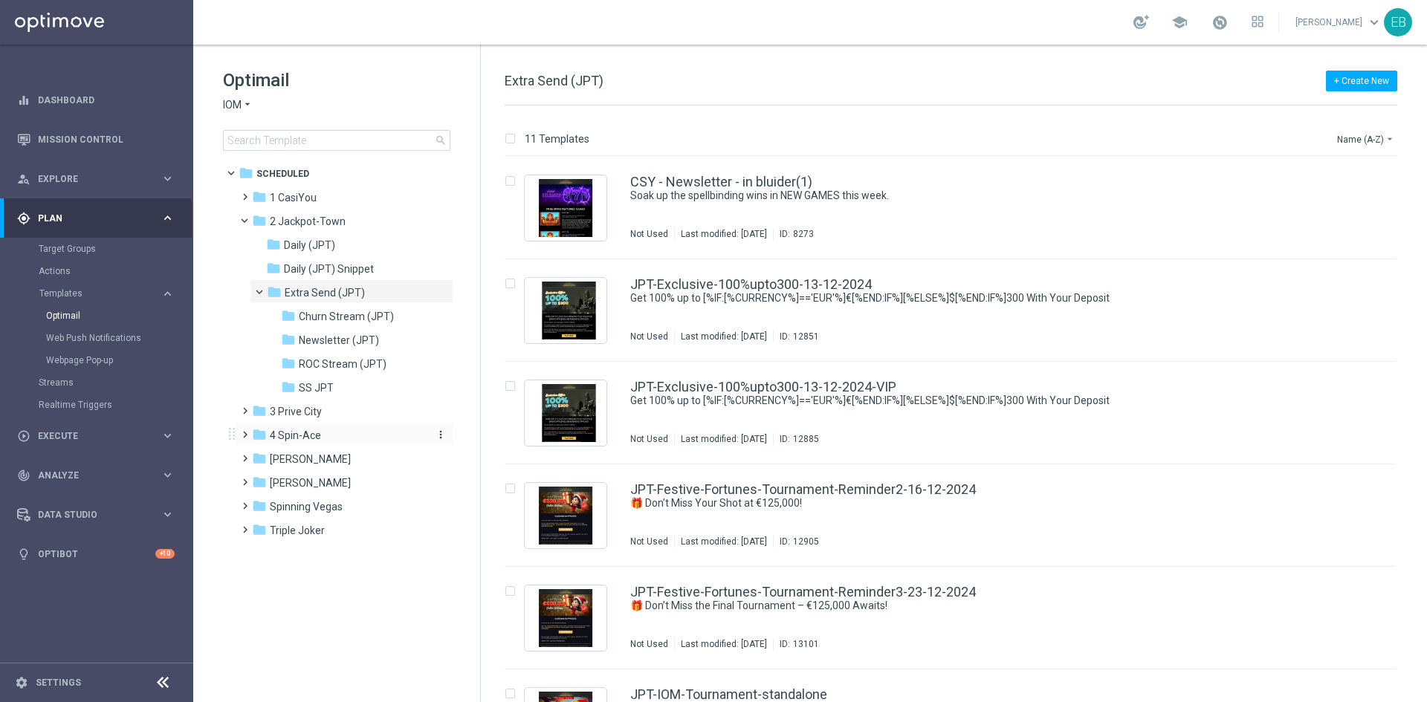
click at [365, 441] on div "folder 4 Spin-Ace" at bounding box center [337, 435] width 171 height 17
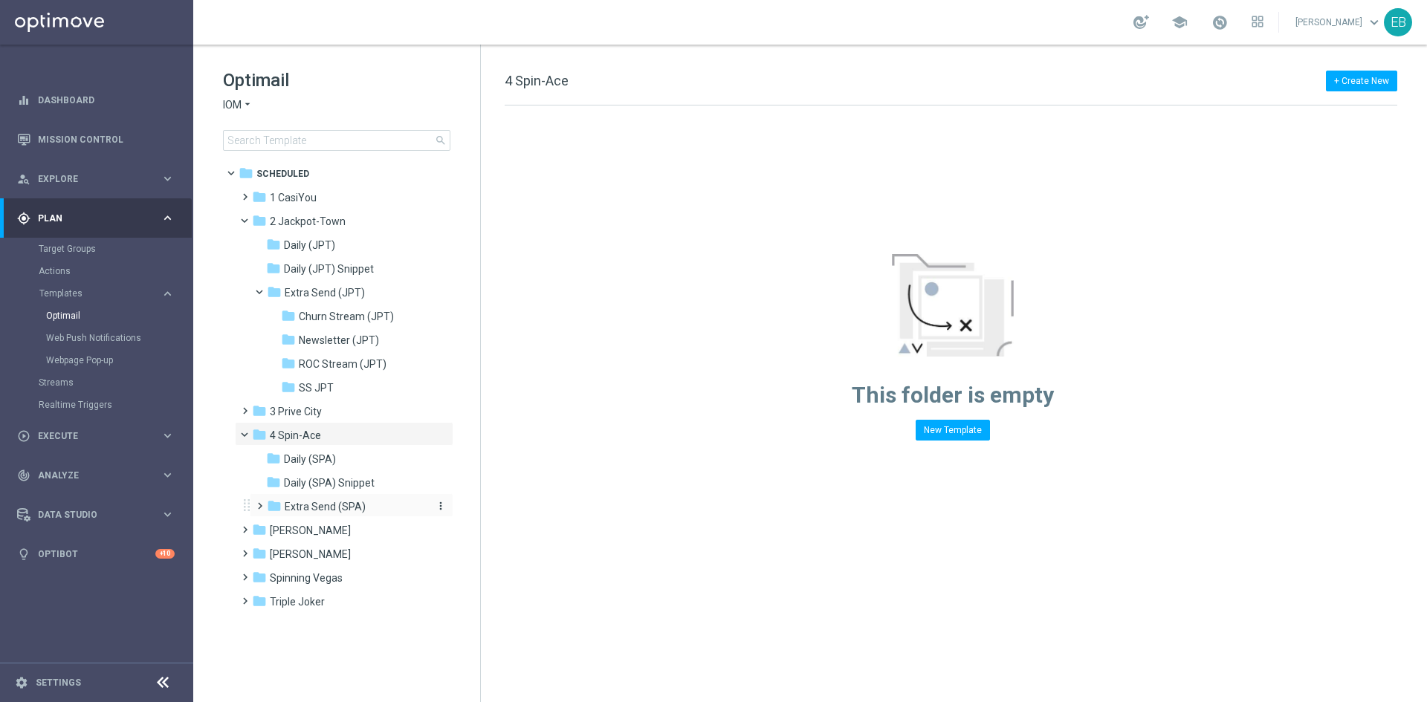
click at [372, 513] on div "folder Extra Send (SPA)" at bounding box center [346, 507] width 158 height 17
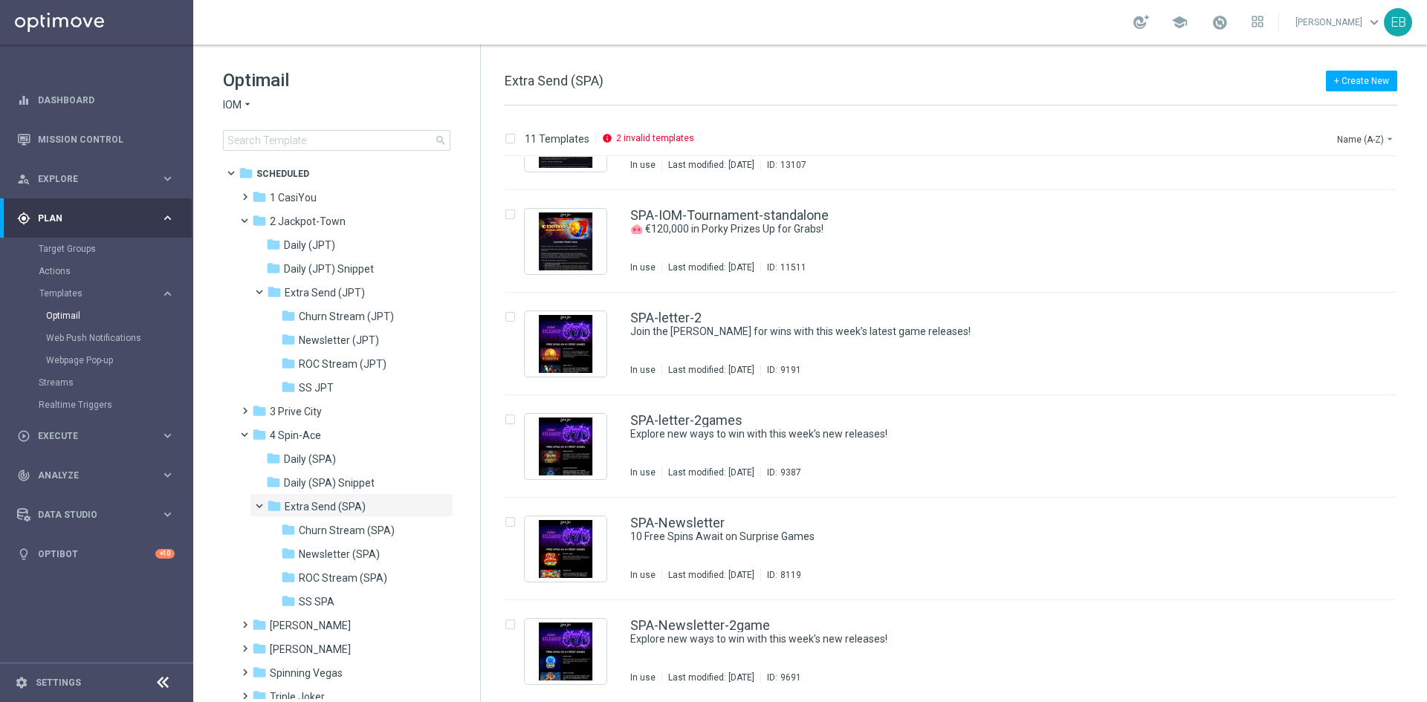
scroll to position [583, 0]
click at [857, 513] on div "SPA-Newsletter 10 Free Spins Await on Surprise Games In use Last modified: [DAT…" at bounding box center [950, 548] width 891 height 103
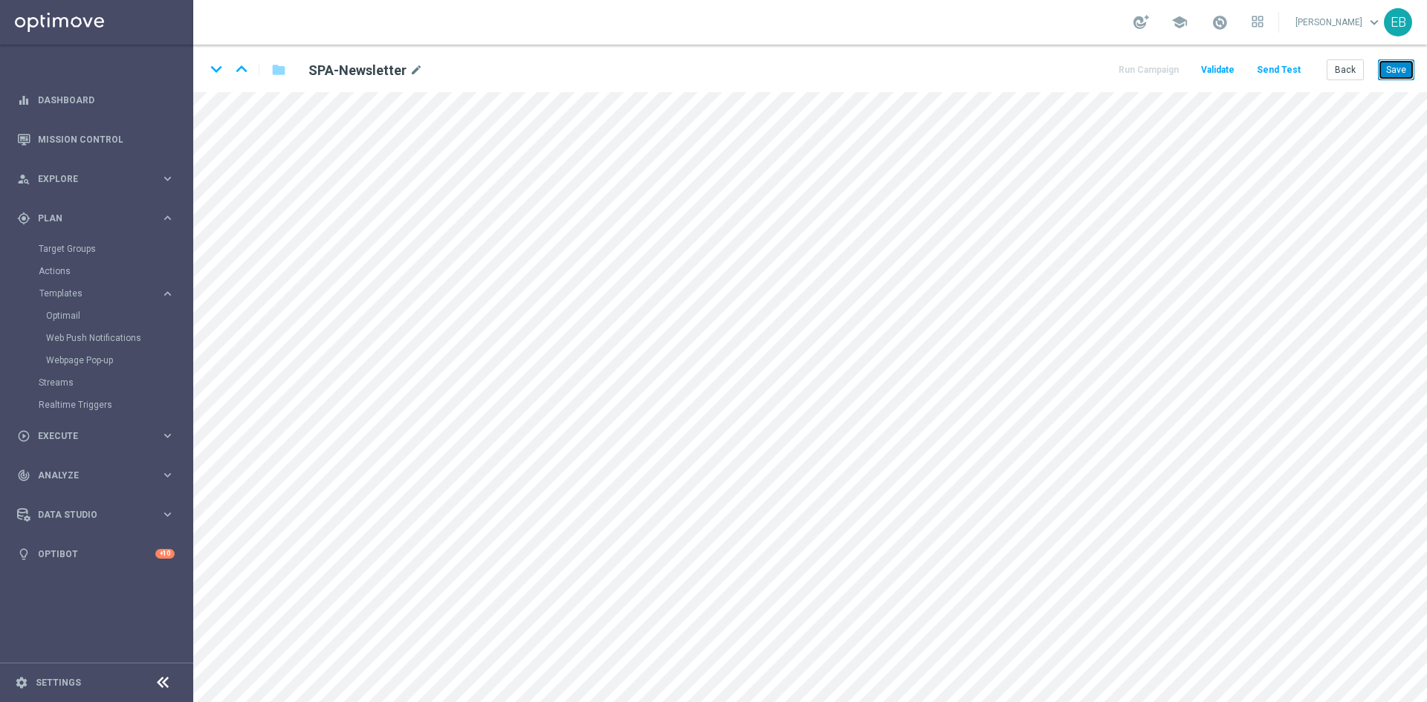
click at [1387, 68] on button "Save" at bounding box center [1396, 69] width 36 height 21
click at [1396, 71] on button "Save" at bounding box center [1396, 69] width 36 height 21
click at [1338, 71] on button "Back" at bounding box center [1344, 69] width 37 height 21
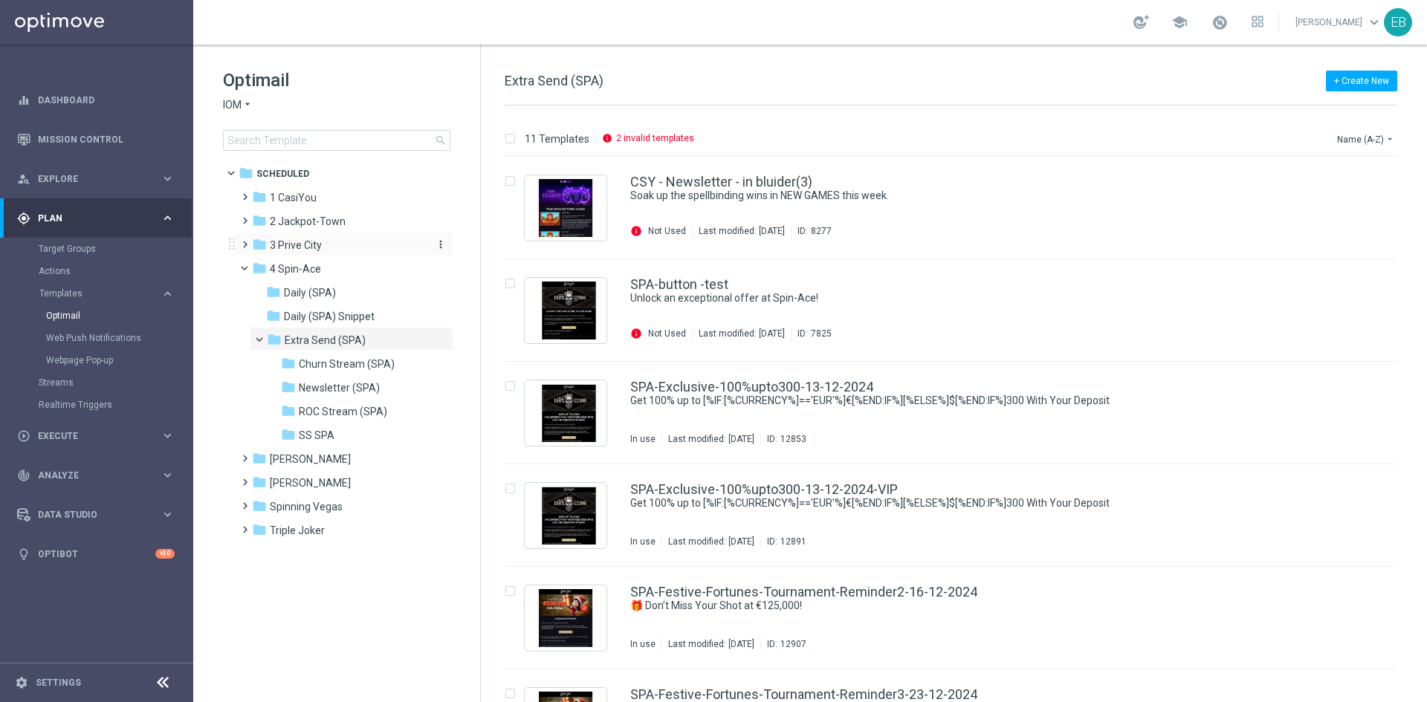
click at [322, 241] on div "folder 3 [GEOGRAPHIC_DATA]" at bounding box center [337, 245] width 171 height 17
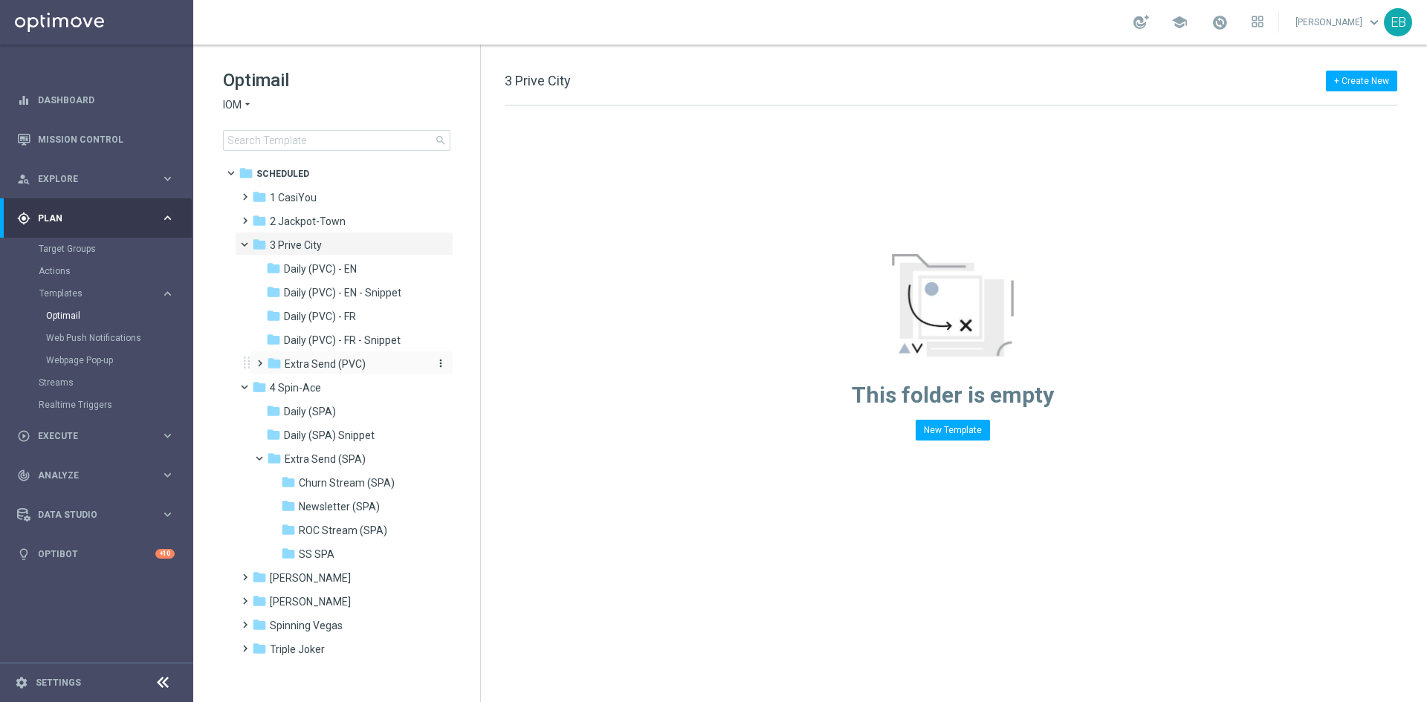
click at [372, 363] on div "folder Extra Send (PVC)" at bounding box center [346, 364] width 158 height 17
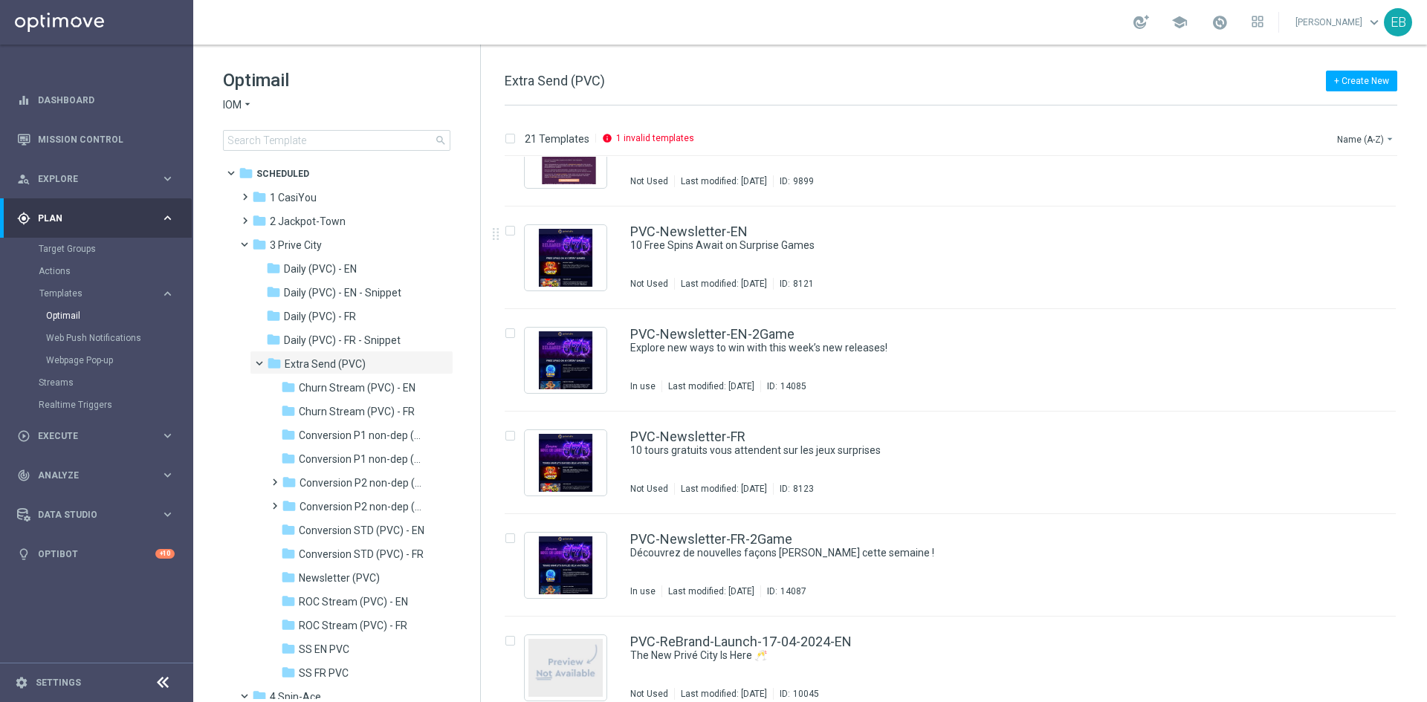
scroll to position [1412, 0]
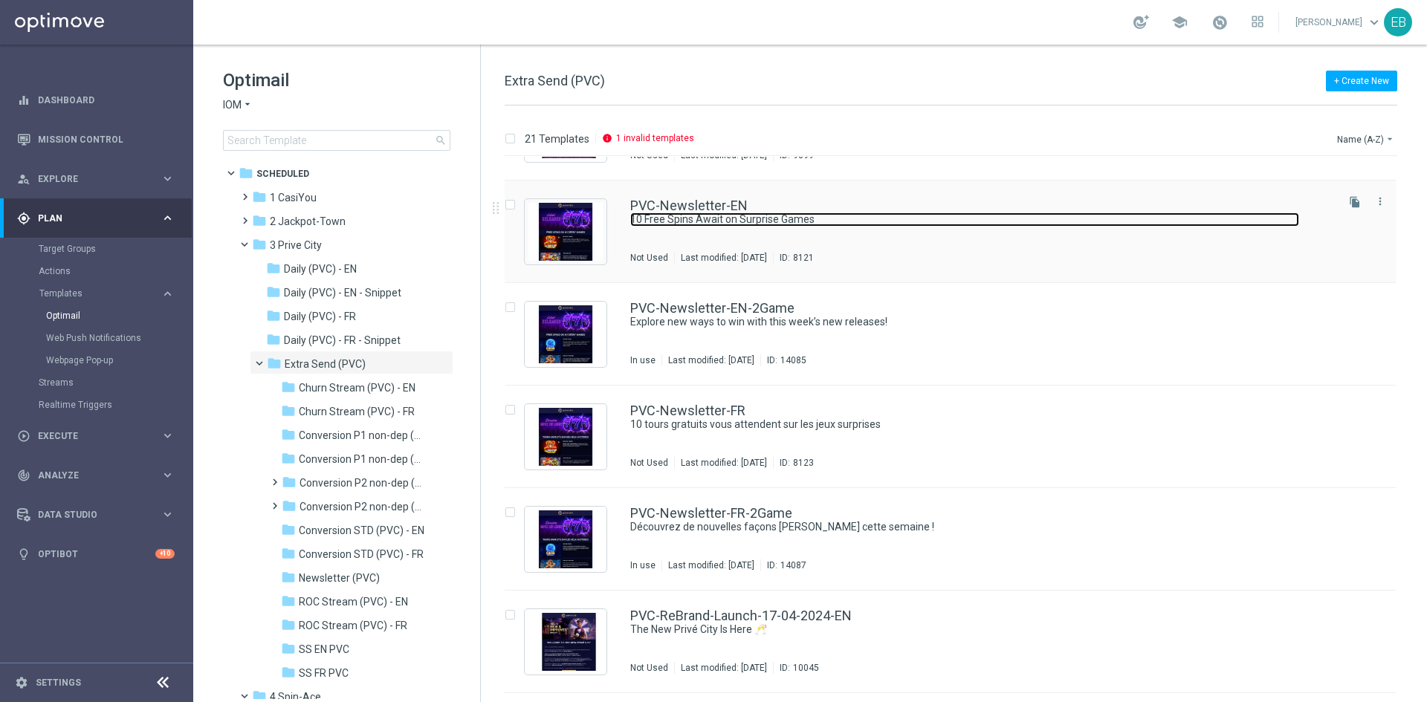
click at [922, 219] on link "10 Free Spins Await on Surprise Games" at bounding box center [964, 220] width 669 height 14
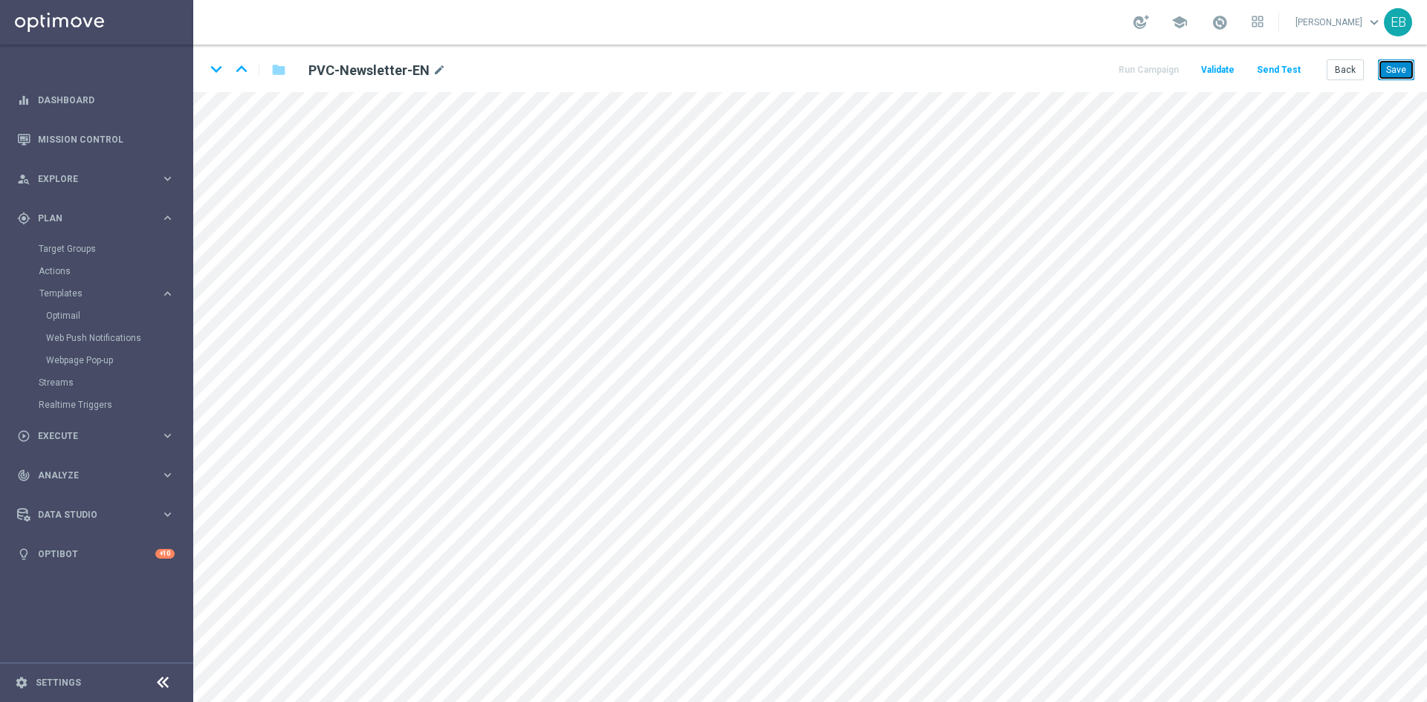
click at [1401, 69] on button "Save" at bounding box center [1396, 69] width 36 height 21
click at [1386, 64] on button "Save" at bounding box center [1396, 69] width 36 height 21
click at [1415, 77] on div "keyboard_arrow_down keyboard_arrow_up folder PVC-Newsletter-EN mode_edit Run Ca…" at bounding box center [809, 69] width 1233 height 48
click at [1378, 59] on div "Back Save" at bounding box center [1370, 69] width 88 height 21
click at [1378, 61] on button "Save" at bounding box center [1396, 69] width 36 height 21
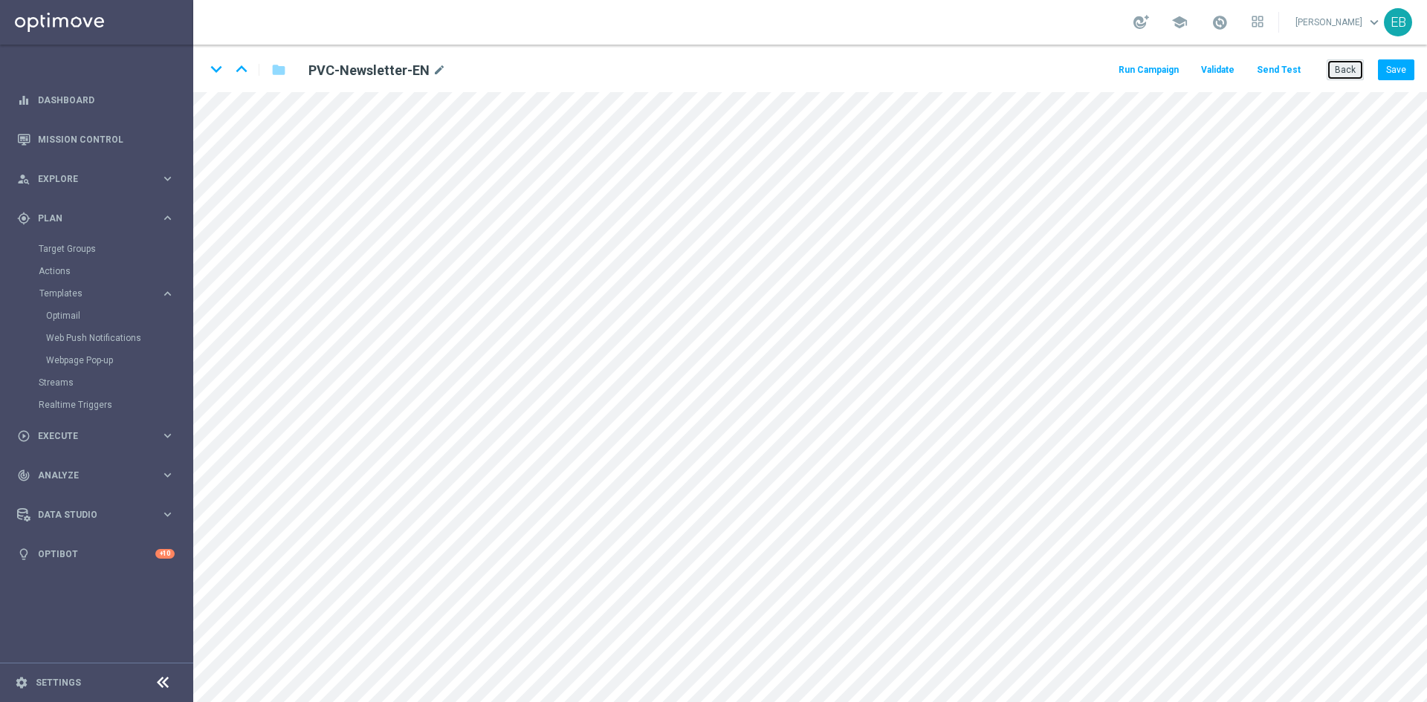
click at [1346, 62] on button "Back" at bounding box center [1344, 69] width 37 height 21
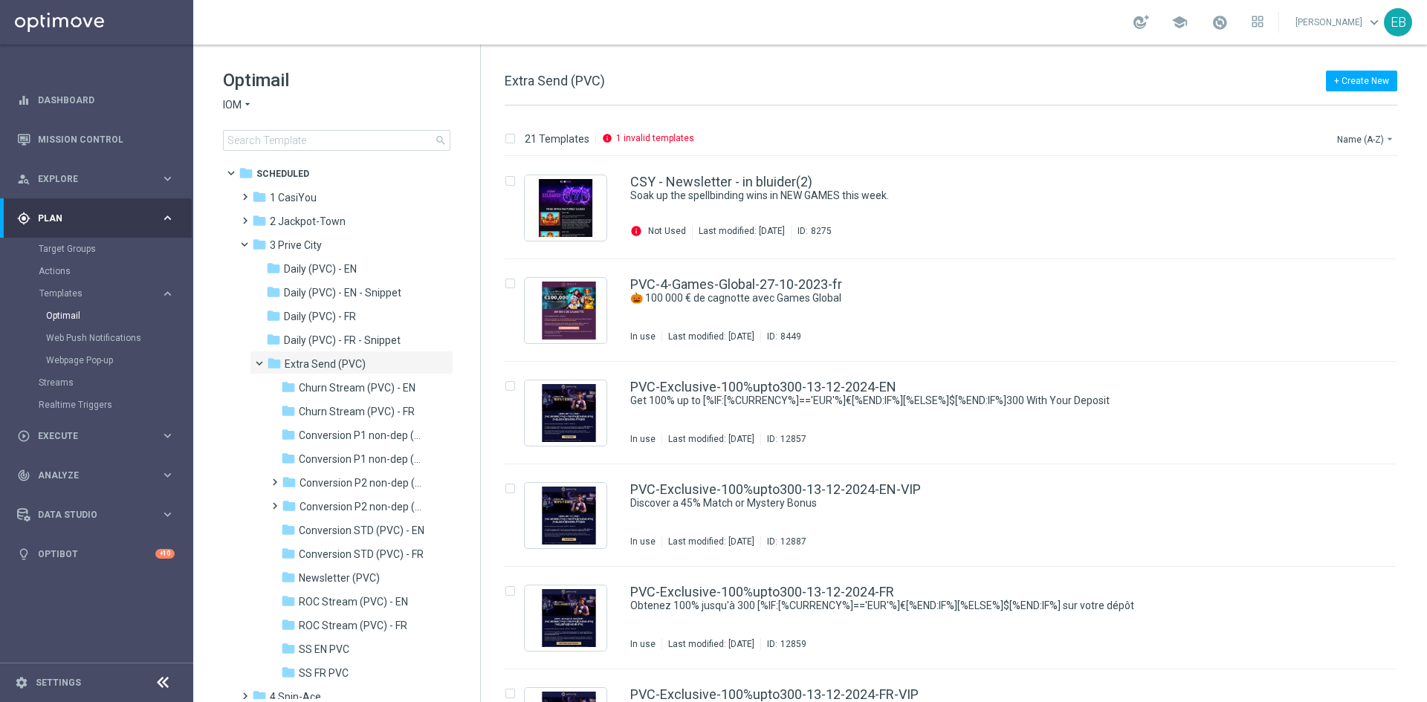
click at [1357, 19] on link "[PERSON_NAME] keyboard_arrow_down" at bounding box center [1339, 22] width 90 height 22
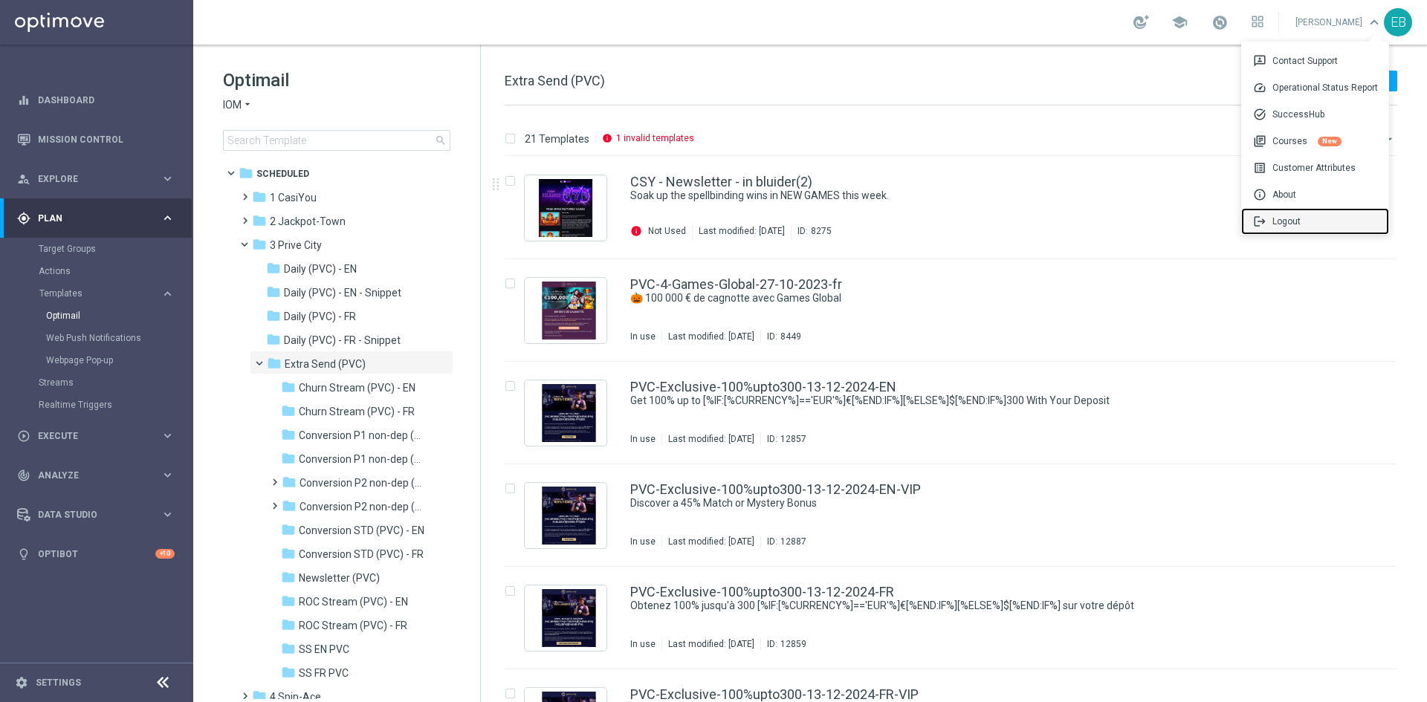
click at [1300, 227] on div "logout Logout" at bounding box center [1315, 221] width 148 height 27
